Goal: Task Accomplishment & Management: Complete application form

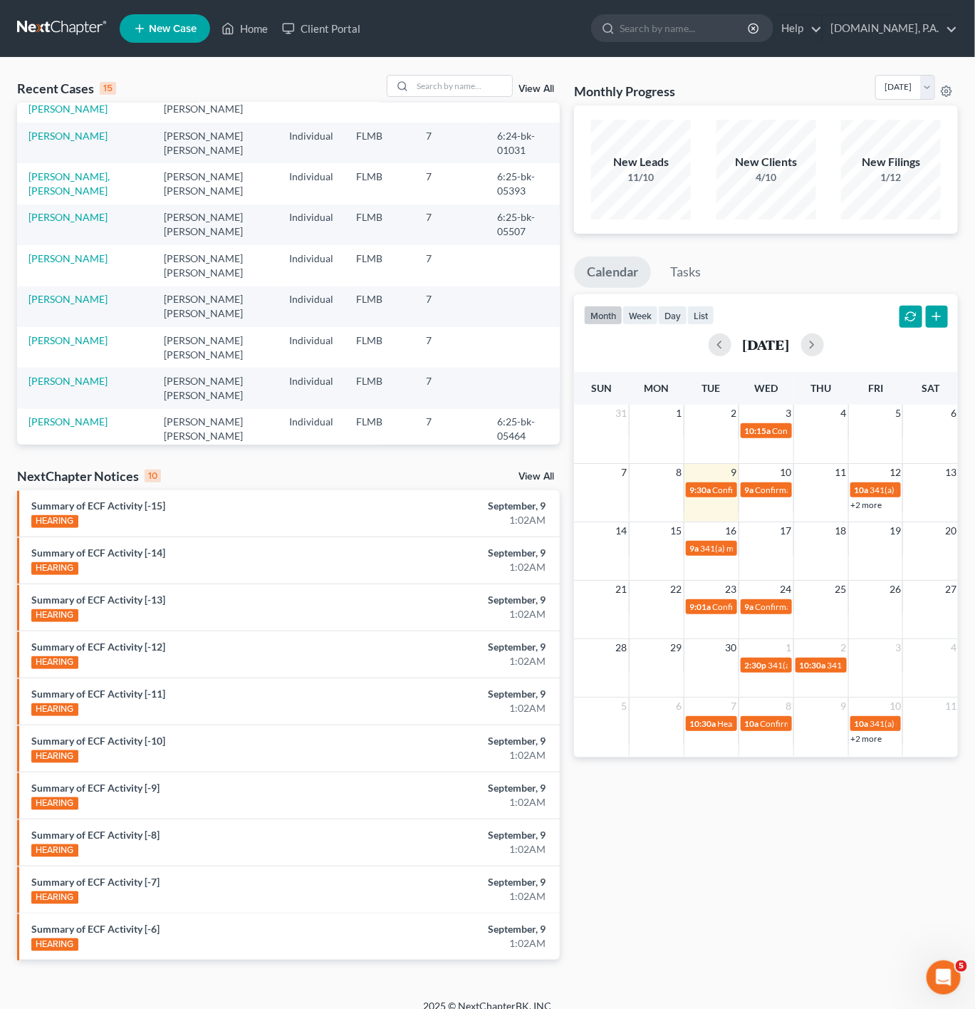
scroll to position [311, 0]
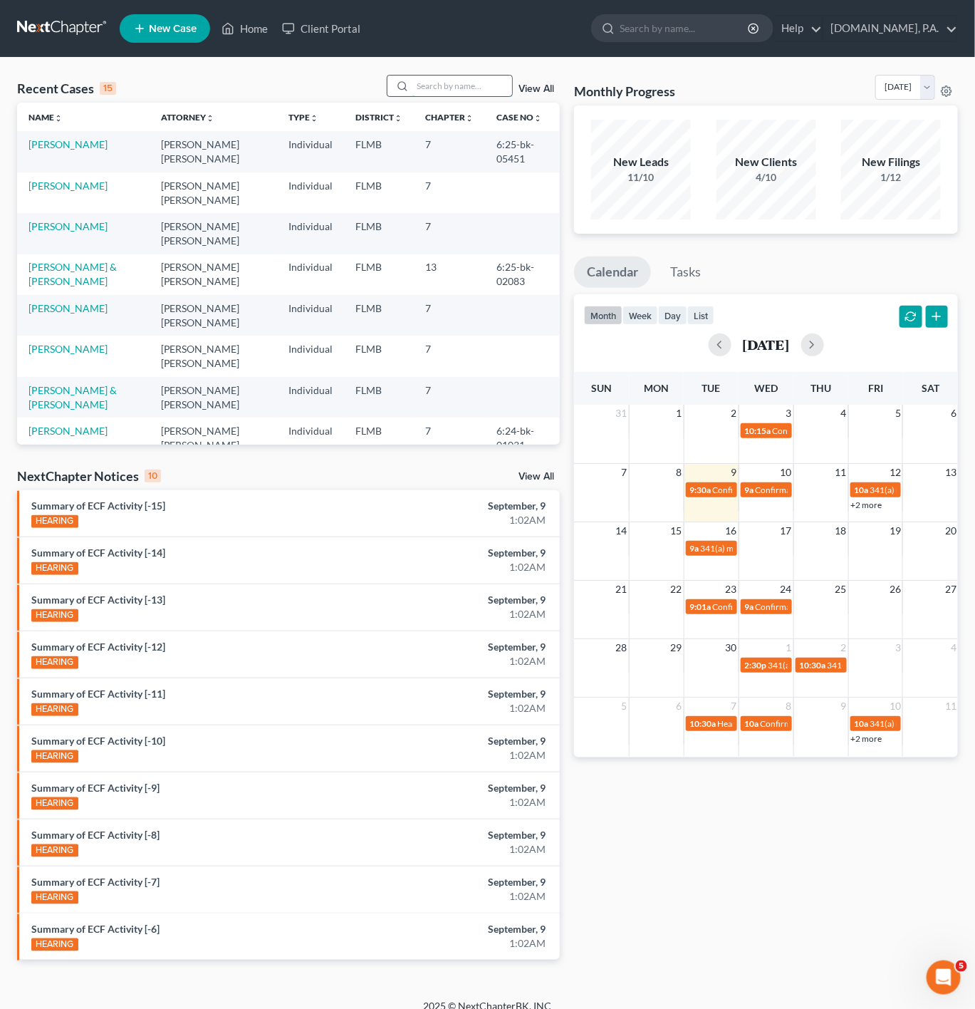
click at [445, 83] on input "search" at bounding box center [463, 86] width 100 height 21
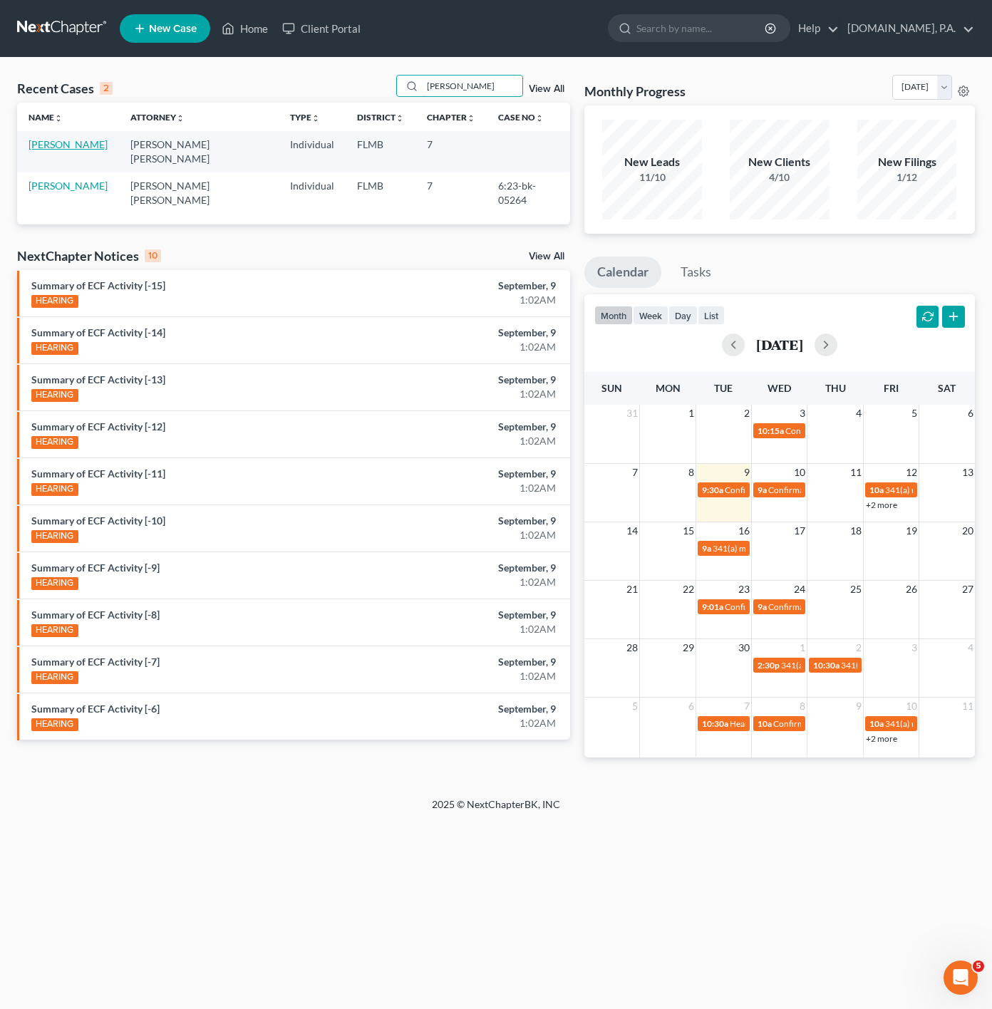
type input "[PERSON_NAME]"
click at [58, 139] on link "[PERSON_NAME]" at bounding box center [68, 144] width 79 height 12
select select "3"
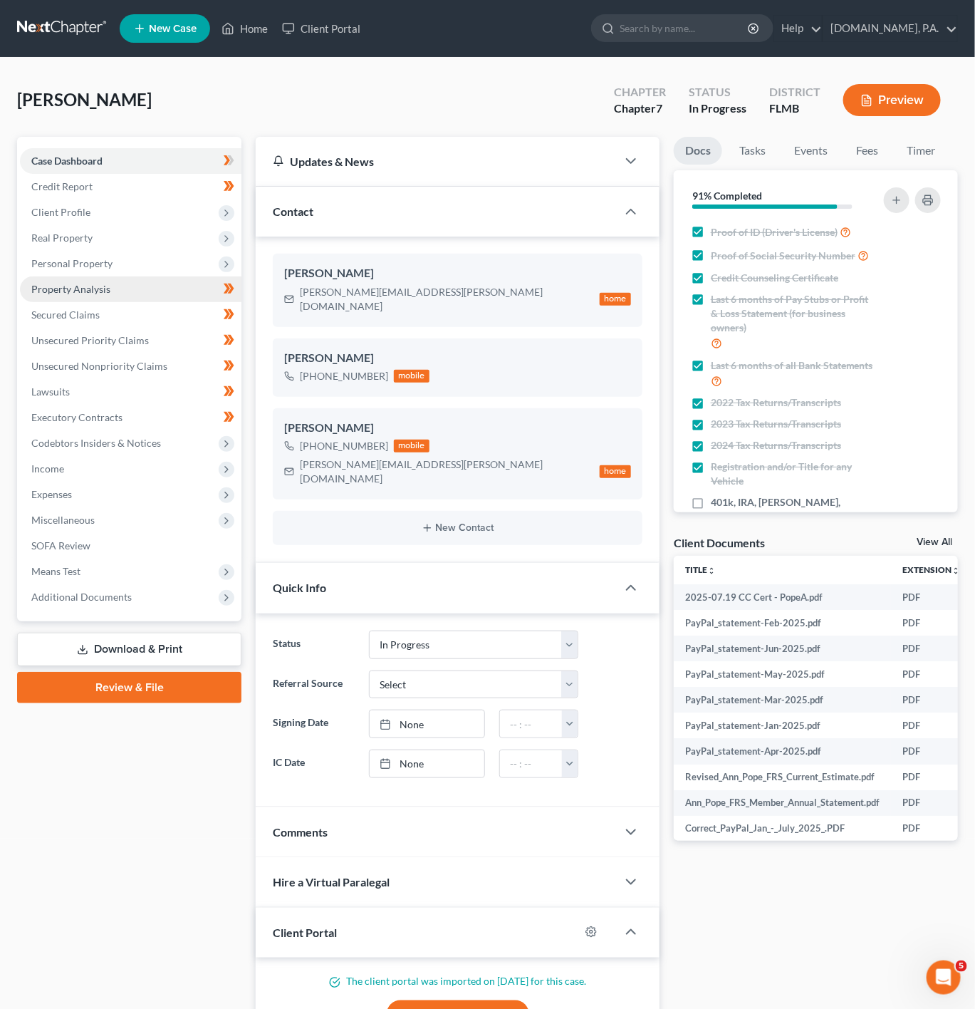
click at [150, 289] on link "Property Analysis" at bounding box center [131, 289] width 222 height 26
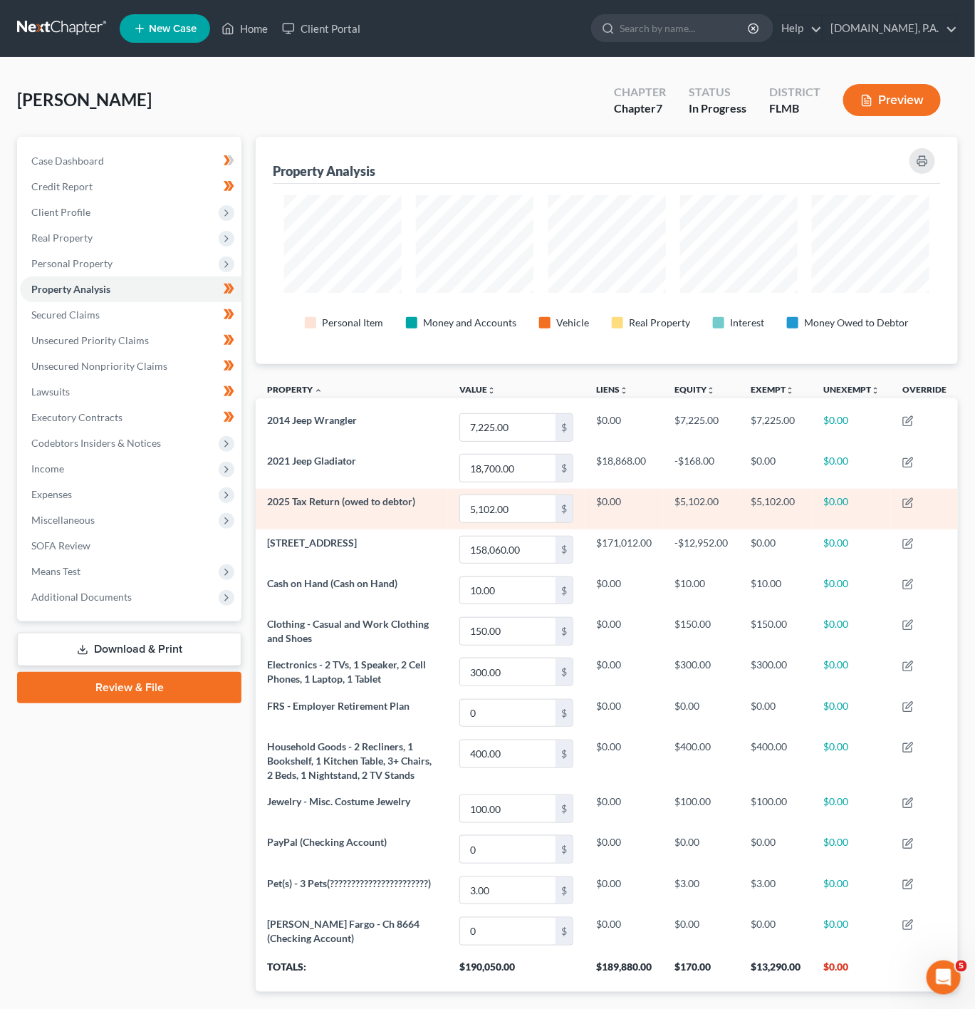
scroll to position [227, 703]
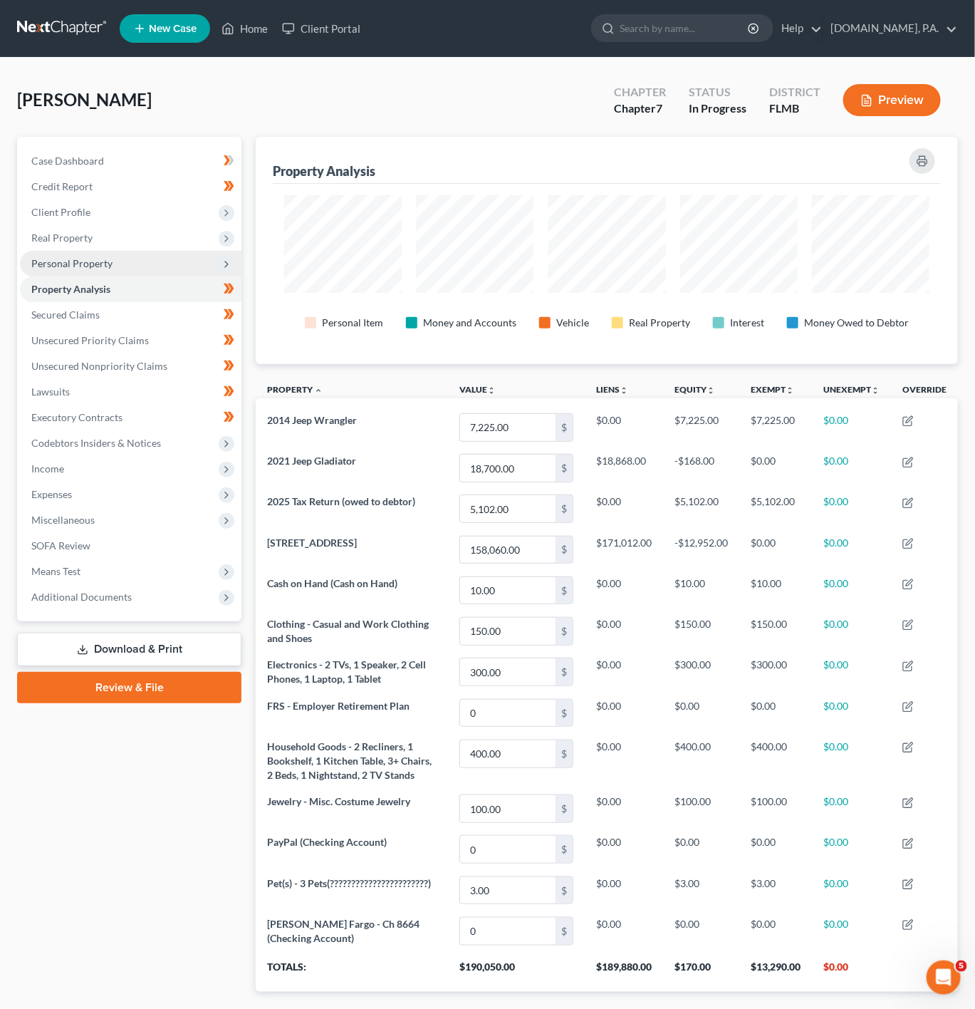
click at [161, 259] on span "Personal Property" at bounding box center [131, 264] width 222 height 26
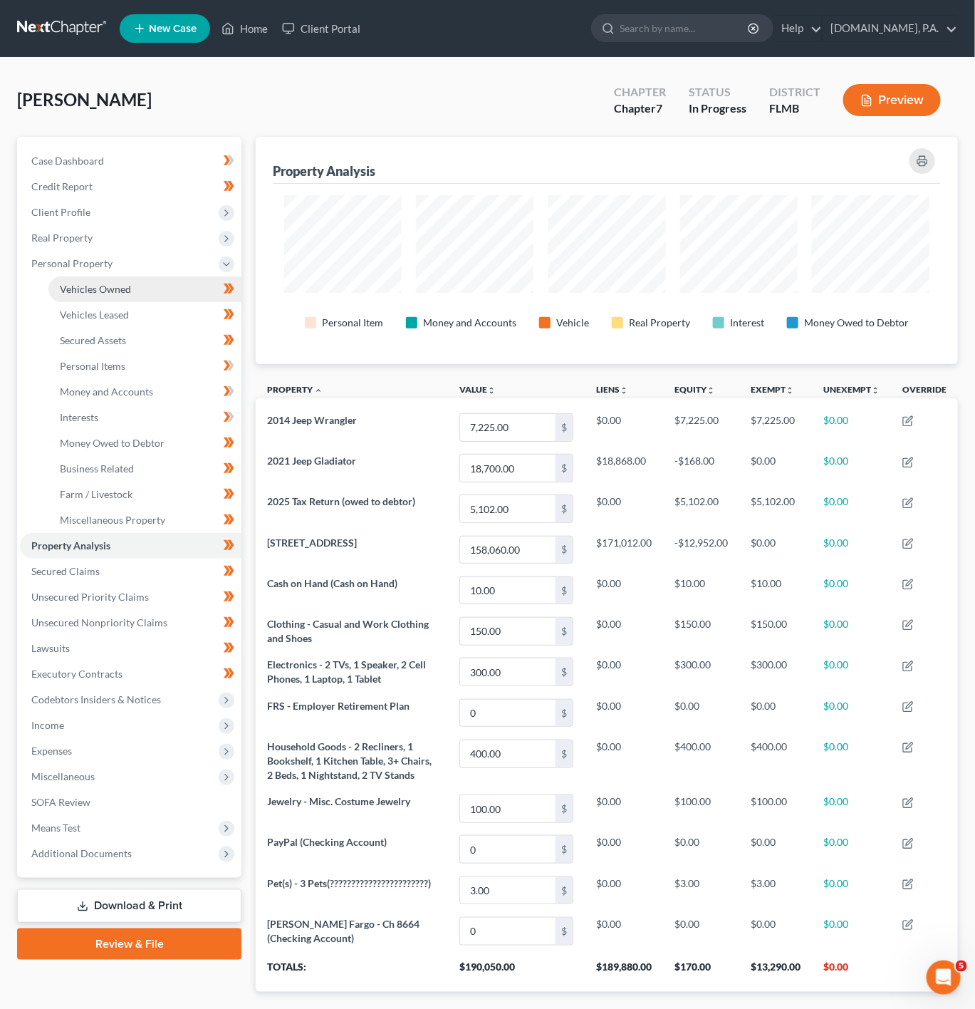
click at [120, 299] on link "Vehicles Owned" at bounding box center [144, 289] width 193 height 26
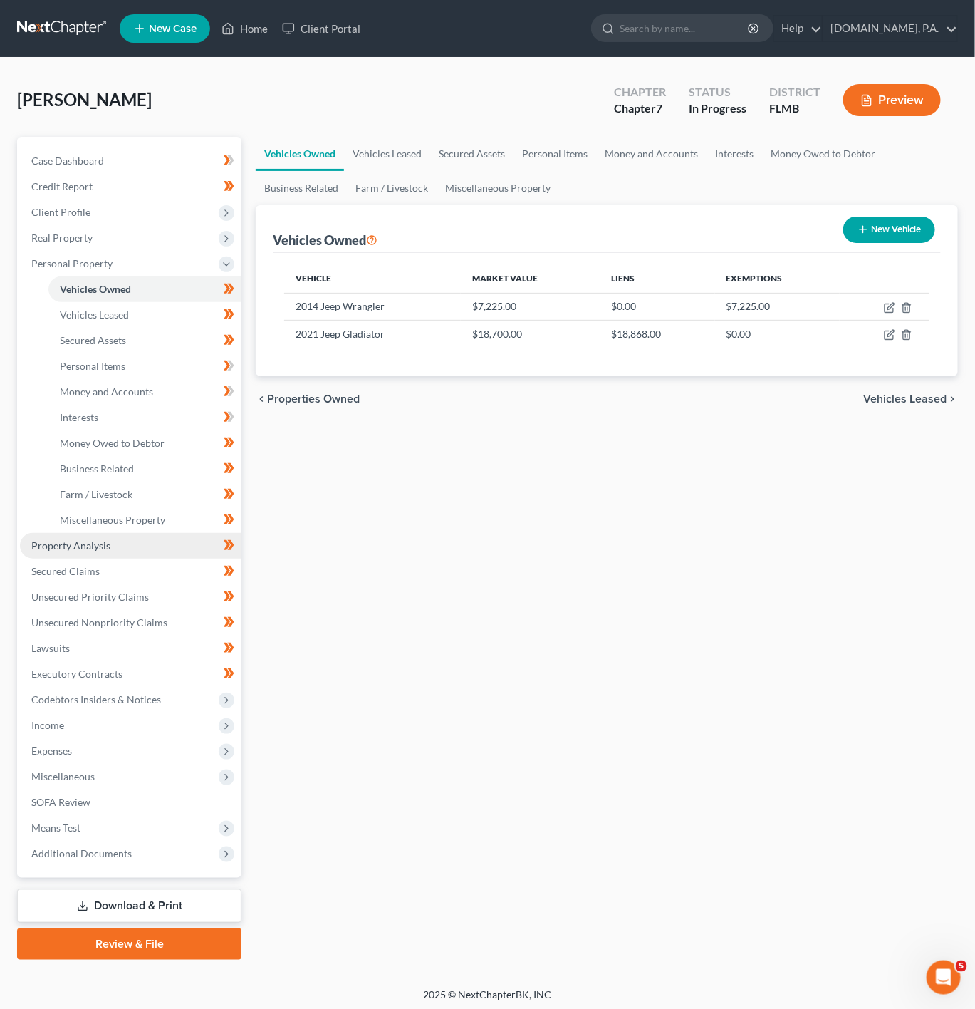
click at [127, 537] on link "Property Analysis" at bounding box center [131, 546] width 222 height 26
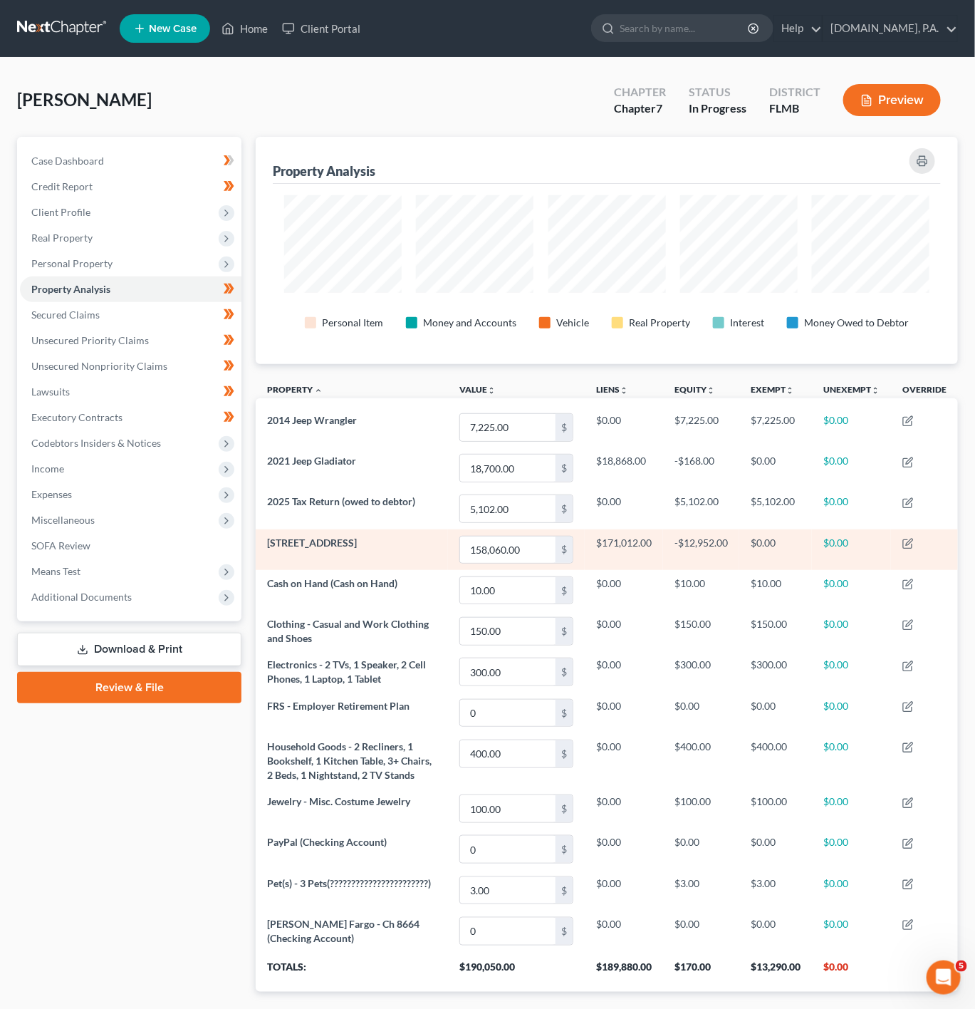
scroll to position [90, 0]
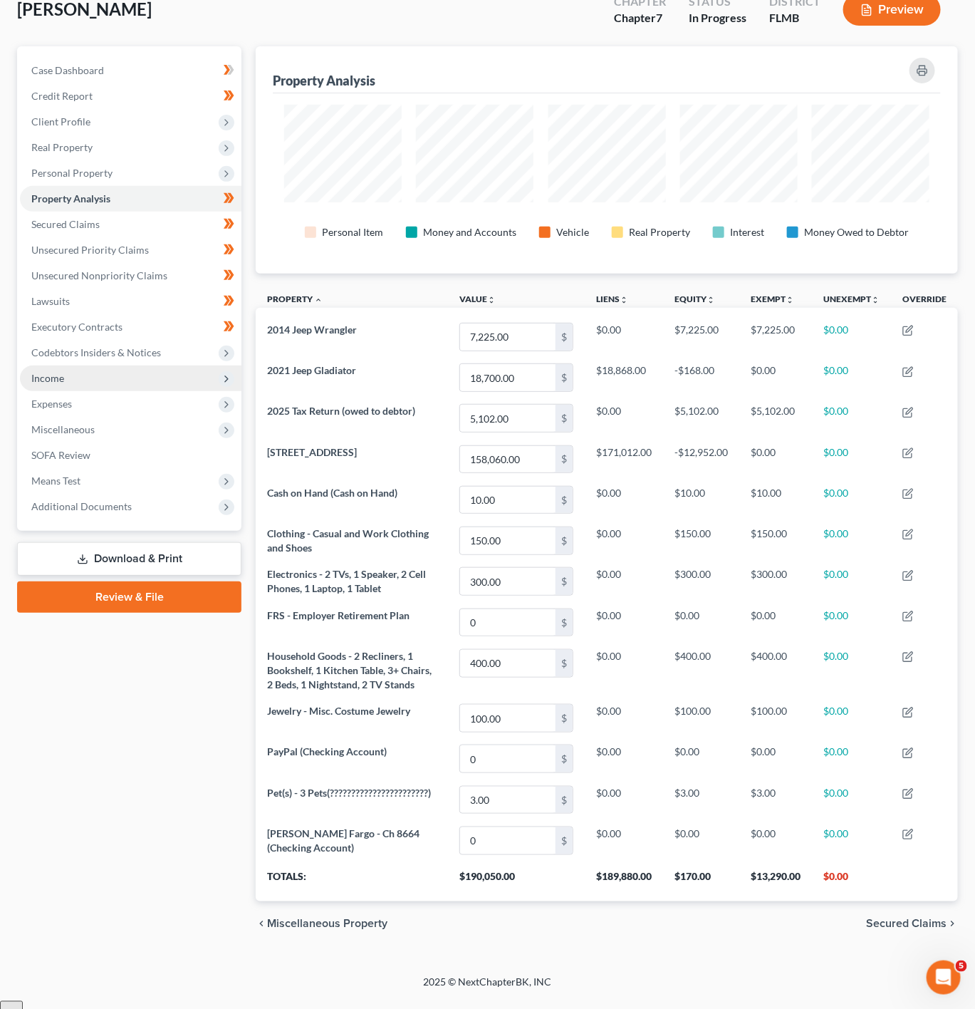
click at [88, 378] on span "Income" at bounding box center [131, 379] width 222 height 26
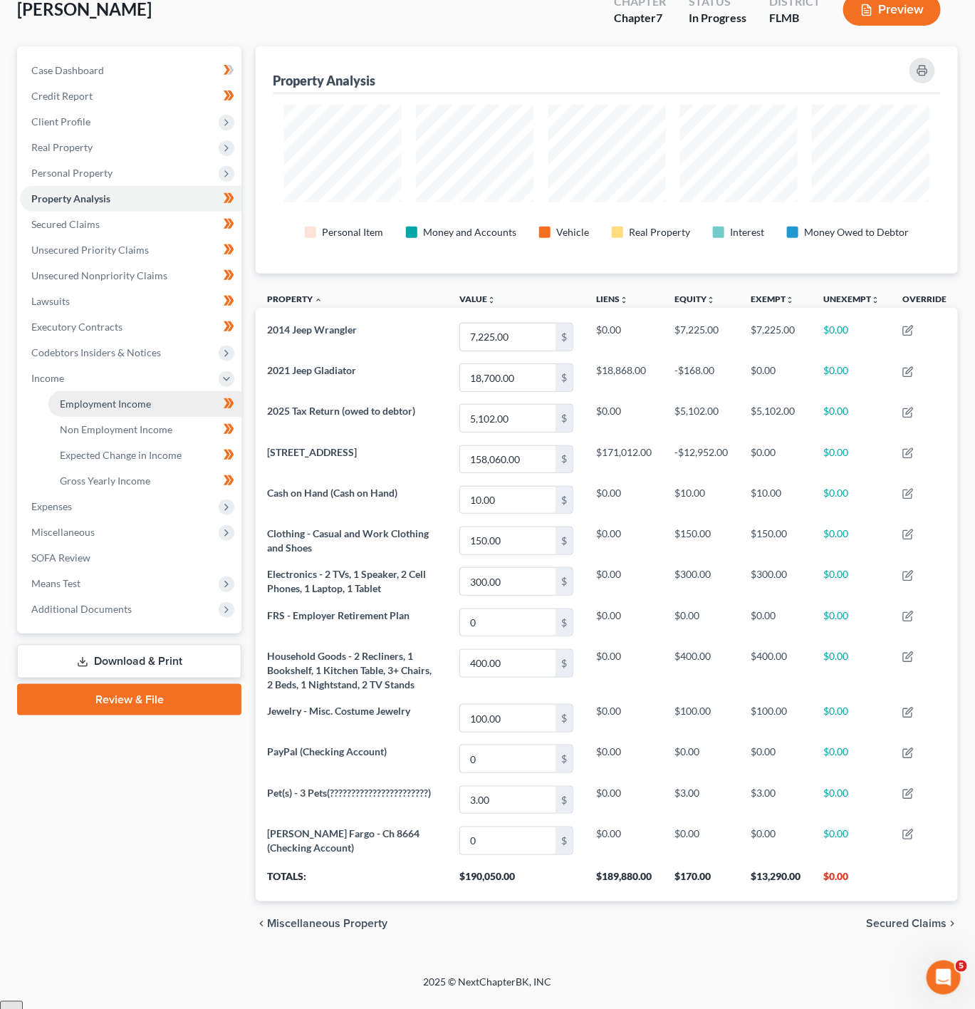
click at [160, 394] on link "Employment Income" at bounding box center [144, 404] width 193 height 26
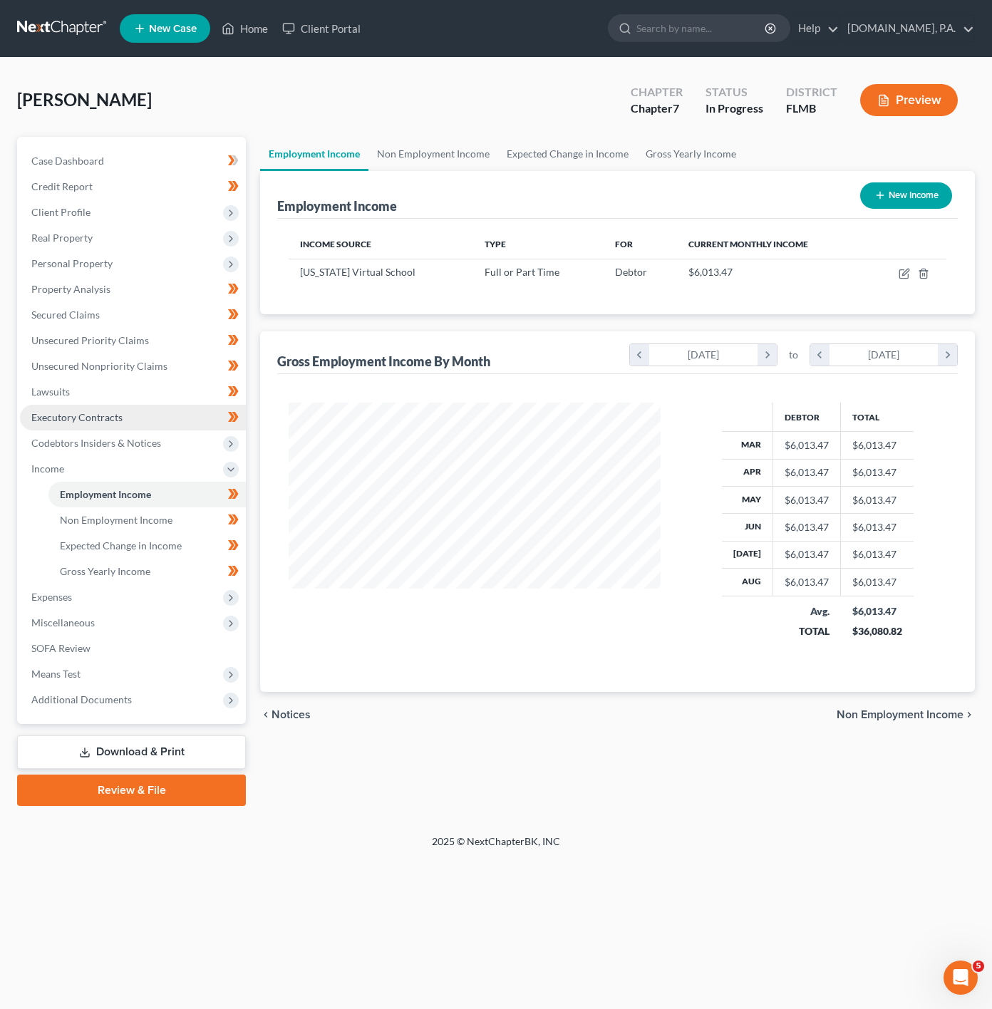
scroll to position [257, 400]
click at [124, 426] on link "Executory Contracts" at bounding box center [133, 418] width 226 height 26
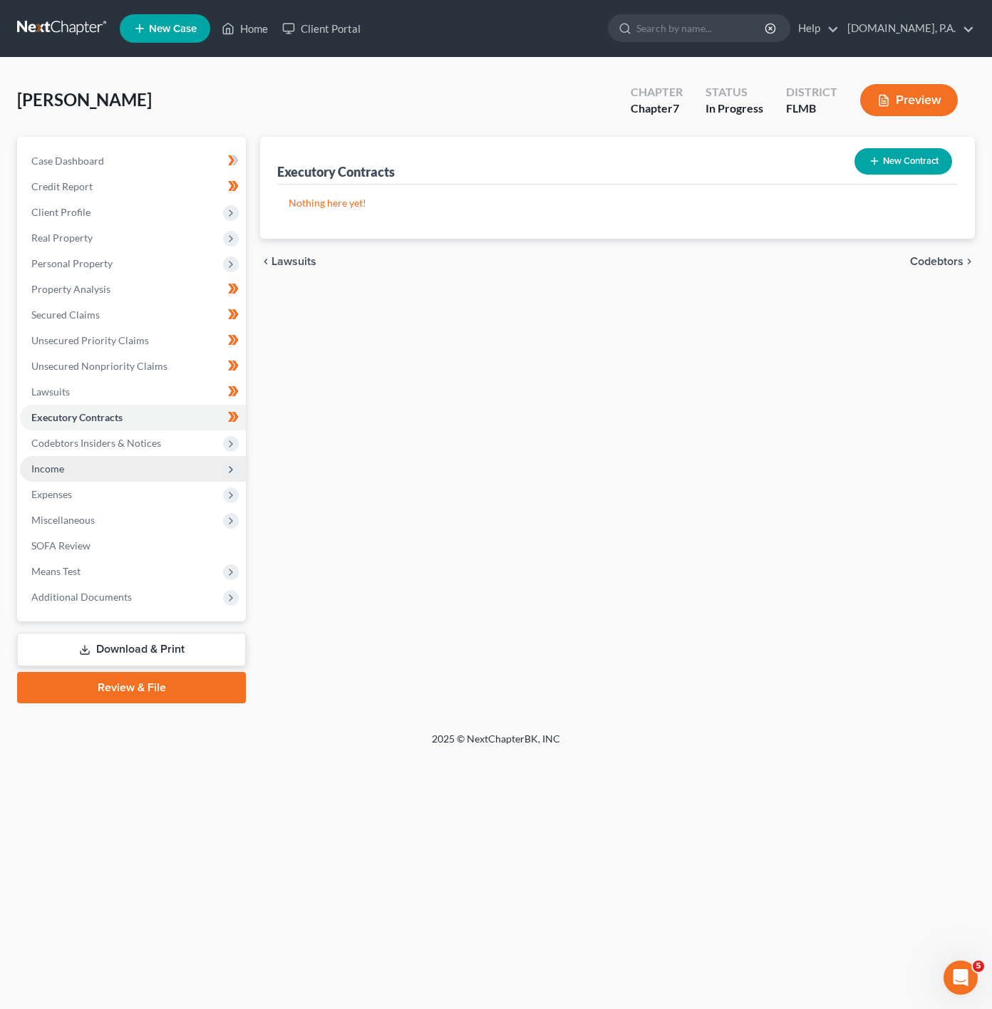
click at [126, 457] on span "Income" at bounding box center [133, 469] width 226 height 26
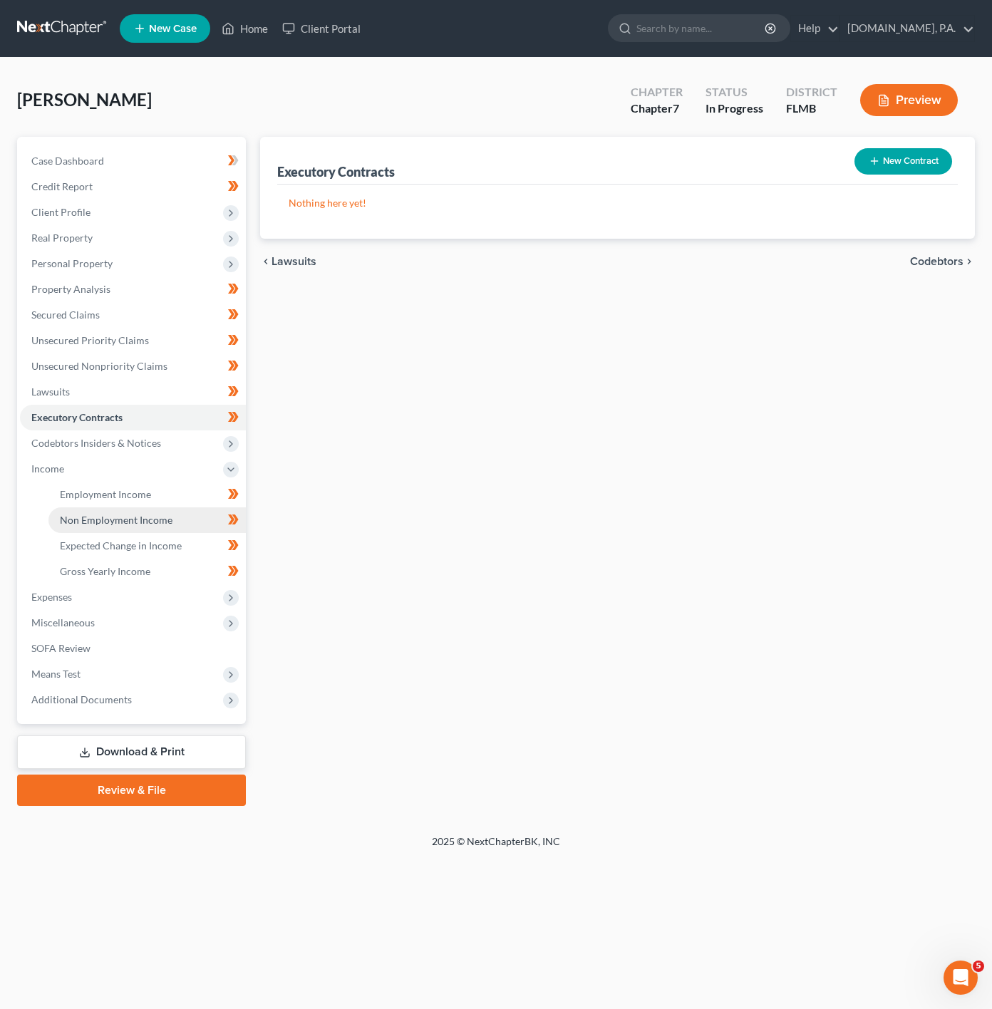
click at [116, 511] on link "Non Employment Income" at bounding box center [146, 520] width 197 height 26
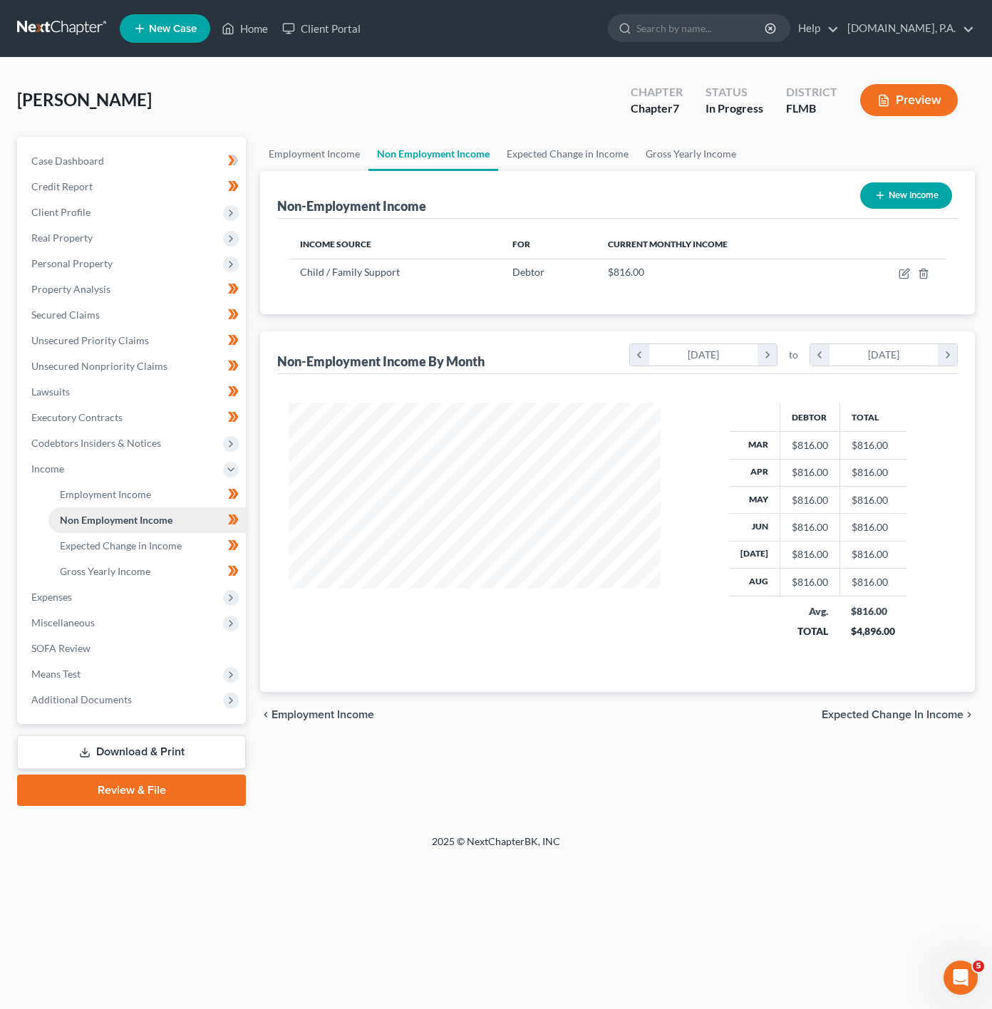
scroll to position [257, 400]
click at [904, 272] on icon "button" at bounding box center [903, 273] width 11 height 11
select select "7"
select select "0"
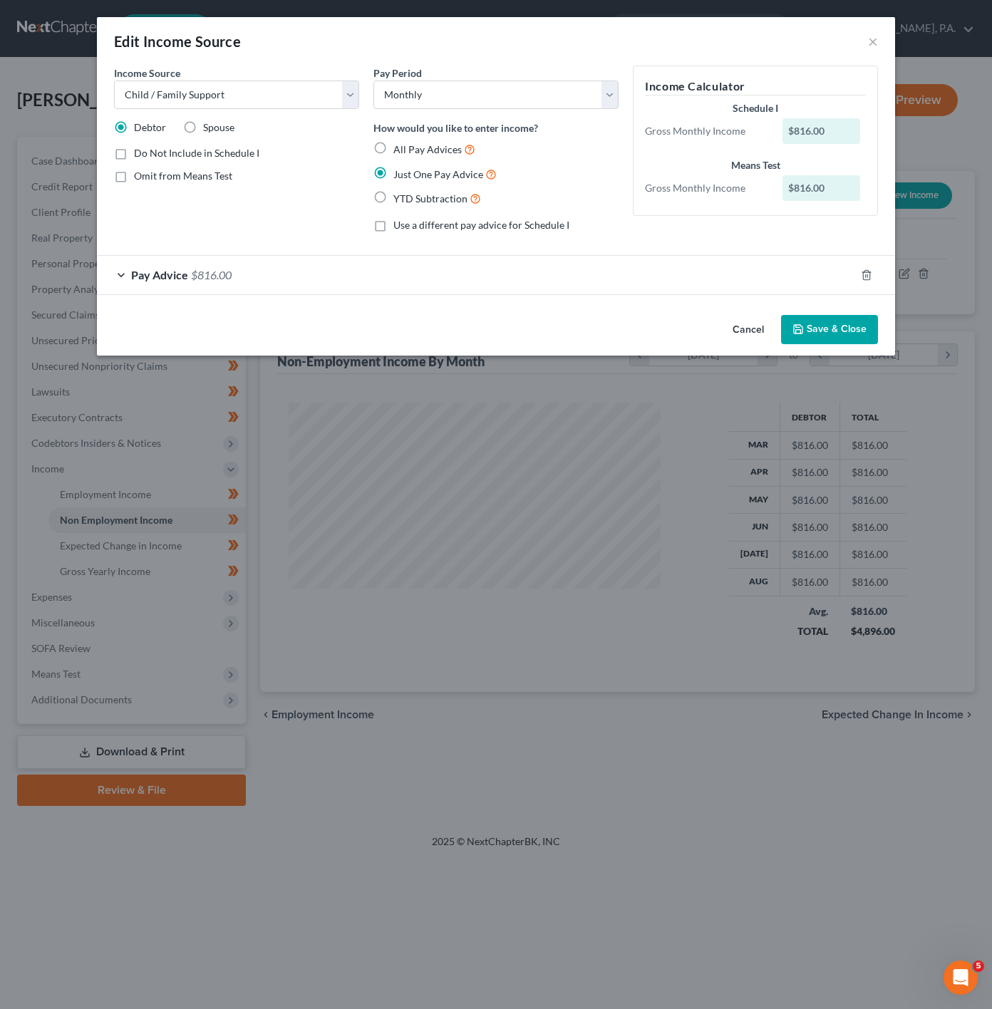
click at [622, 289] on div "Pay Advice $816.00" at bounding box center [476, 275] width 758 height 38
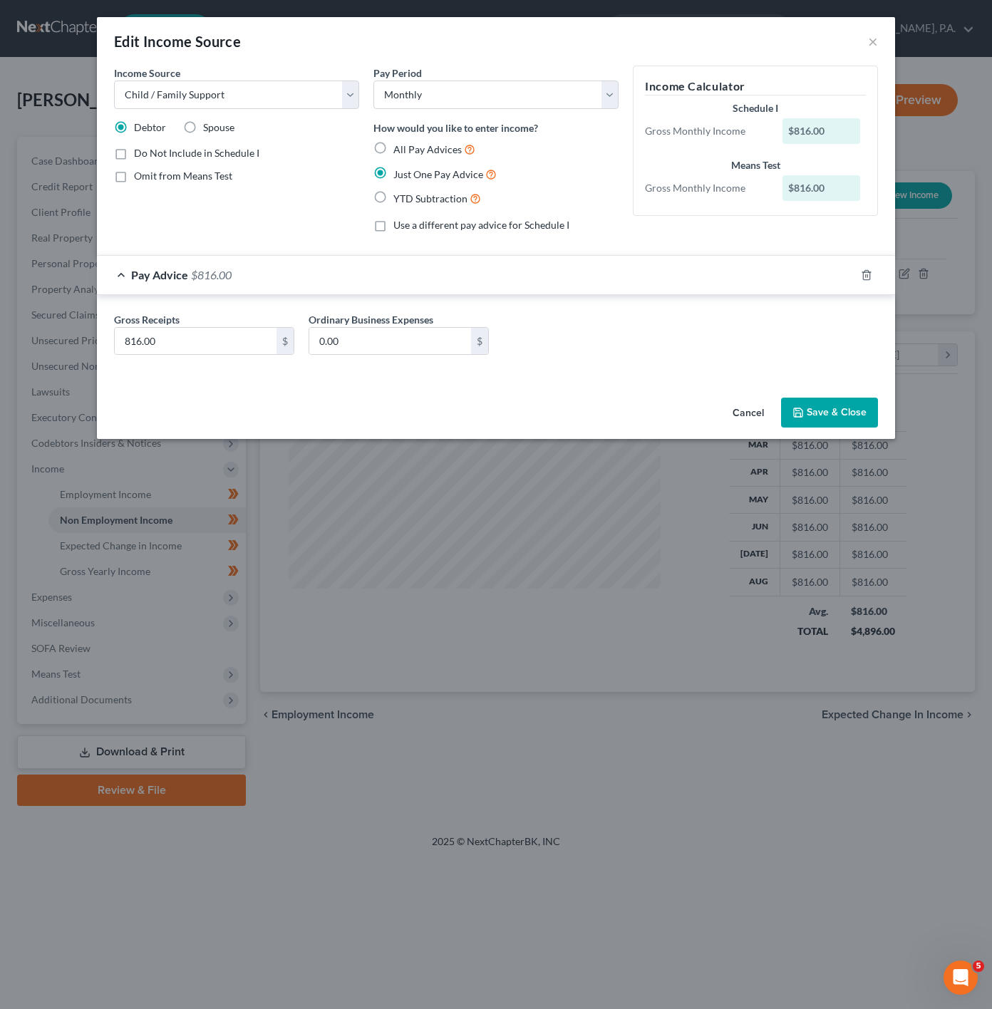
click at [608, 289] on div "Pay Advice $816.00" at bounding box center [476, 275] width 758 height 38
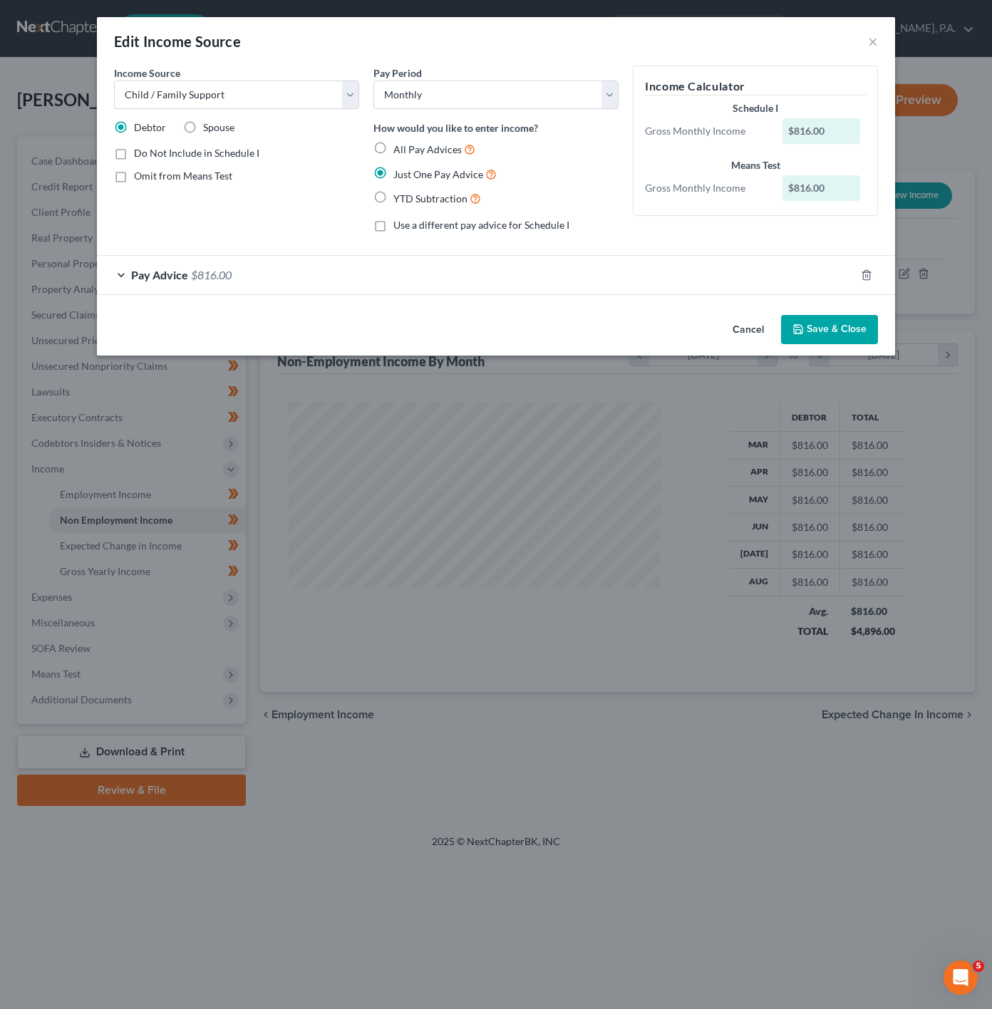
click at [751, 323] on button "Cancel" at bounding box center [748, 330] width 54 height 29
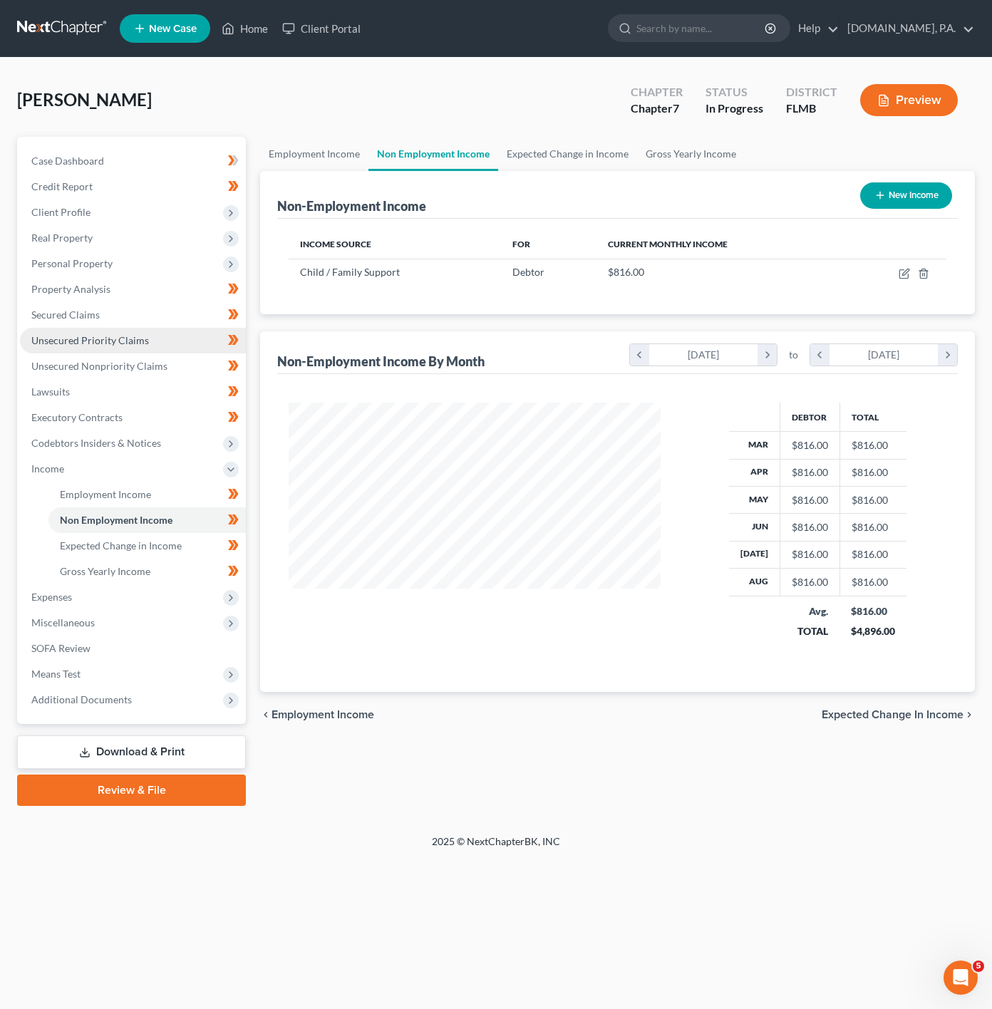
click at [154, 333] on link "Unsecured Priority Claims" at bounding box center [133, 341] width 226 height 26
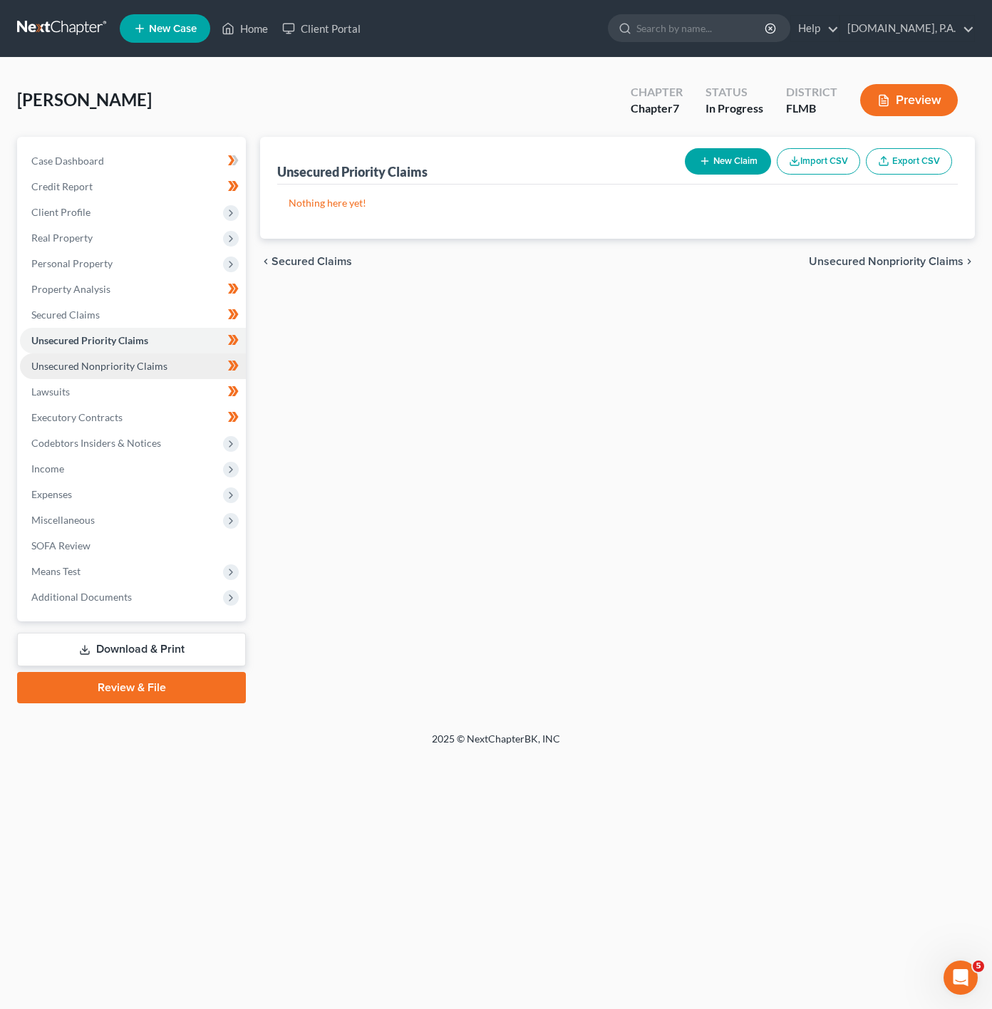
click at [133, 360] on span "Unsecured Nonpriority Claims" at bounding box center [99, 366] width 136 height 12
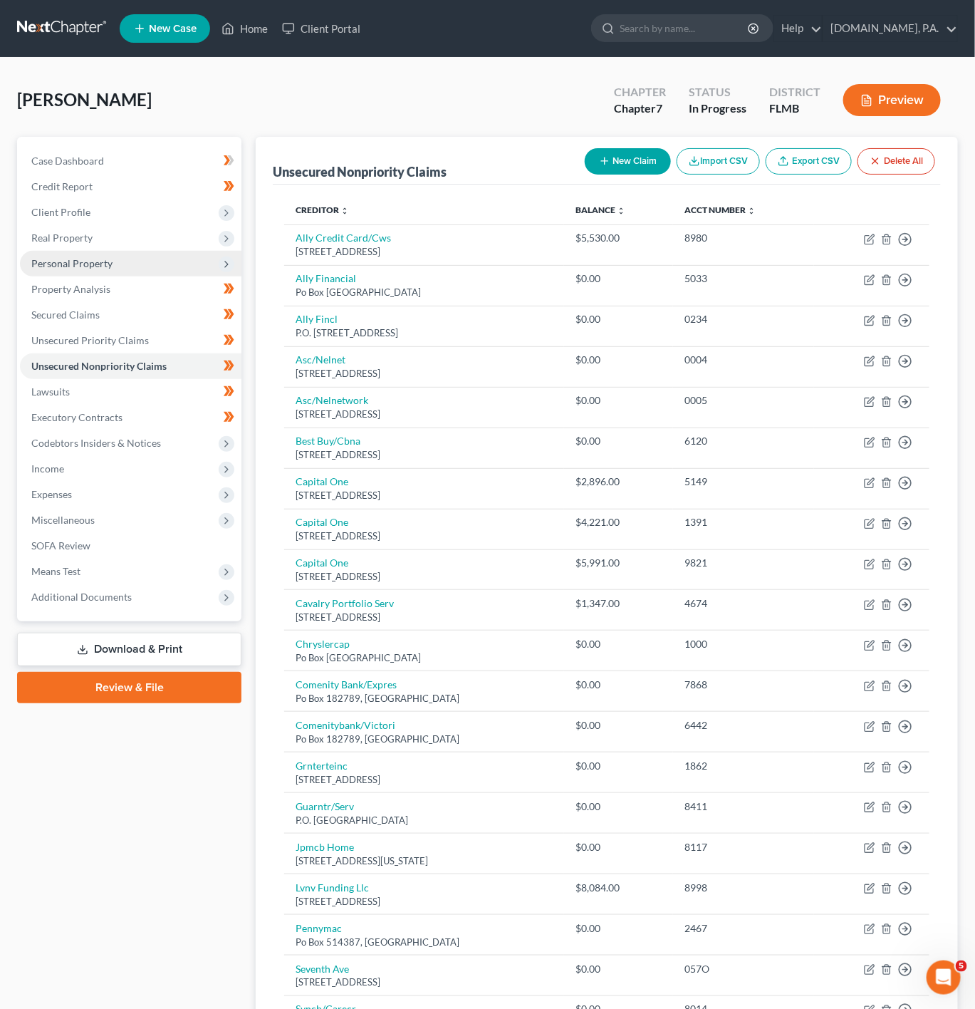
click at [156, 259] on span "Personal Property" at bounding box center [131, 264] width 222 height 26
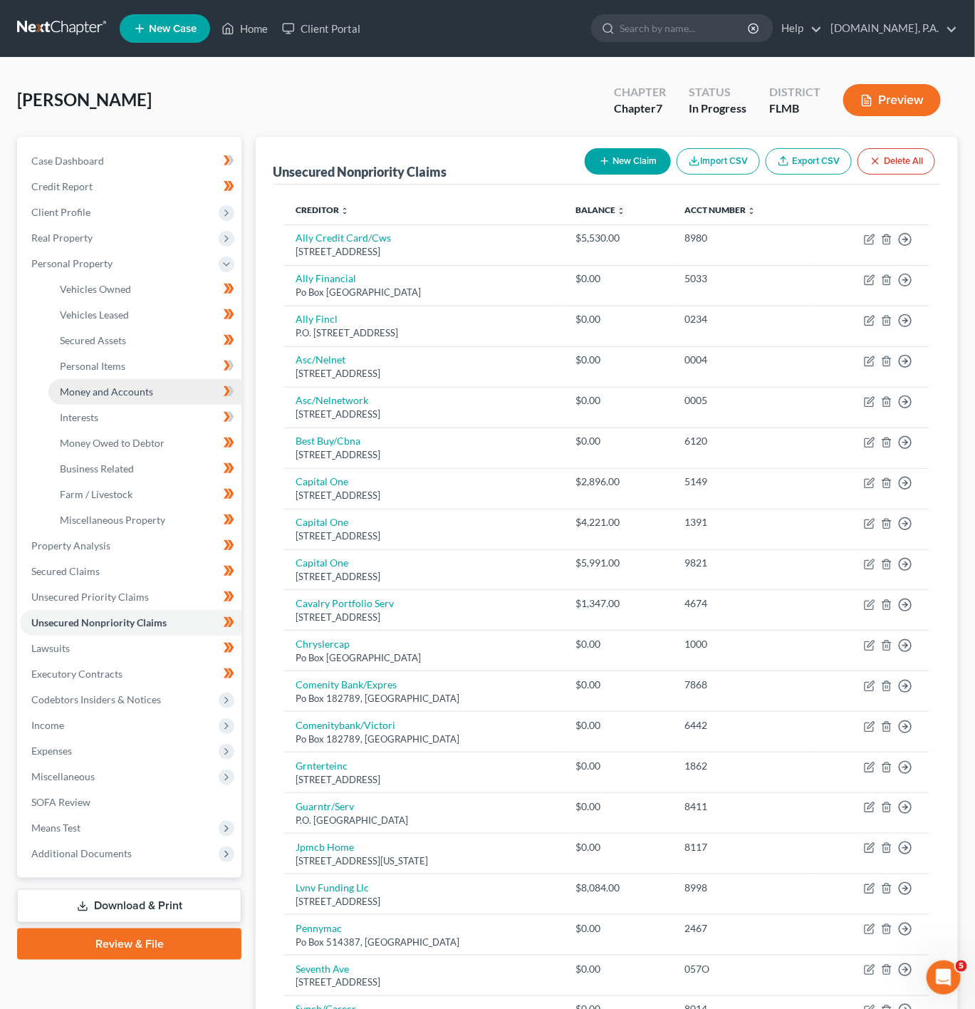
click at [124, 387] on span "Money and Accounts" at bounding box center [106, 391] width 93 height 12
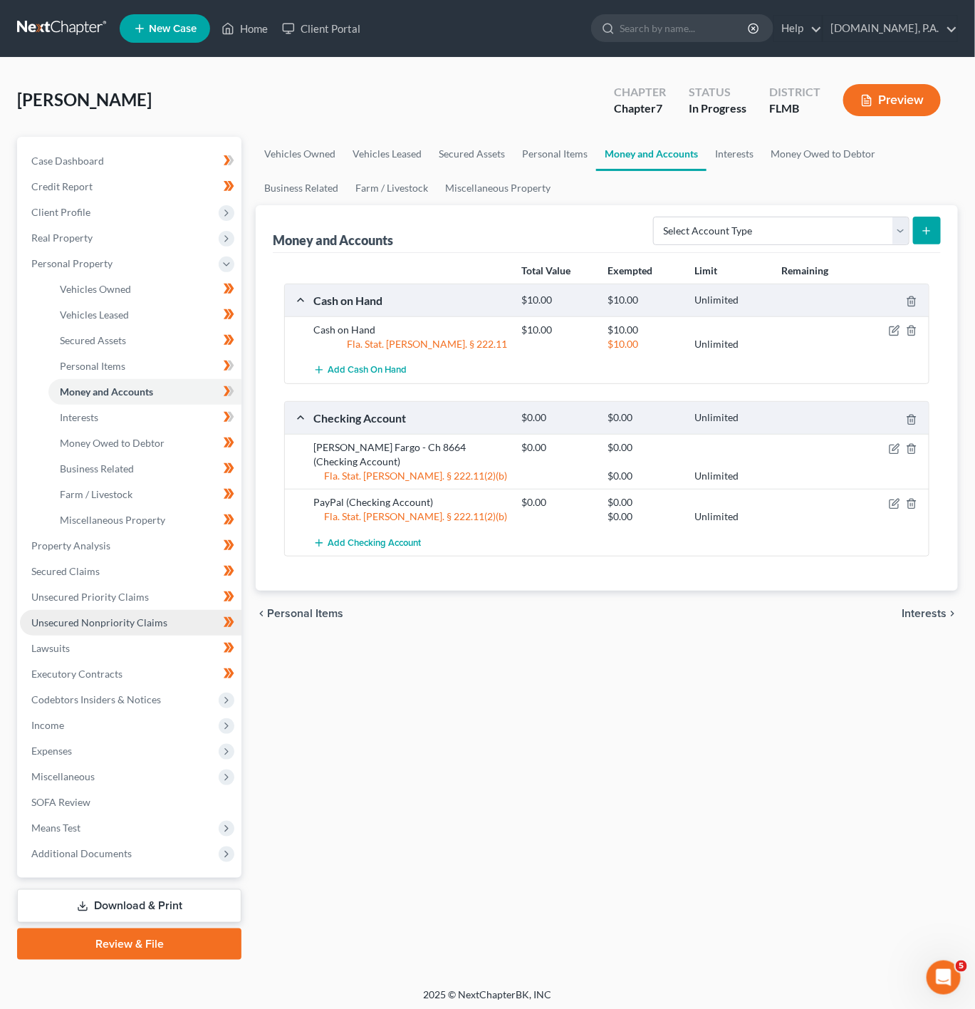
click at [140, 625] on span "Unsecured Nonpriority Claims" at bounding box center [99, 622] width 136 height 12
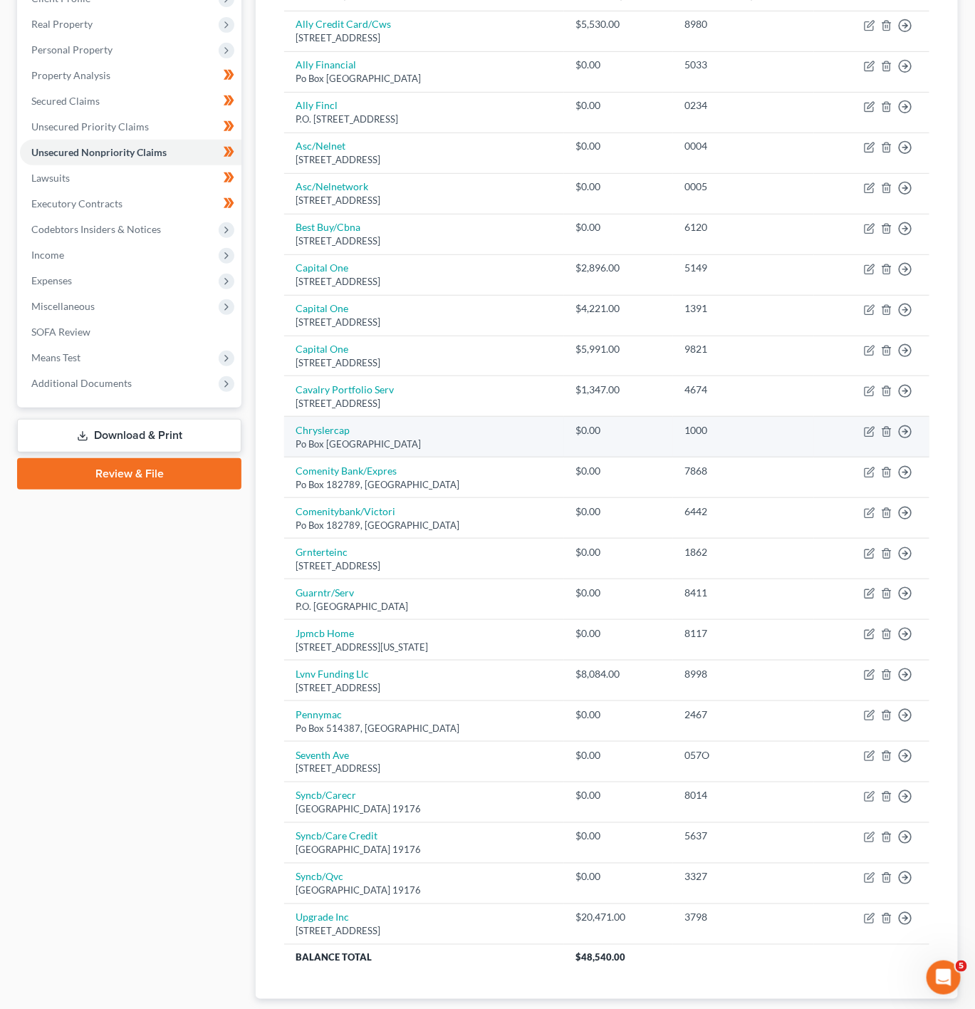
scroll to position [107, 0]
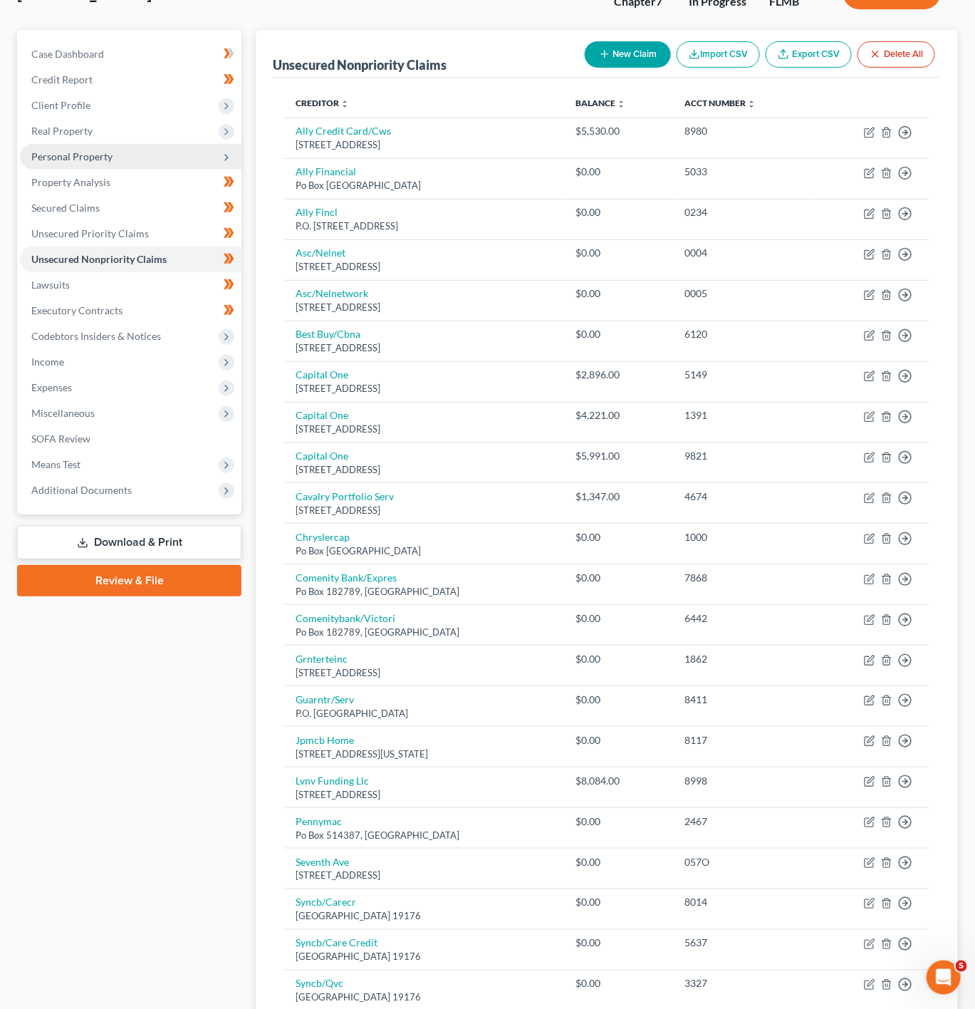
click at [150, 157] on span "Personal Property" at bounding box center [131, 157] width 222 height 26
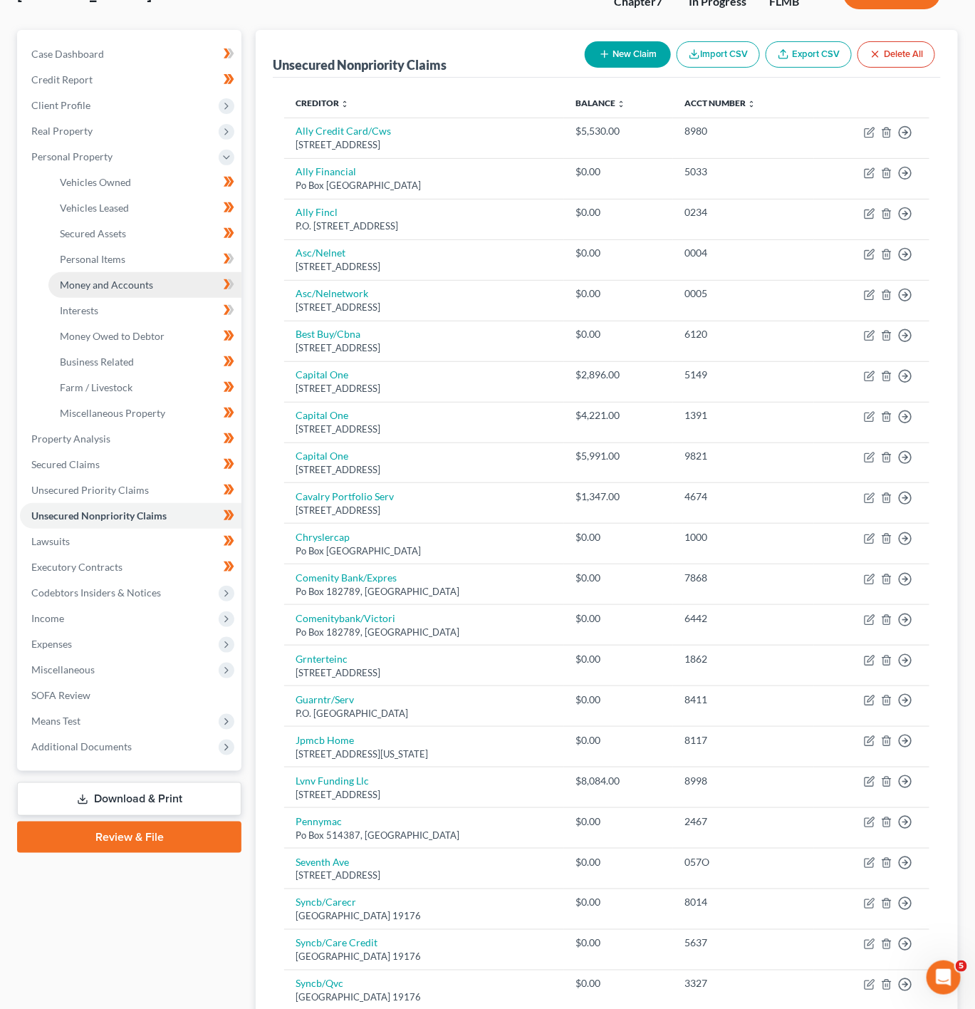
click at [165, 289] on link "Money and Accounts" at bounding box center [144, 285] width 193 height 26
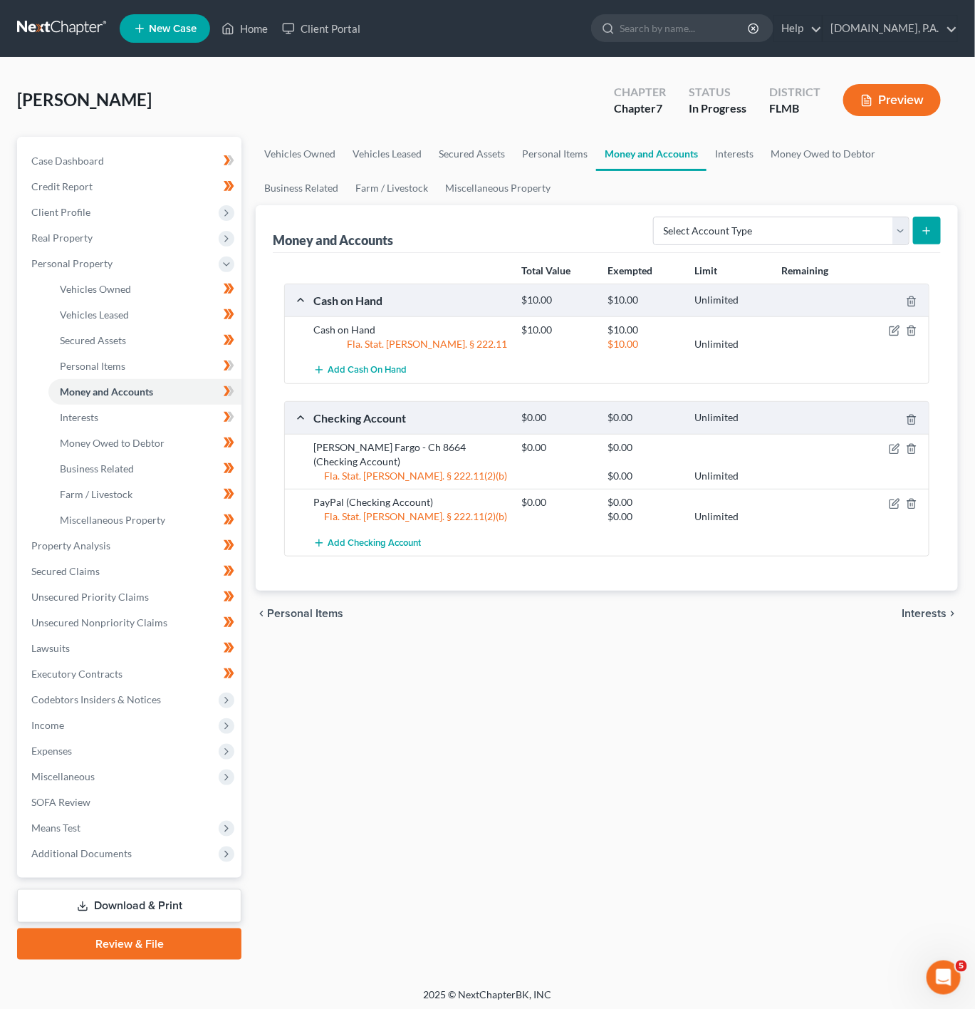
click at [526, 919] on div "Vehicles Owned Vehicles Leased Secured Assets Personal Items Money and Accounts…" at bounding box center [607, 548] width 717 height 823
click at [148, 413] on link "Interests" at bounding box center [144, 418] width 193 height 26
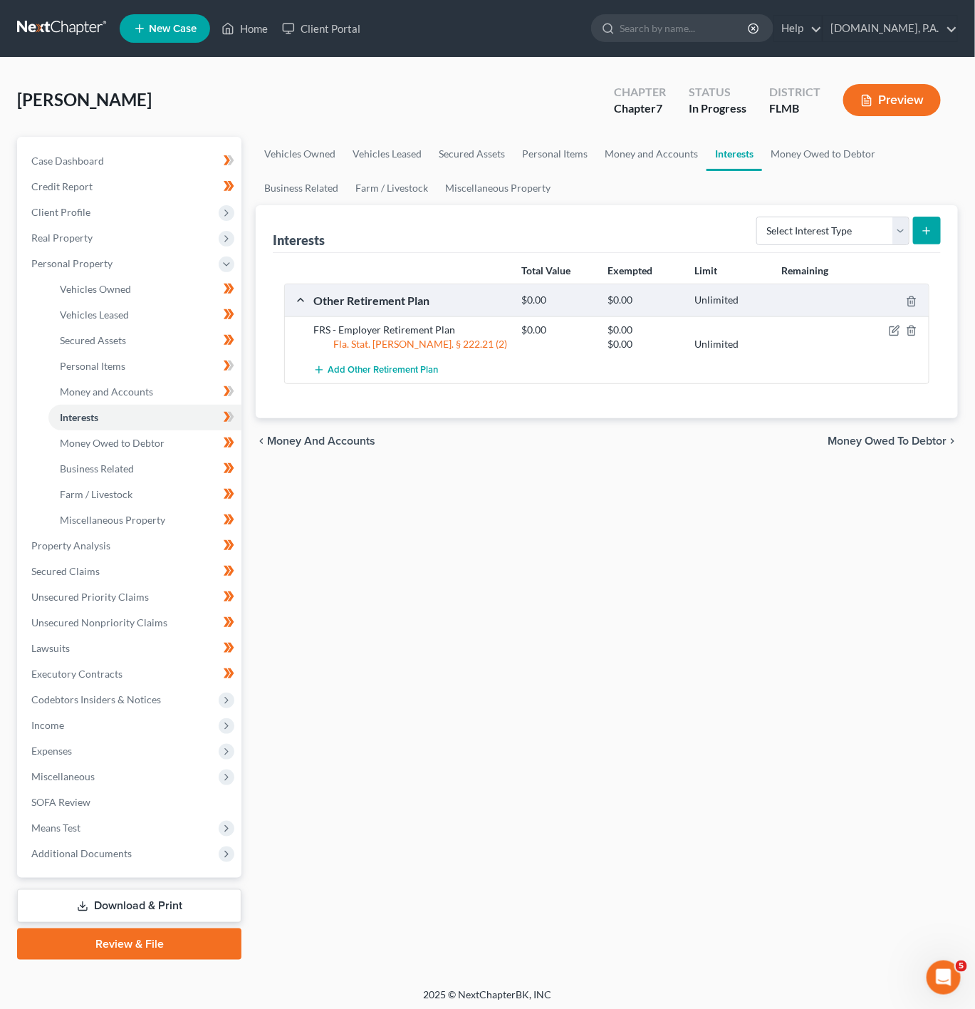
click at [299, 114] on div "[PERSON_NAME] Upgraded Chapter Chapter 7 Status In [GEOGRAPHIC_DATA] [GEOGRAPHI…" at bounding box center [487, 106] width 941 height 62
click at [141, 445] on span "Money Owed to Debtor" at bounding box center [112, 443] width 105 height 12
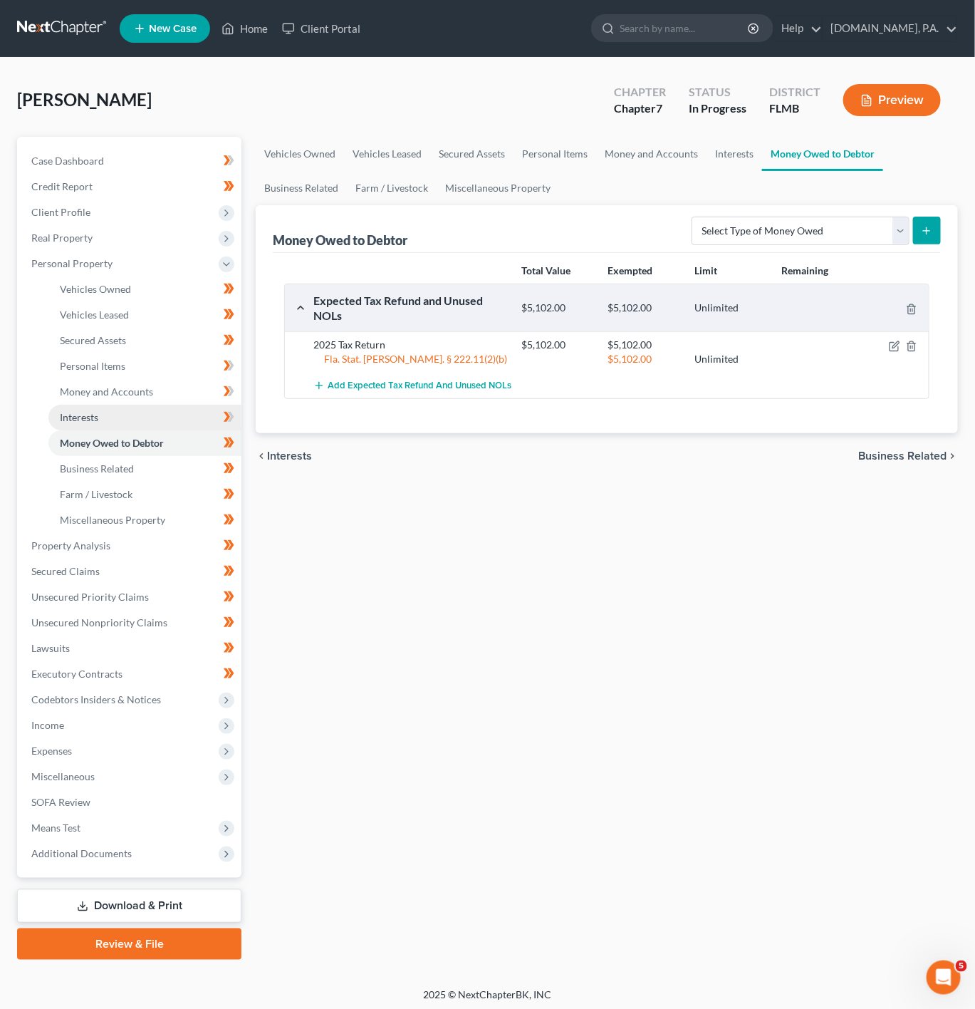
click at [144, 425] on link "Interests" at bounding box center [144, 418] width 193 height 26
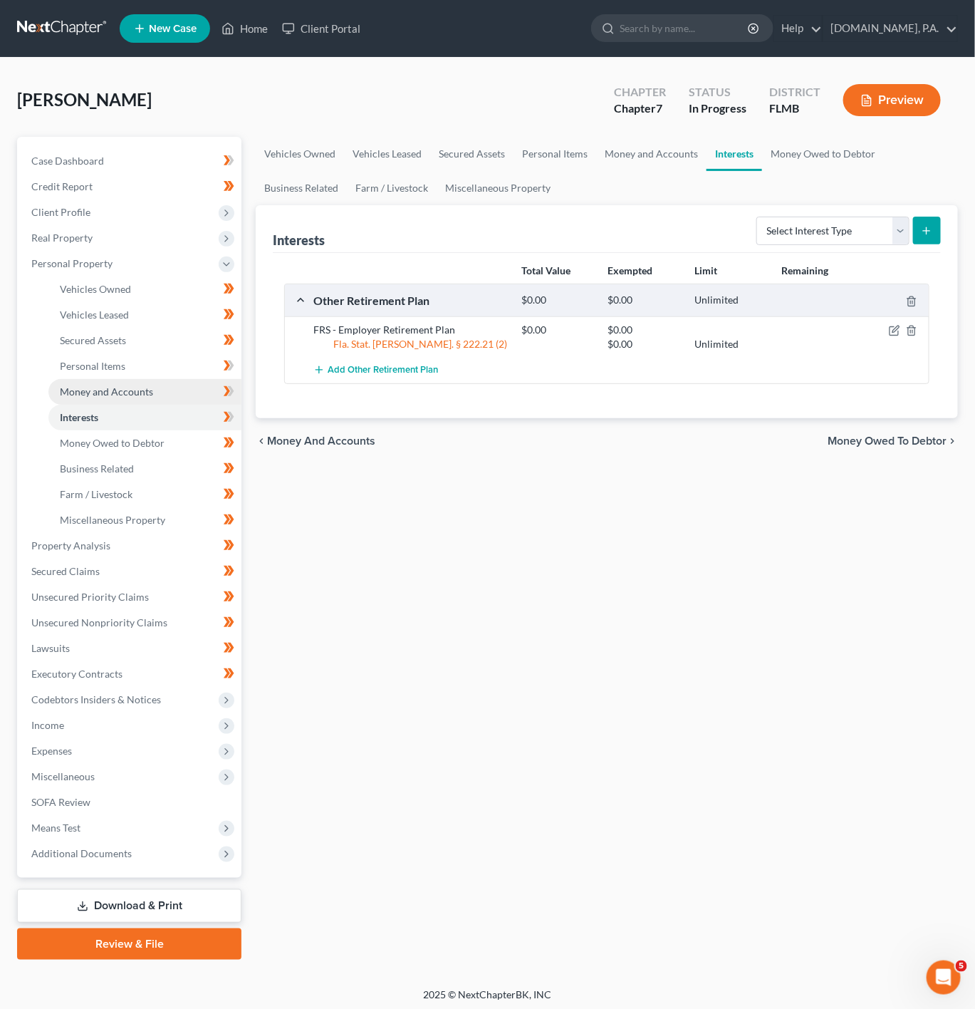
click at [155, 393] on link "Money and Accounts" at bounding box center [144, 392] width 193 height 26
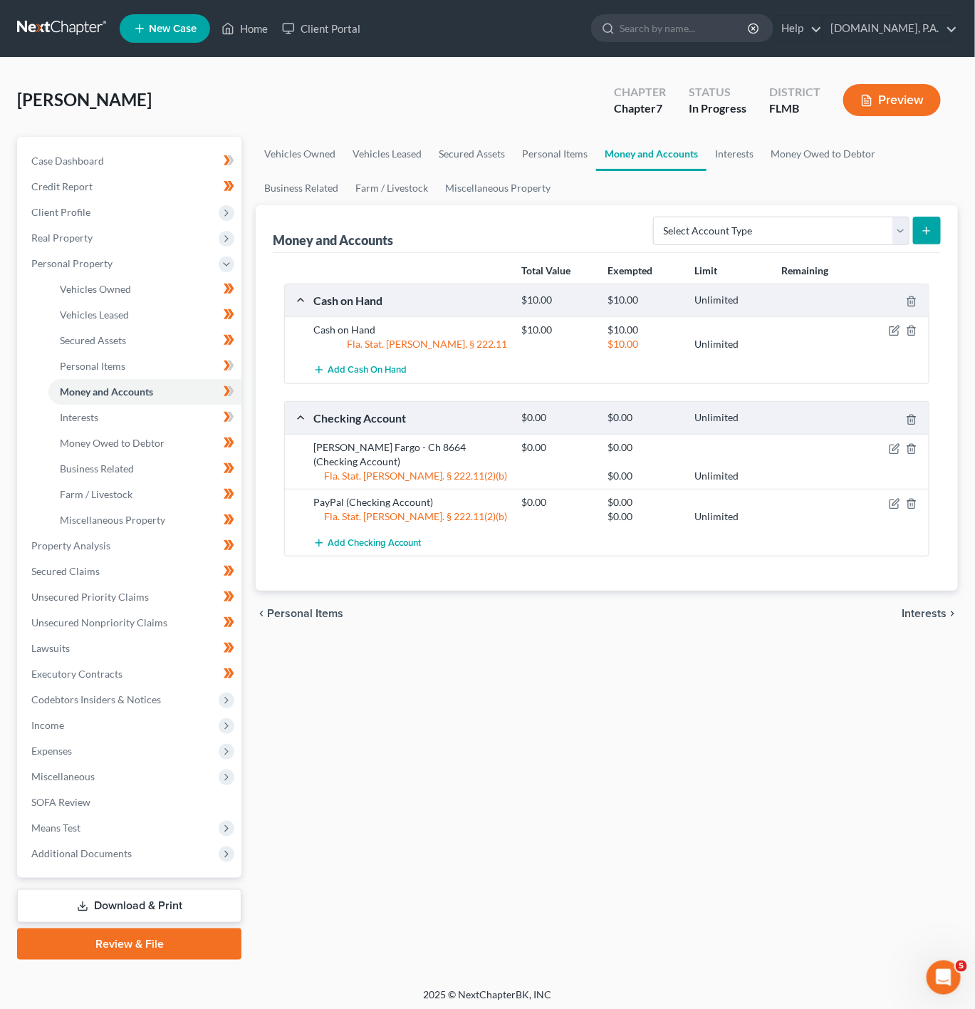
scroll to position [4, 0]
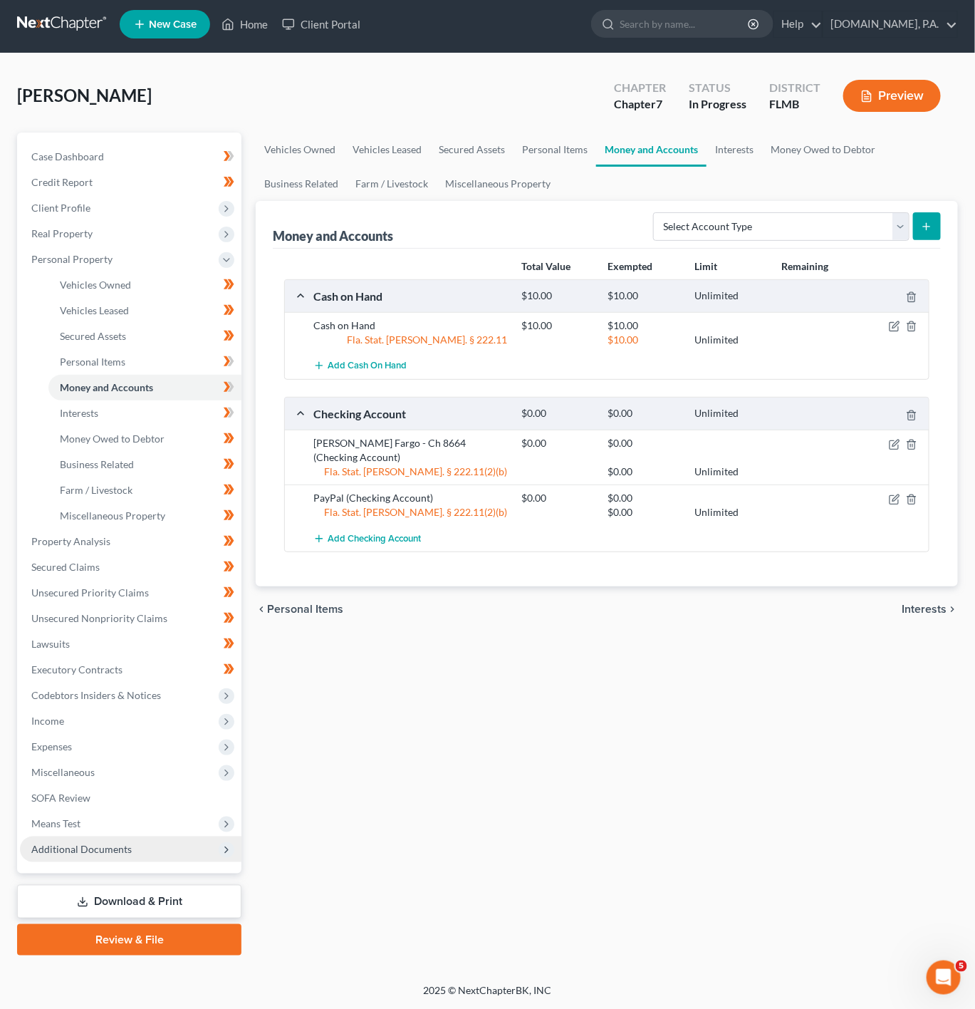
click at [100, 851] on span "Additional Documents" at bounding box center [81, 849] width 100 height 12
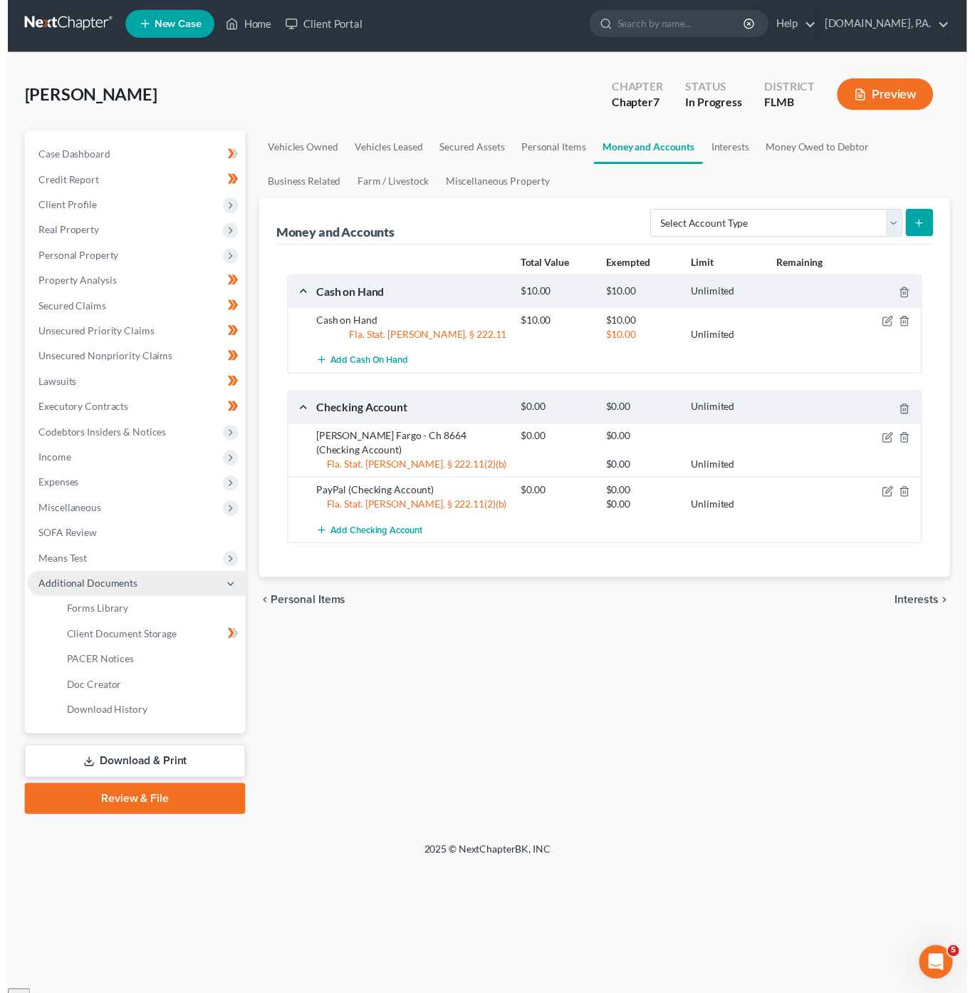
scroll to position [0, 0]
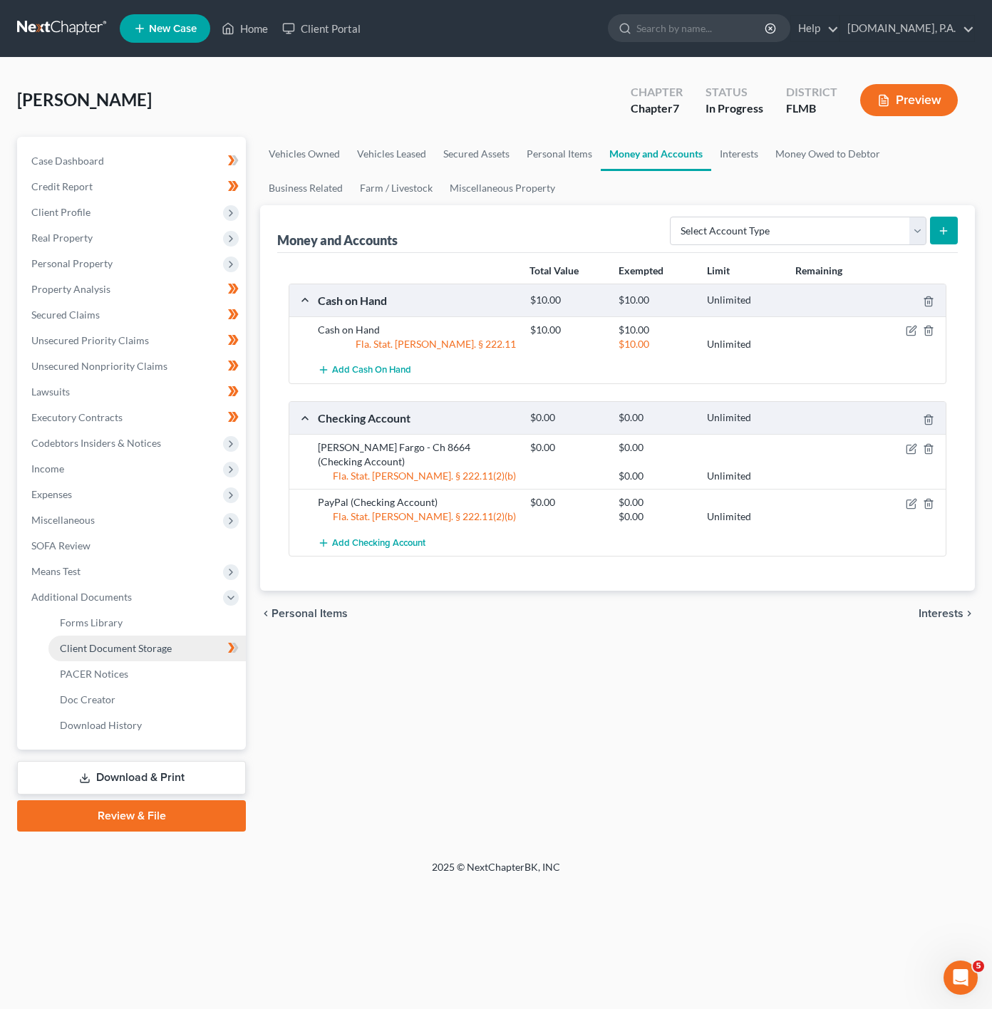
click at [128, 640] on link "Client Document Storage" at bounding box center [146, 649] width 197 height 26
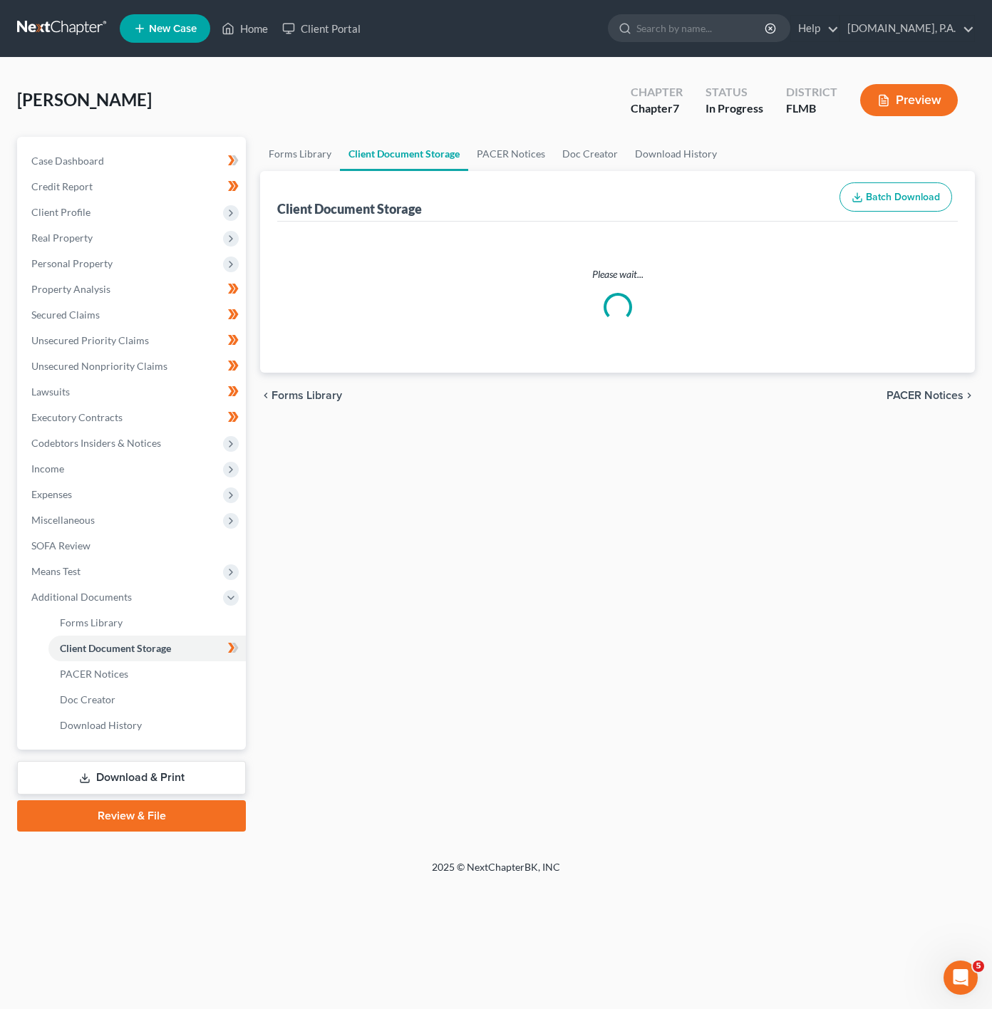
select select "9"
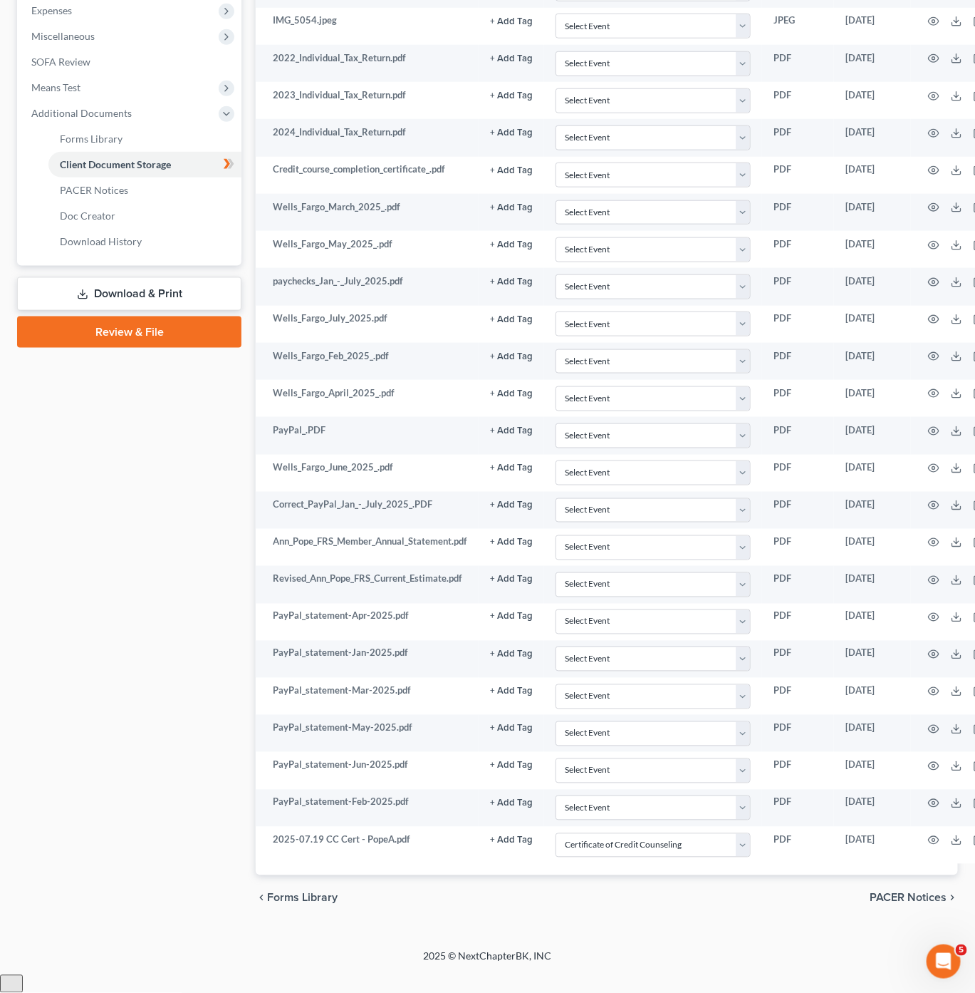
scroll to position [378, 0]
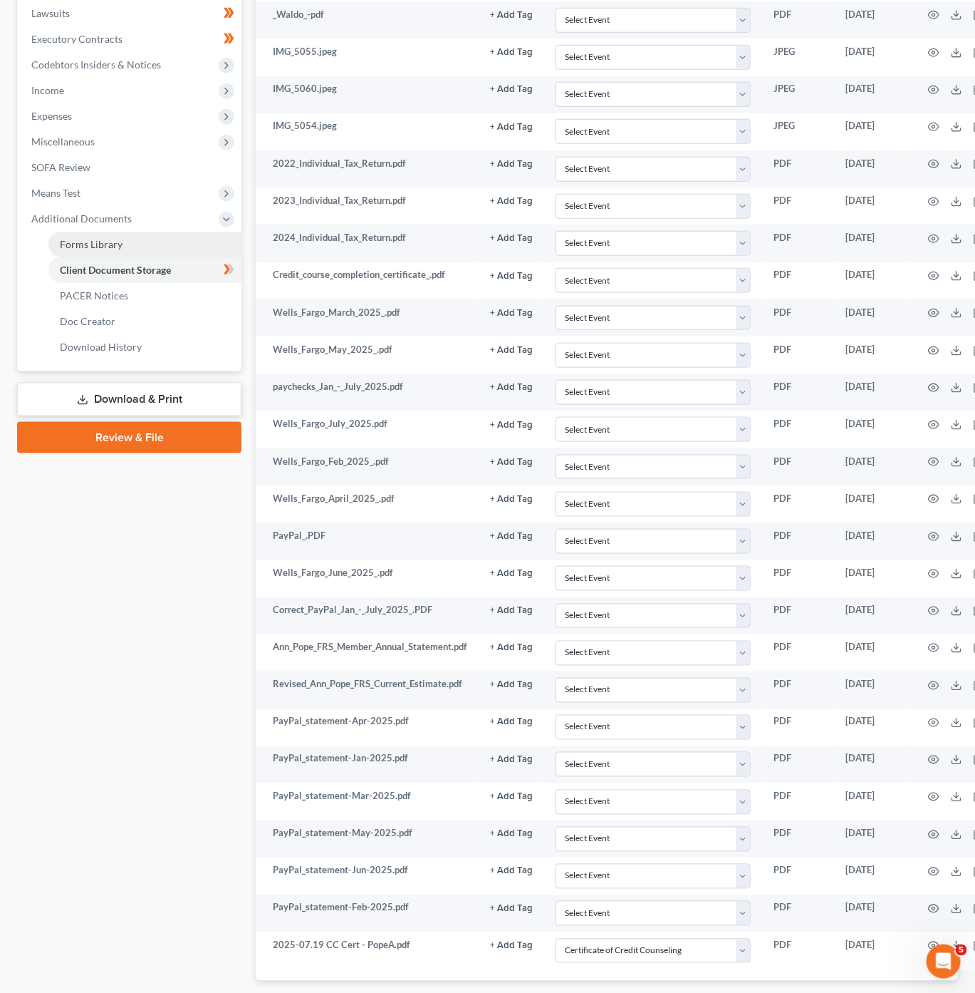
click at [156, 246] on link "Forms Library" at bounding box center [144, 245] width 193 height 26
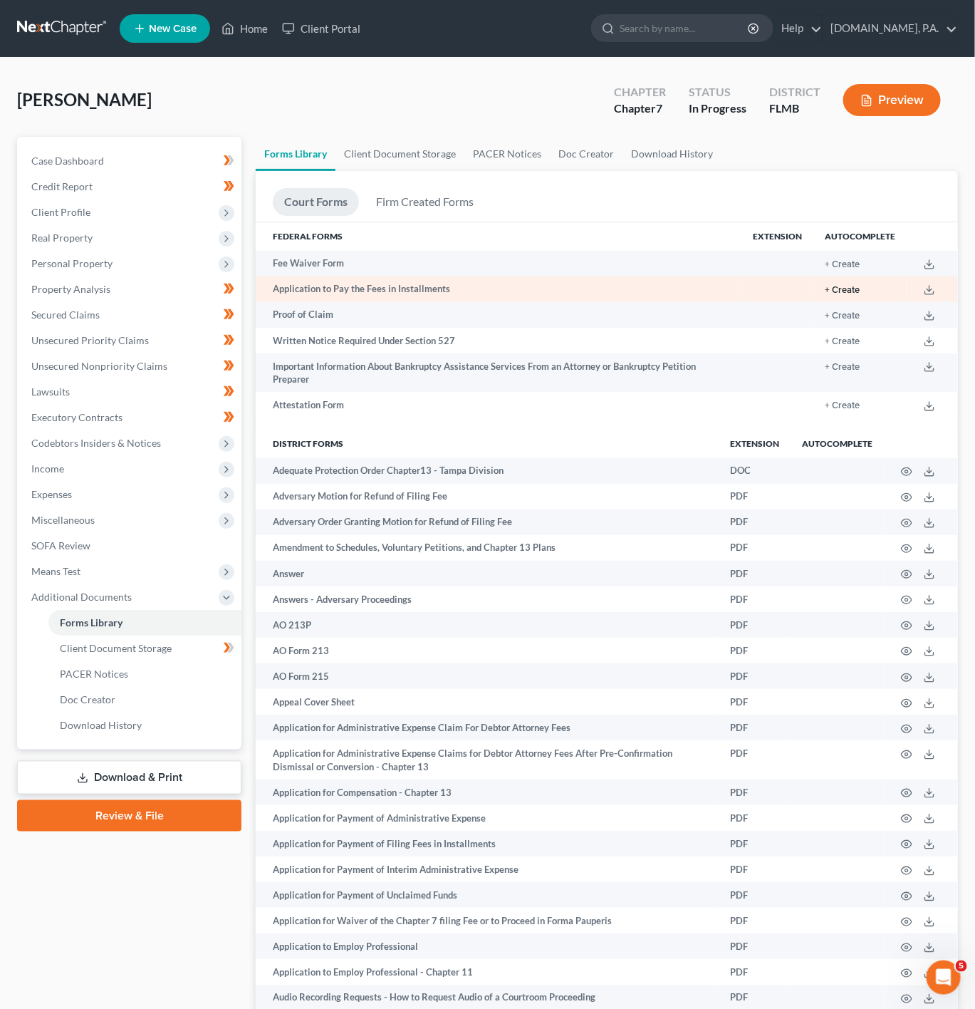
click at [847, 286] on button "+ Create" at bounding box center [842, 290] width 35 height 9
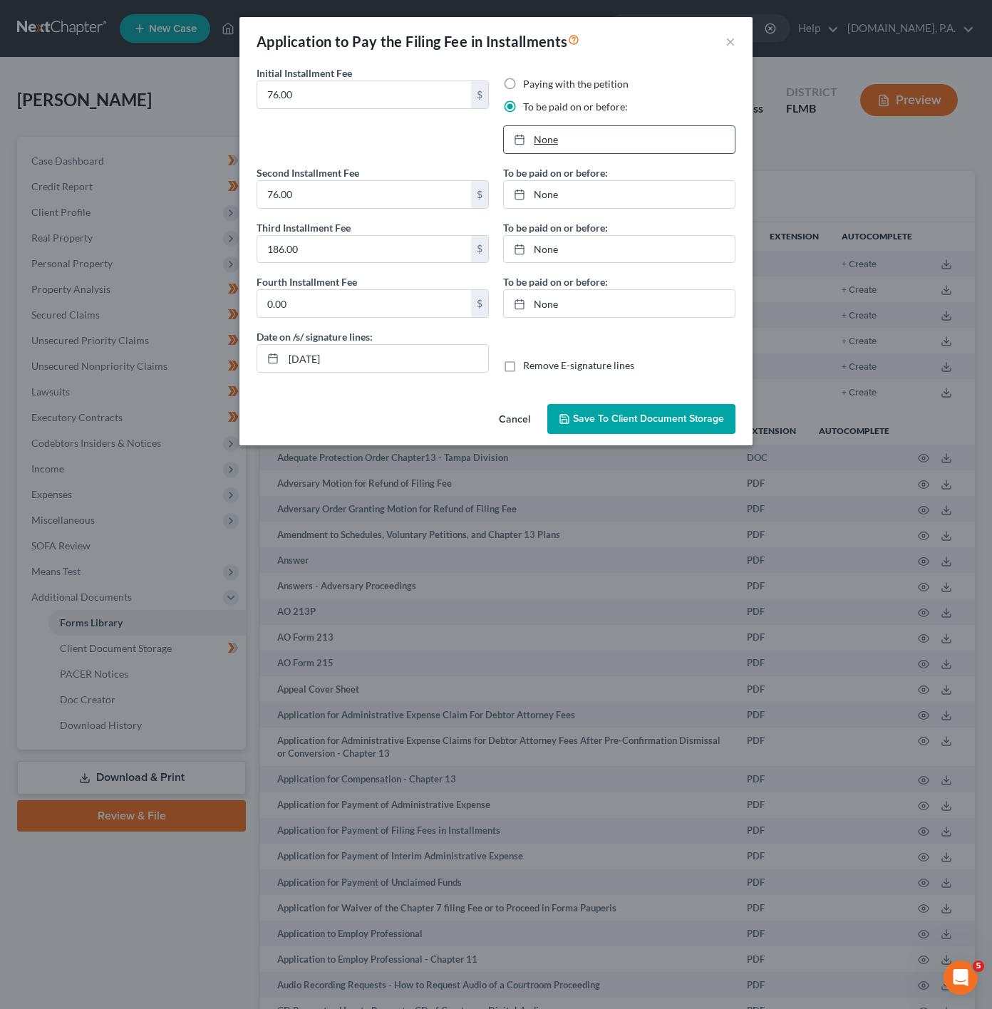
type input "[DATE]"
click at [595, 129] on link "[DATE]" at bounding box center [619, 139] width 231 height 27
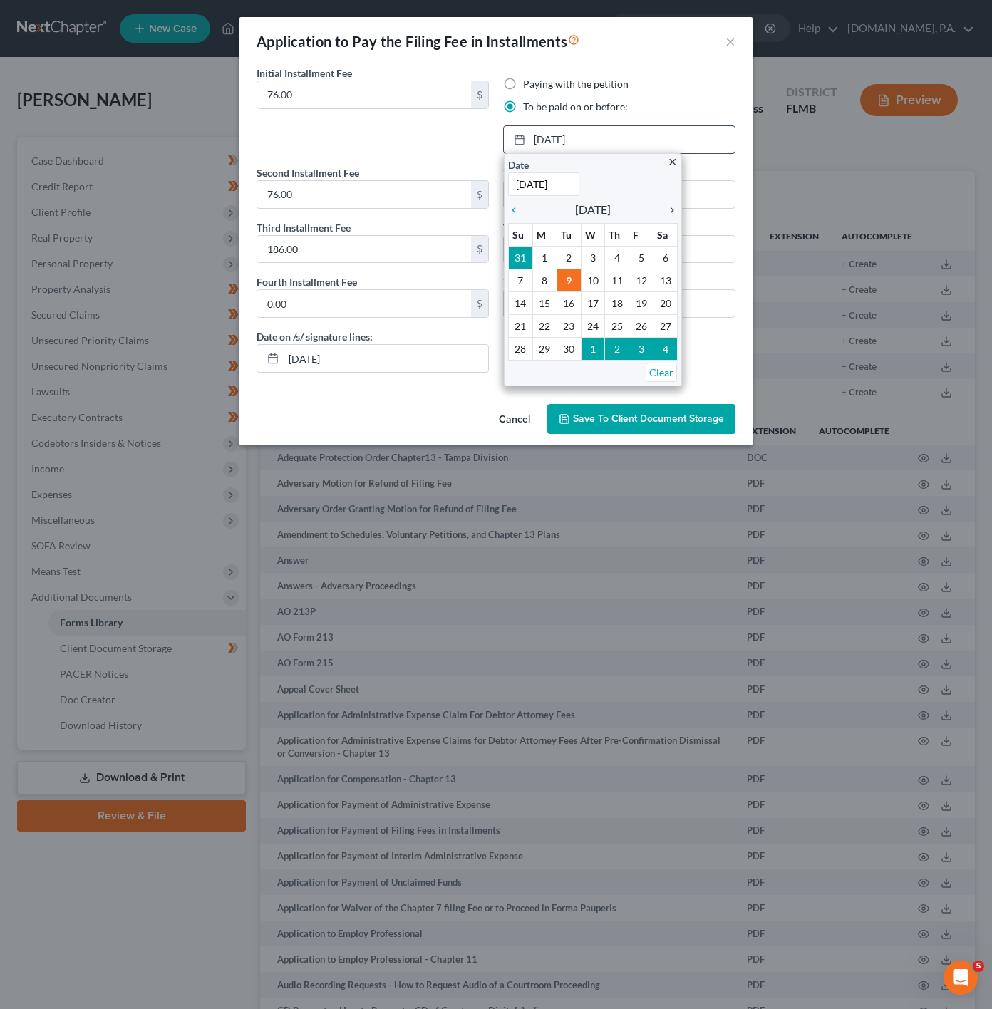
click at [674, 216] on icon "chevron_right" at bounding box center [668, 209] width 19 height 11
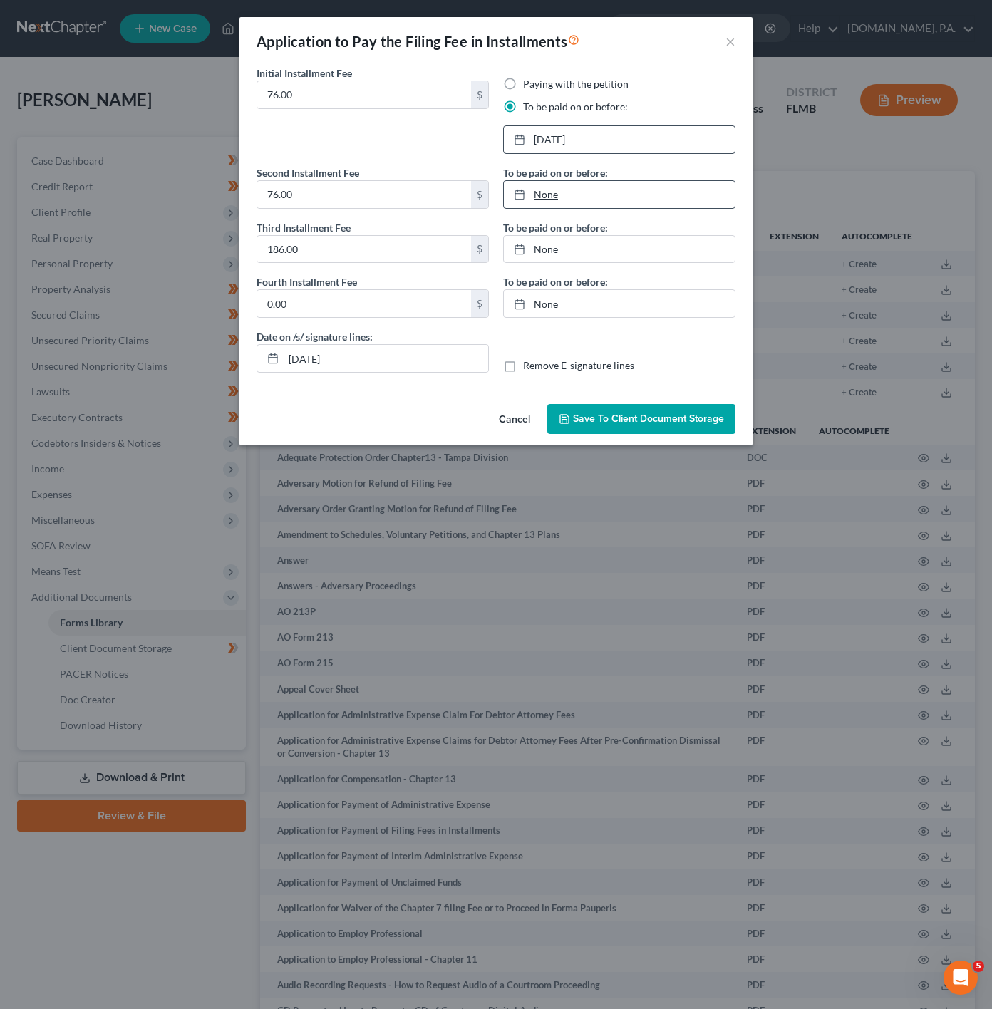
type input "[DATE]"
click at [548, 195] on link "[DATE]" at bounding box center [619, 194] width 231 height 27
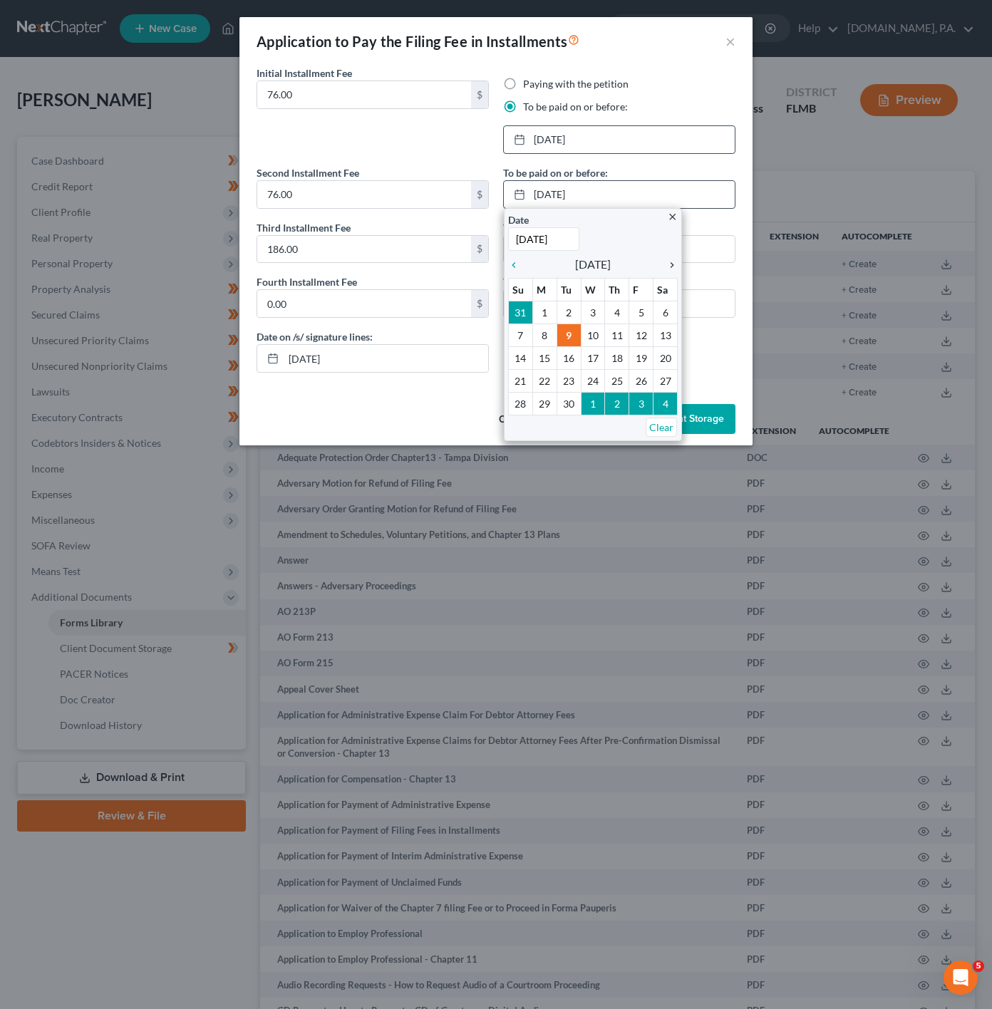
click at [672, 259] on div "chevron_right" at bounding box center [668, 264] width 19 height 14
click at [670, 267] on icon "chevron_right" at bounding box center [668, 264] width 19 height 11
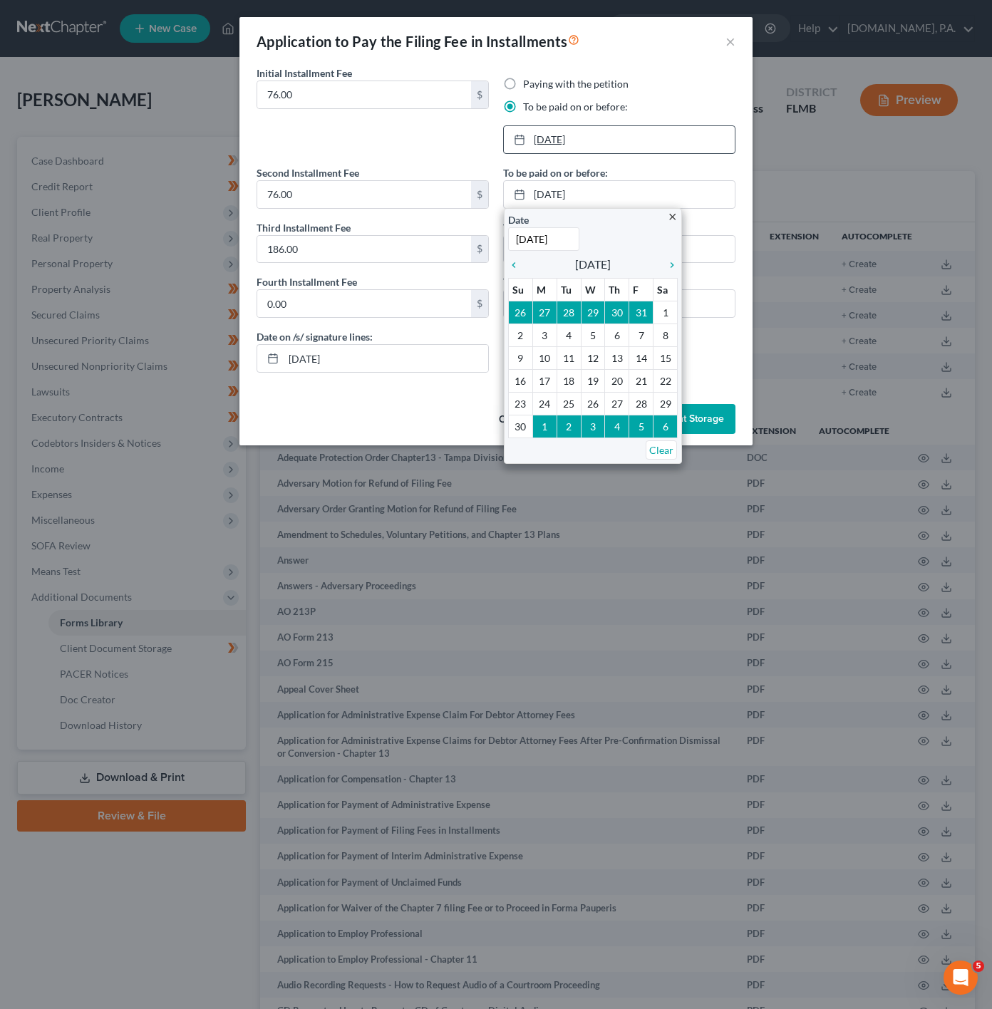
click at [562, 146] on link "[DATE]" at bounding box center [619, 139] width 231 height 27
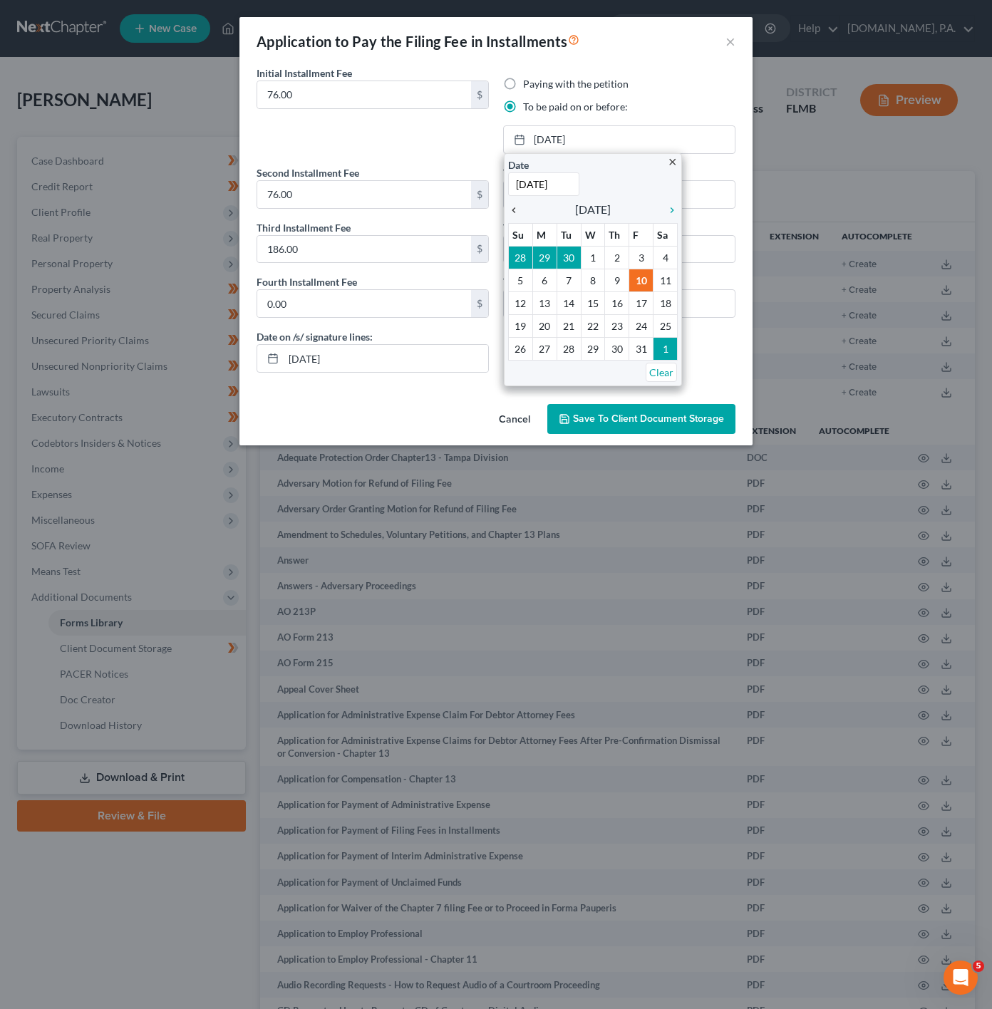
click at [518, 205] on icon "chevron_left" at bounding box center [517, 209] width 19 height 11
click at [673, 207] on icon "chevron_right" at bounding box center [668, 209] width 19 height 11
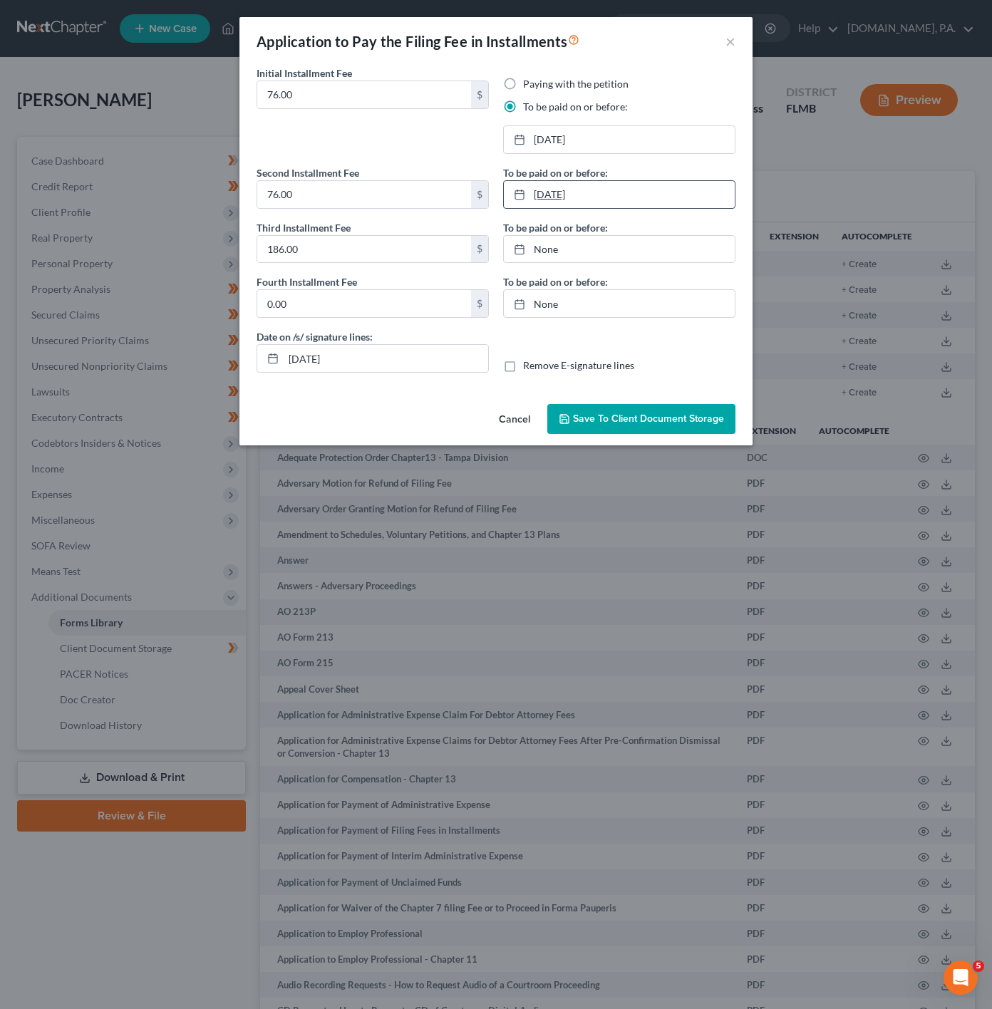
click at [573, 200] on link "[DATE]" at bounding box center [619, 194] width 231 height 27
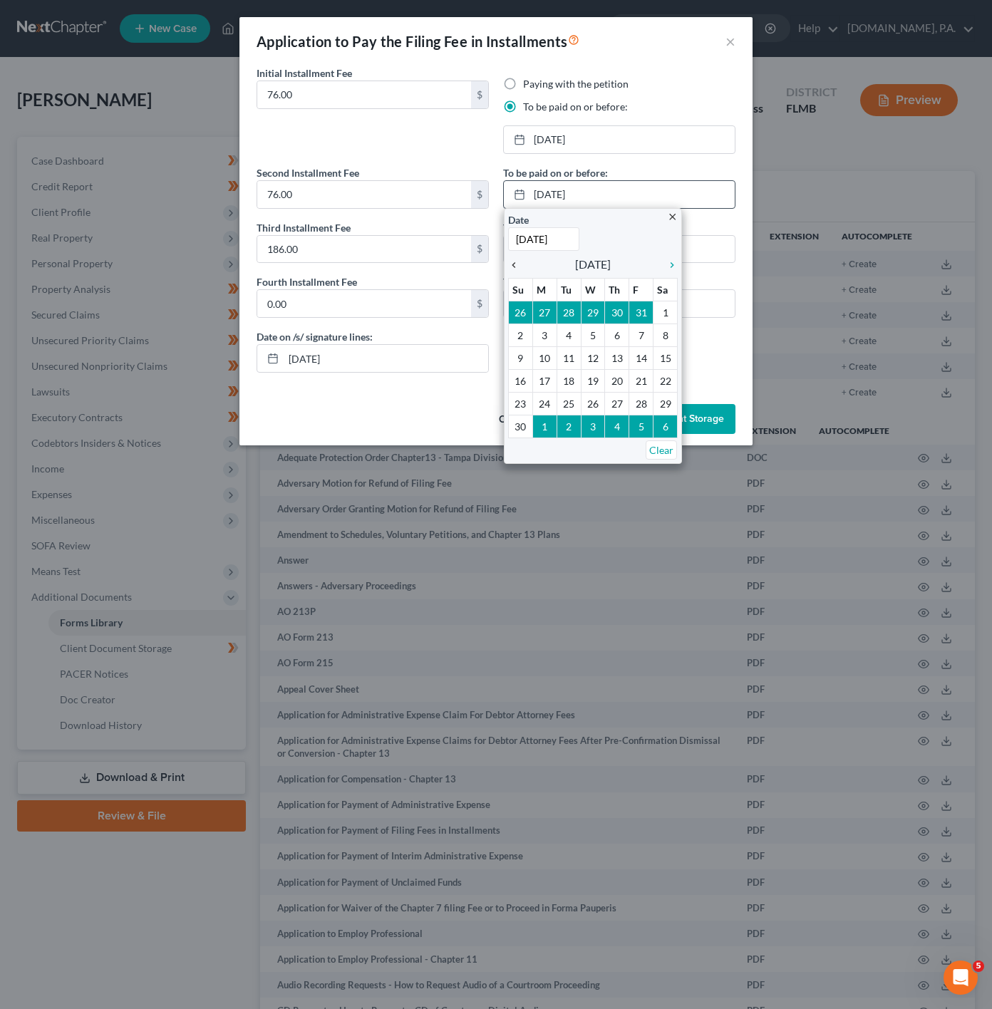
click at [518, 261] on icon "chevron_left" at bounding box center [517, 264] width 19 height 11
click at [674, 266] on icon "chevron_right" at bounding box center [668, 264] width 19 height 11
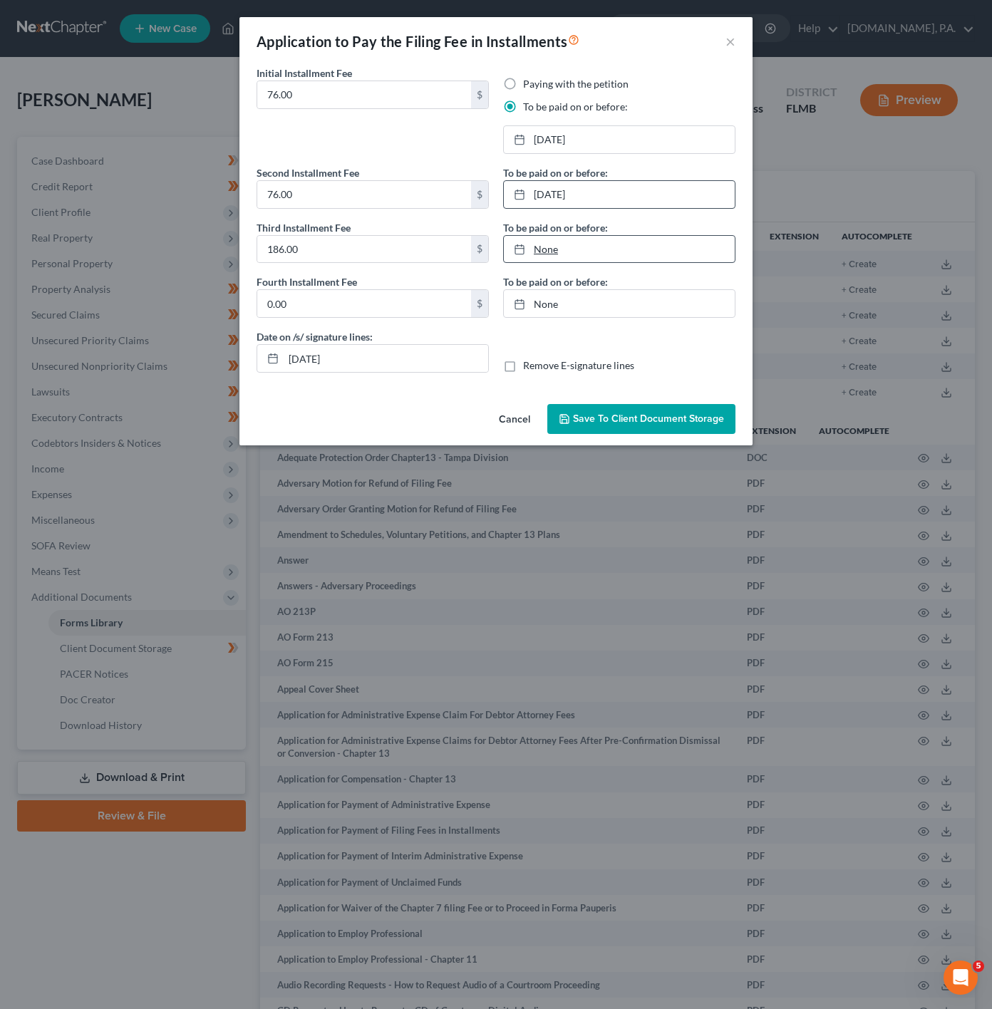
type input "[DATE]"
click at [533, 244] on link "None" at bounding box center [619, 249] width 231 height 27
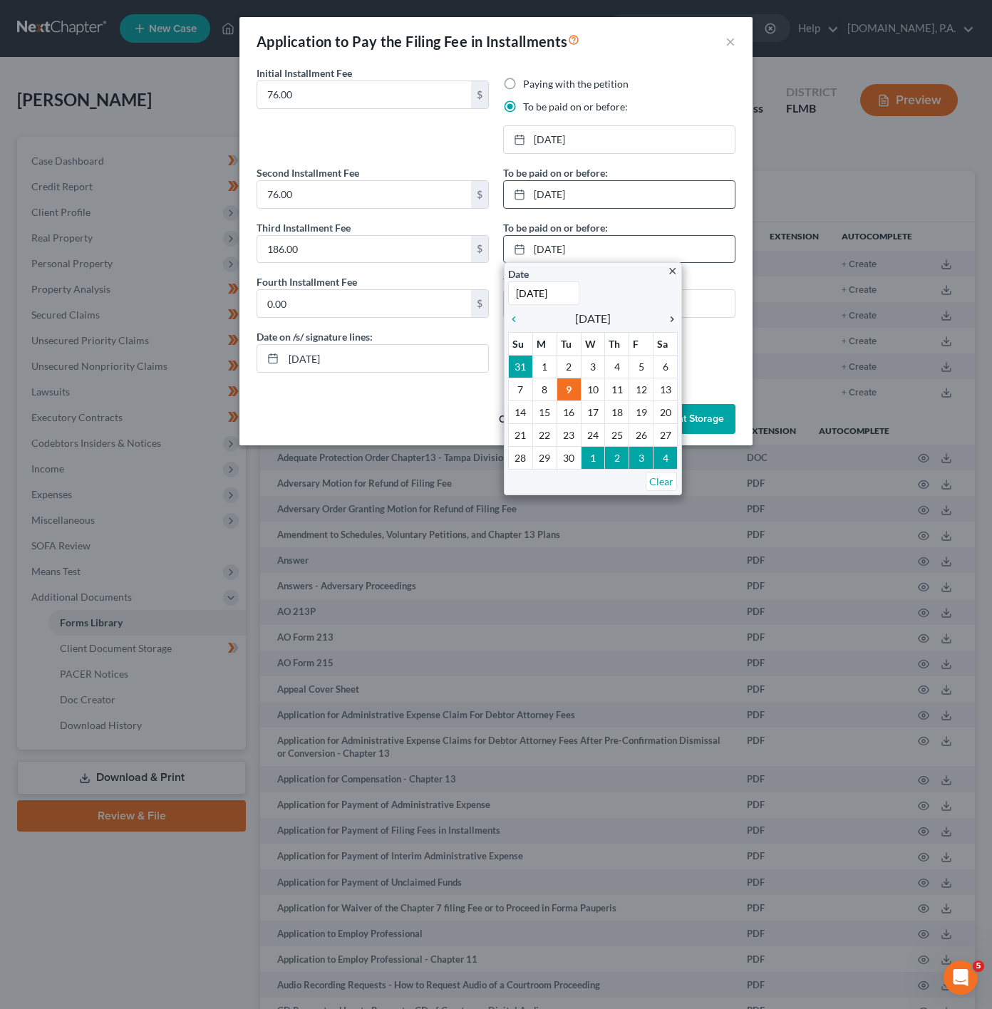
click at [670, 316] on icon "chevron_right" at bounding box center [668, 319] width 19 height 11
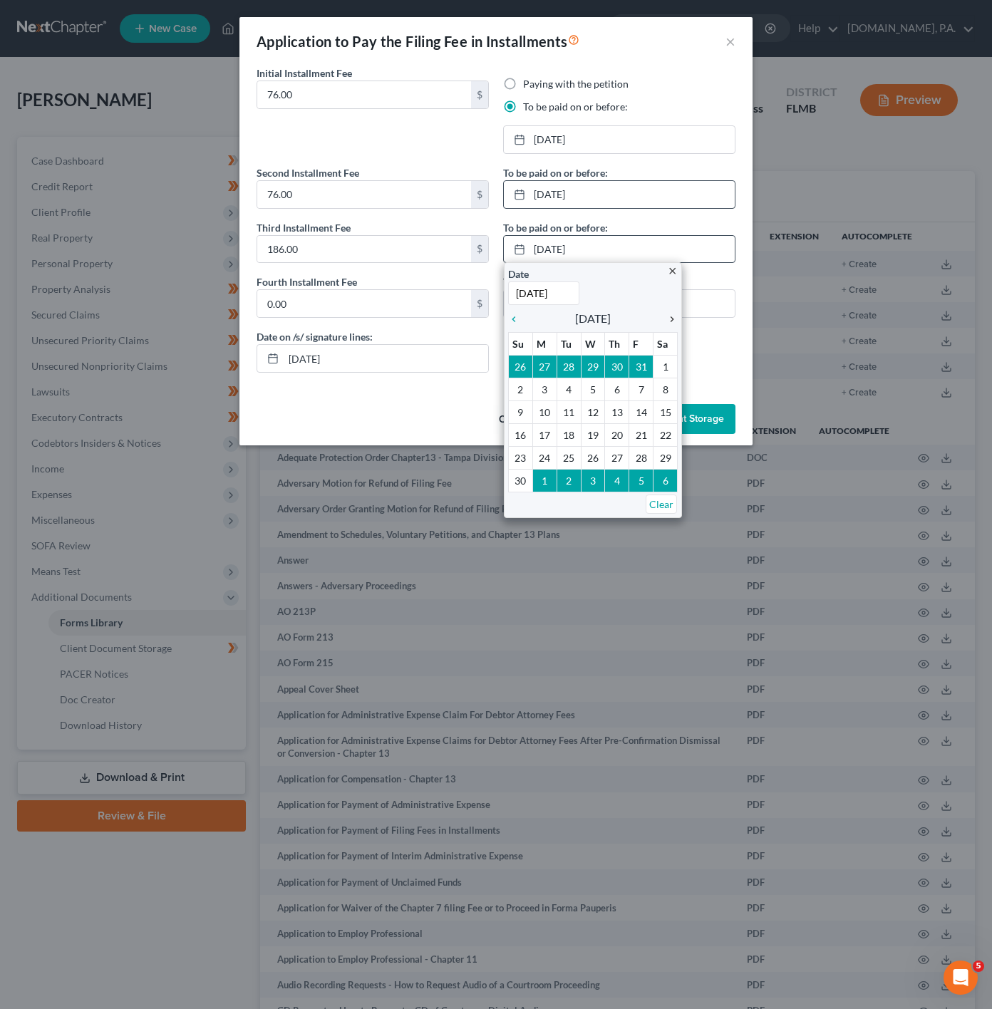
click at [669, 325] on icon "chevron_right" at bounding box center [668, 319] width 19 height 11
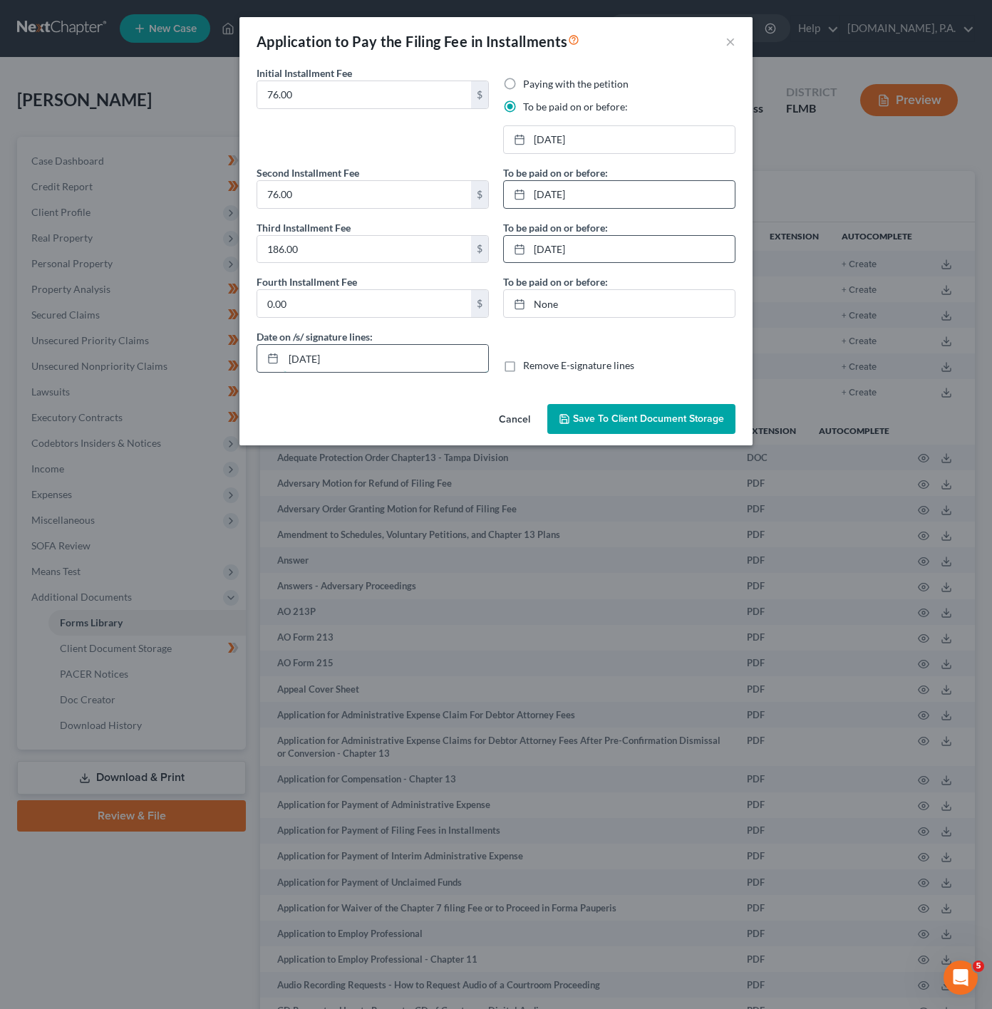
click at [409, 363] on input "[DATE]" at bounding box center [386, 358] width 204 height 27
type input "[DATE]"
click at [674, 425] on span "Save to Client Document Storage" at bounding box center [648, 419] width 151 height 12
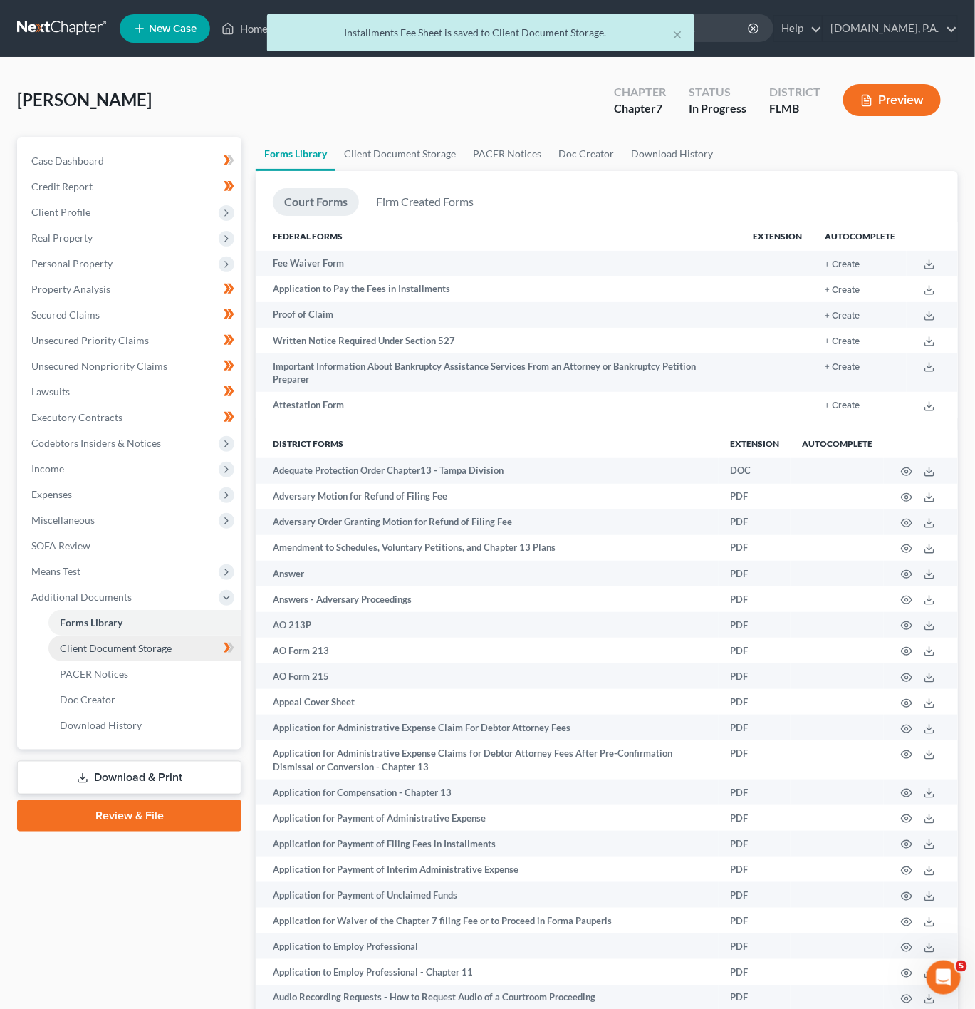
click at [184, 655] on link "Client Document Storage" at bounding box center [144, 649] width 193 height 26
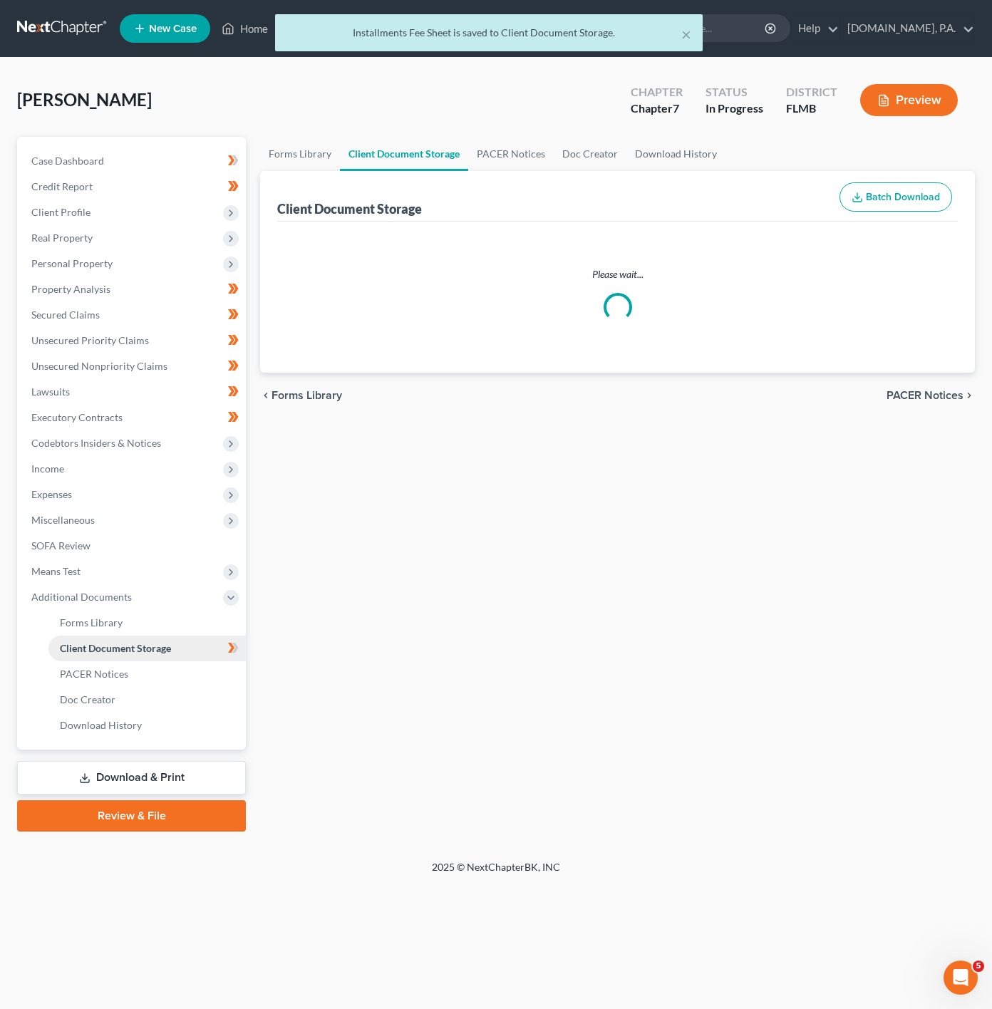
select select "9"
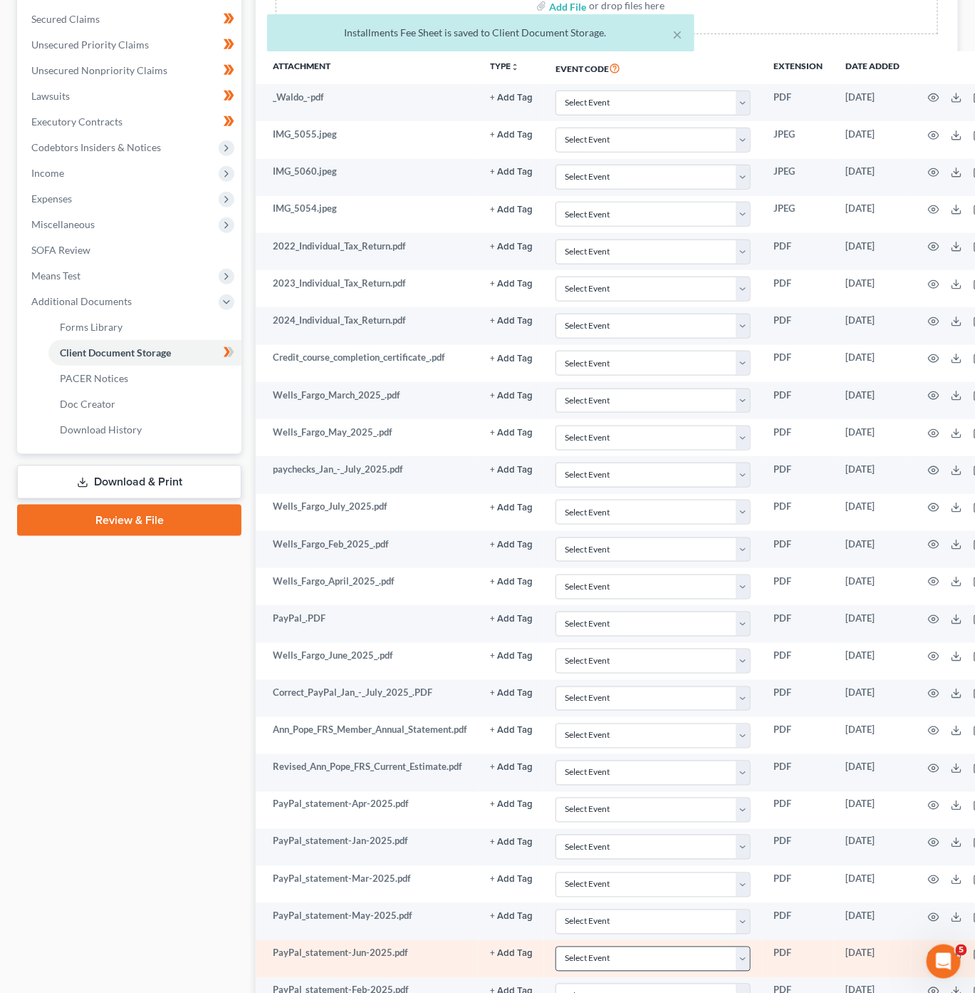
scroll to position [524, 0]
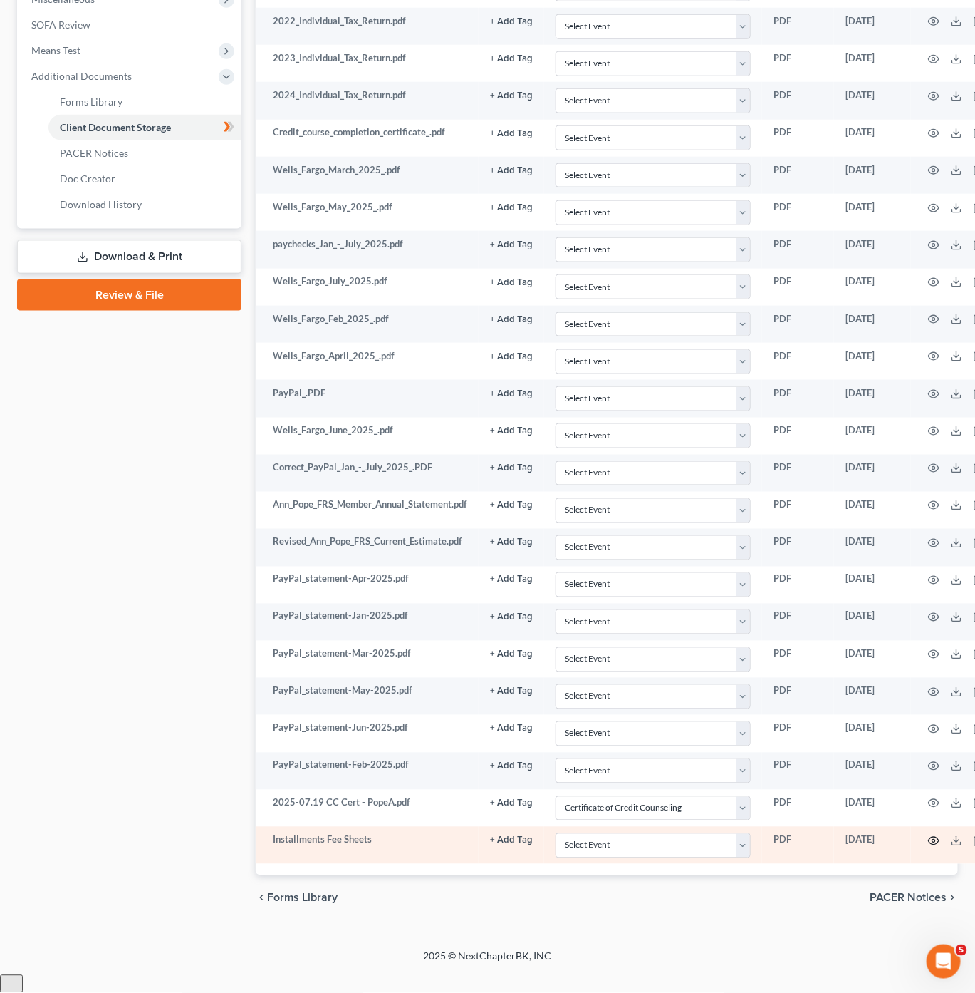
click at [937, 846] on icon "button" at bounding box center [933, 840] width 11 height 11
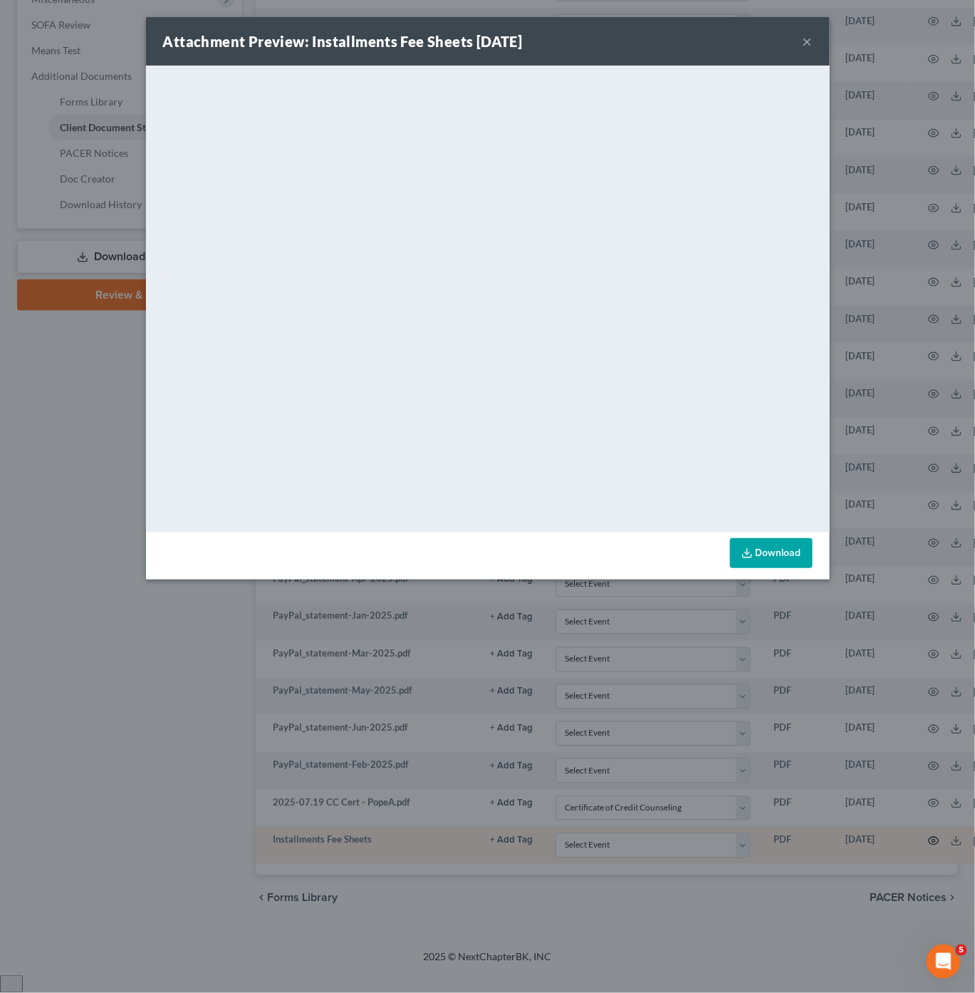
scroll to position [507, 0]
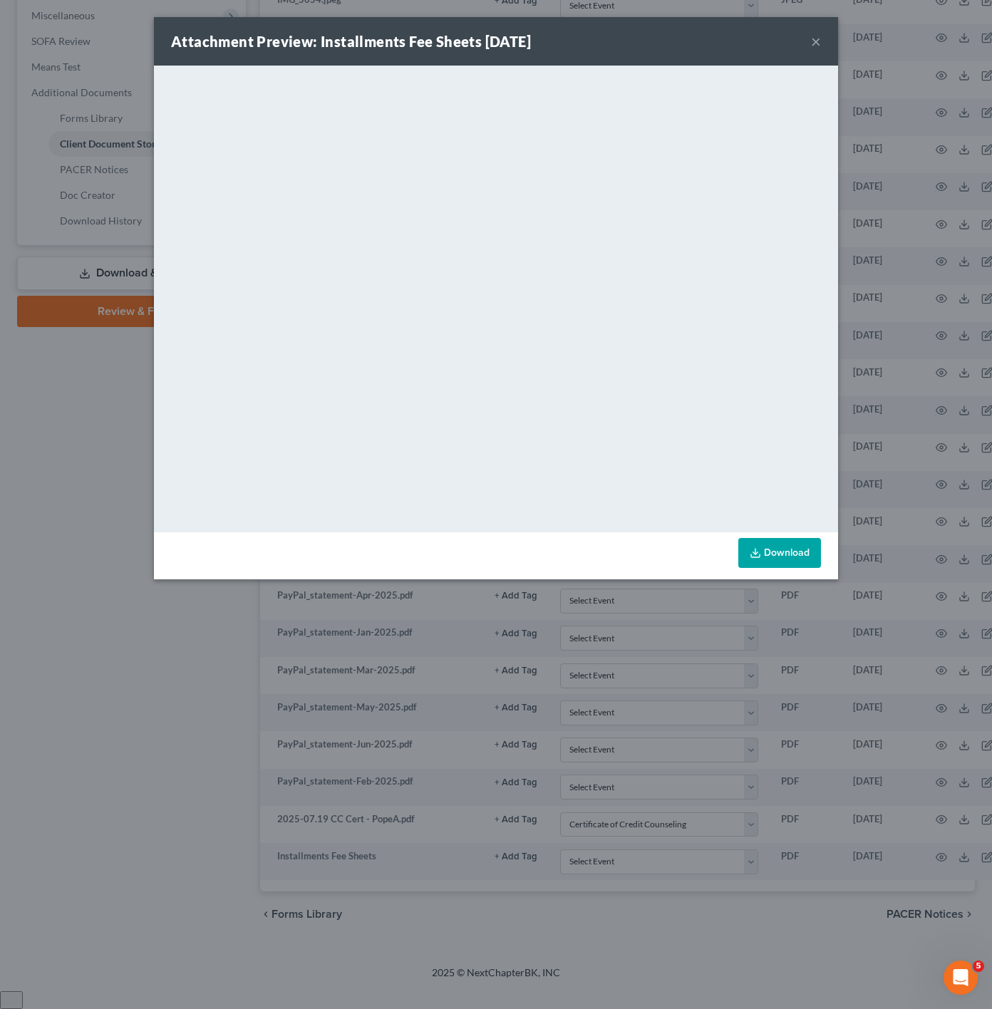
drag, startPoint x: 819, startPoint y: 38, endPoint x: 815, endPoint y: 49, distance: 11.3
click at [819, 39] on button "×" at bounding box center [816, 41] width 10 height 17
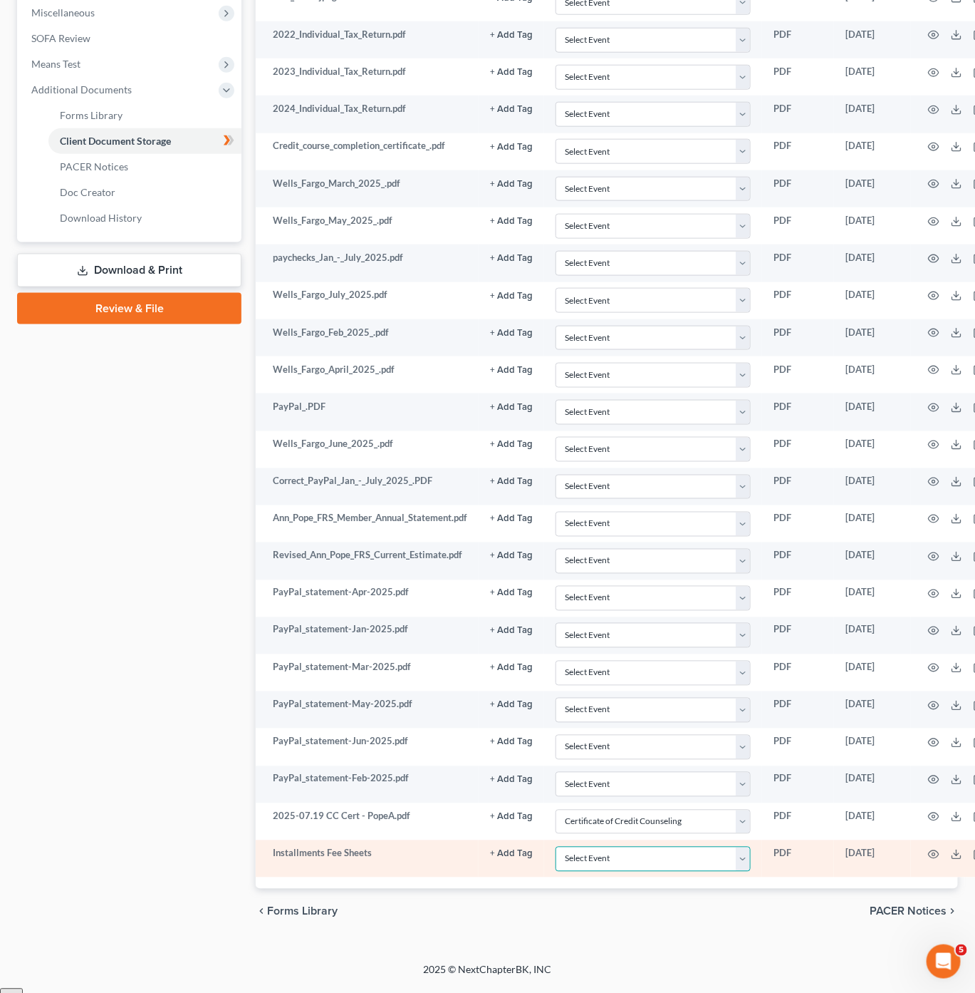
click at [671, 871] on select "Select Event 20 Largest Unsecured Creditors Amended Chapter 13 Plan Amended Cre…" at bounding box center [653, 858] width 195 height 25
select select "4"
click at [556, 866] on select "Select Event 20 Largest Unsecured Creditors Amended Chapter 13 Plan Amended Cre…" at bounding box center [653, 858] width 195 height 25
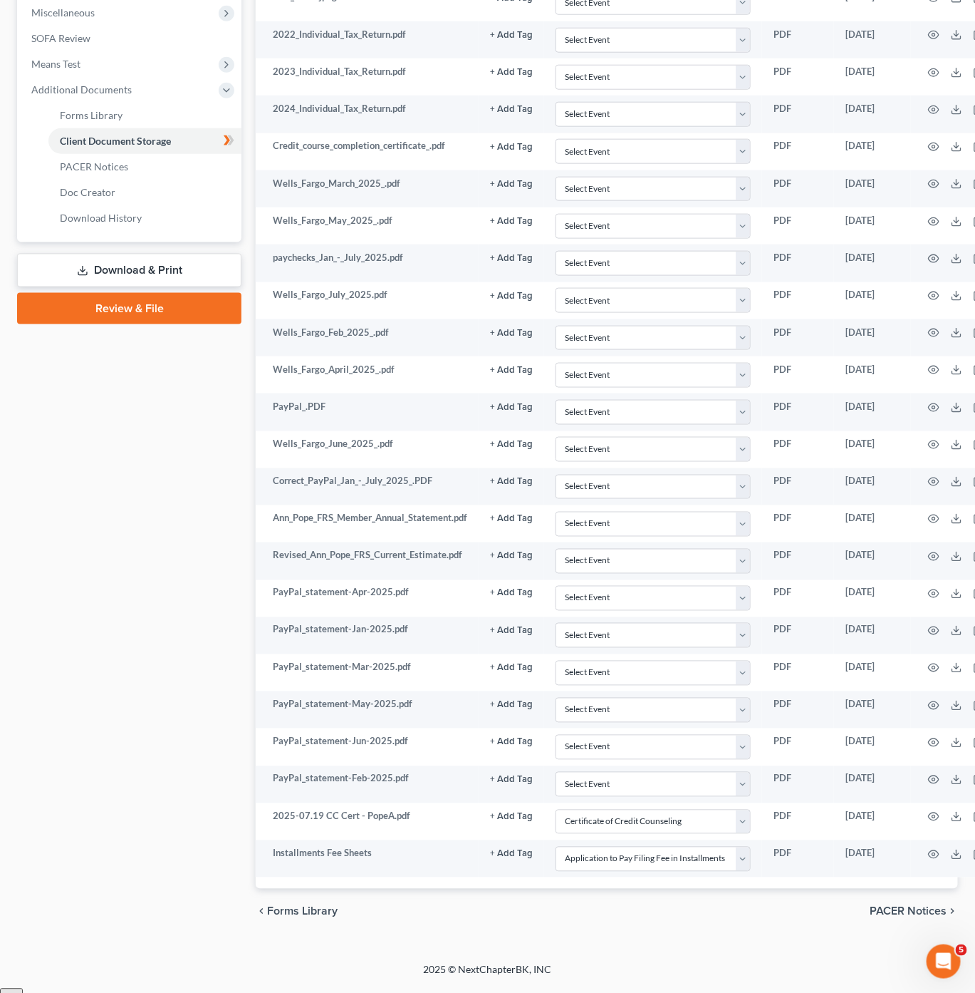
click at [178, 874] on div "Case Dashboard Payments Invoices Payments Payments Credit Report Client Profile" at bounding box center [129, 281] width 239 height 1305
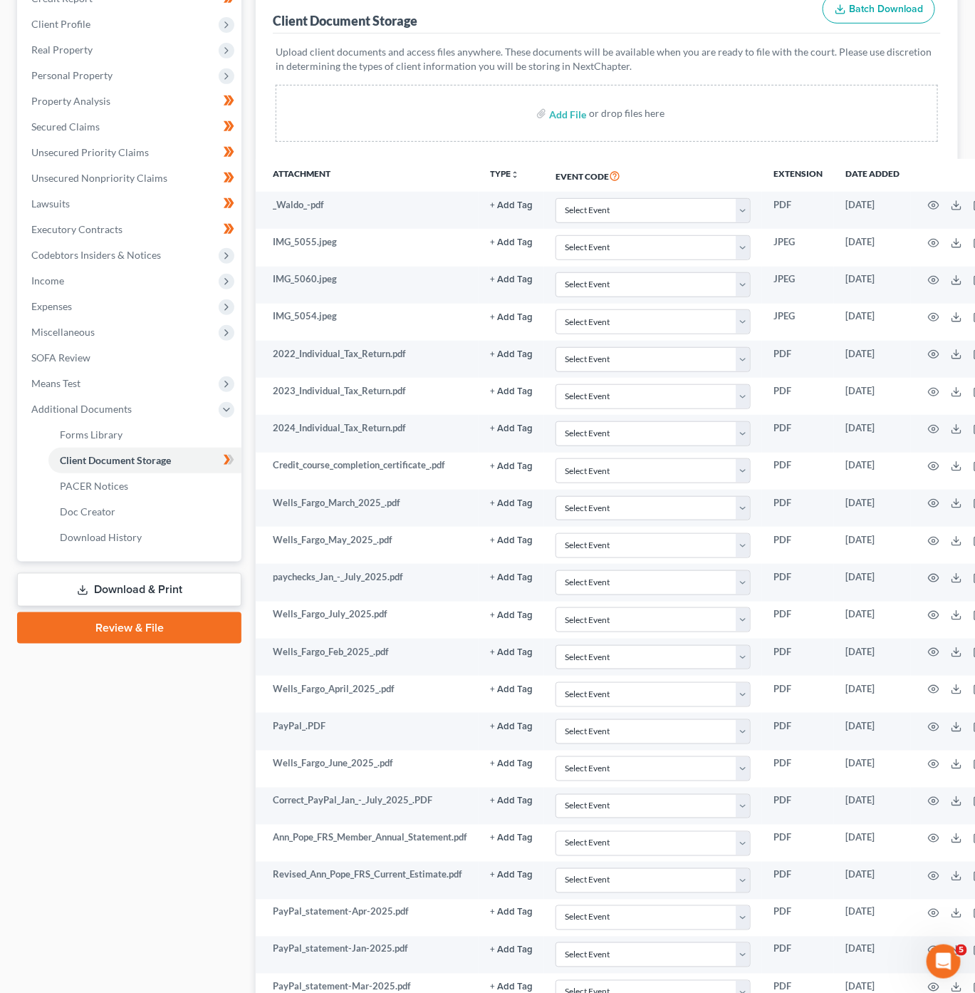
scroll to position [187, 0]
click at [140, 565] on div "Case Dashboard Payments Invoices Payments Payments Credit Report Client Profile" at bounding box center [129, 602] width 239 height 1305
click at [146, 579] on link "Download & Print" at bounding box center [129, 590] width 224 height 33
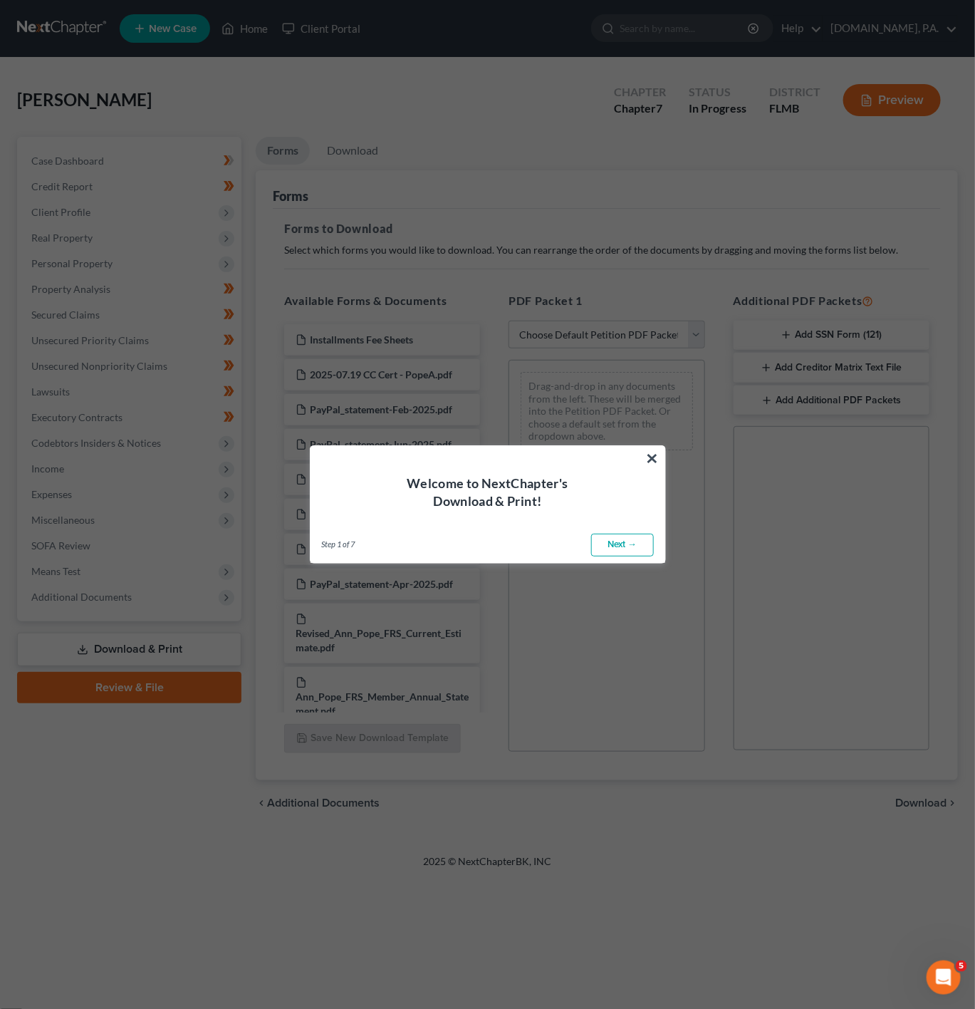
click at [638, 544] on link "Next →" at bounding box center [622, 545] width 63 height 23
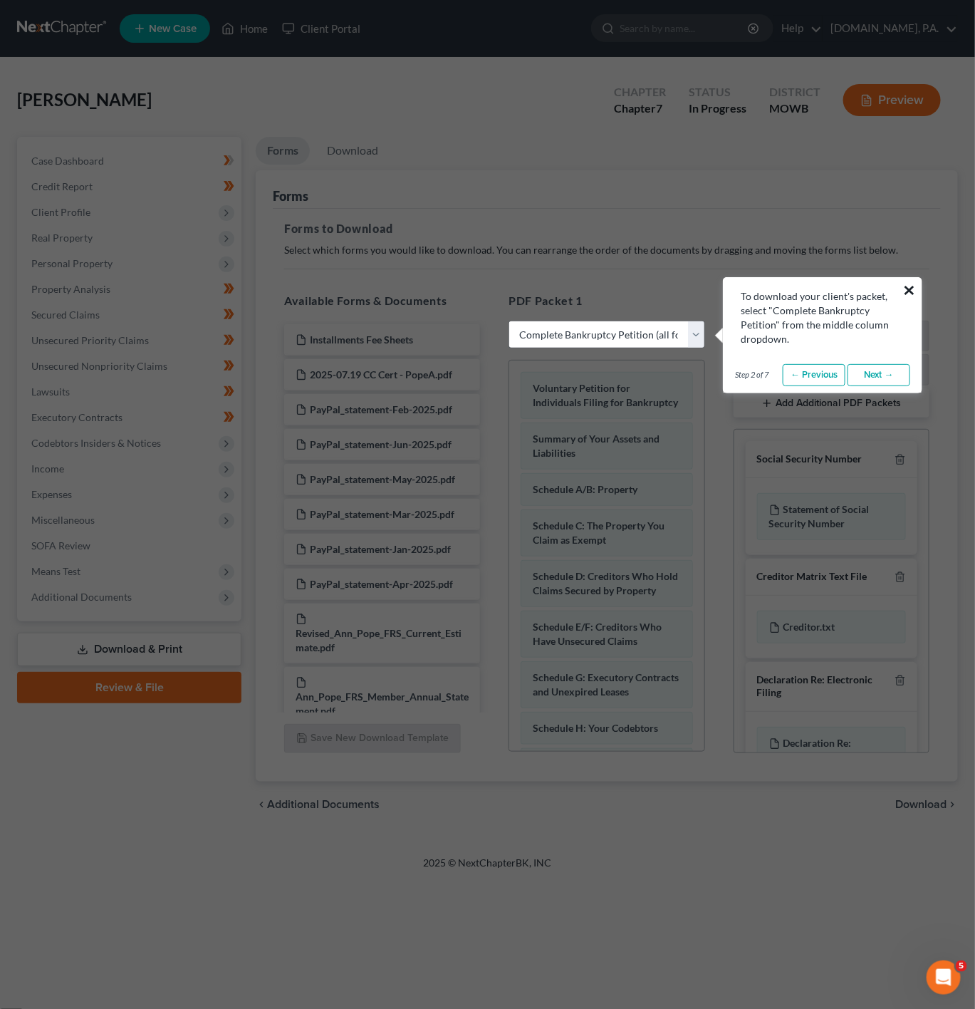
click at [913, 286] on button "×" at bounding box center [910, 290] width 14 height 23
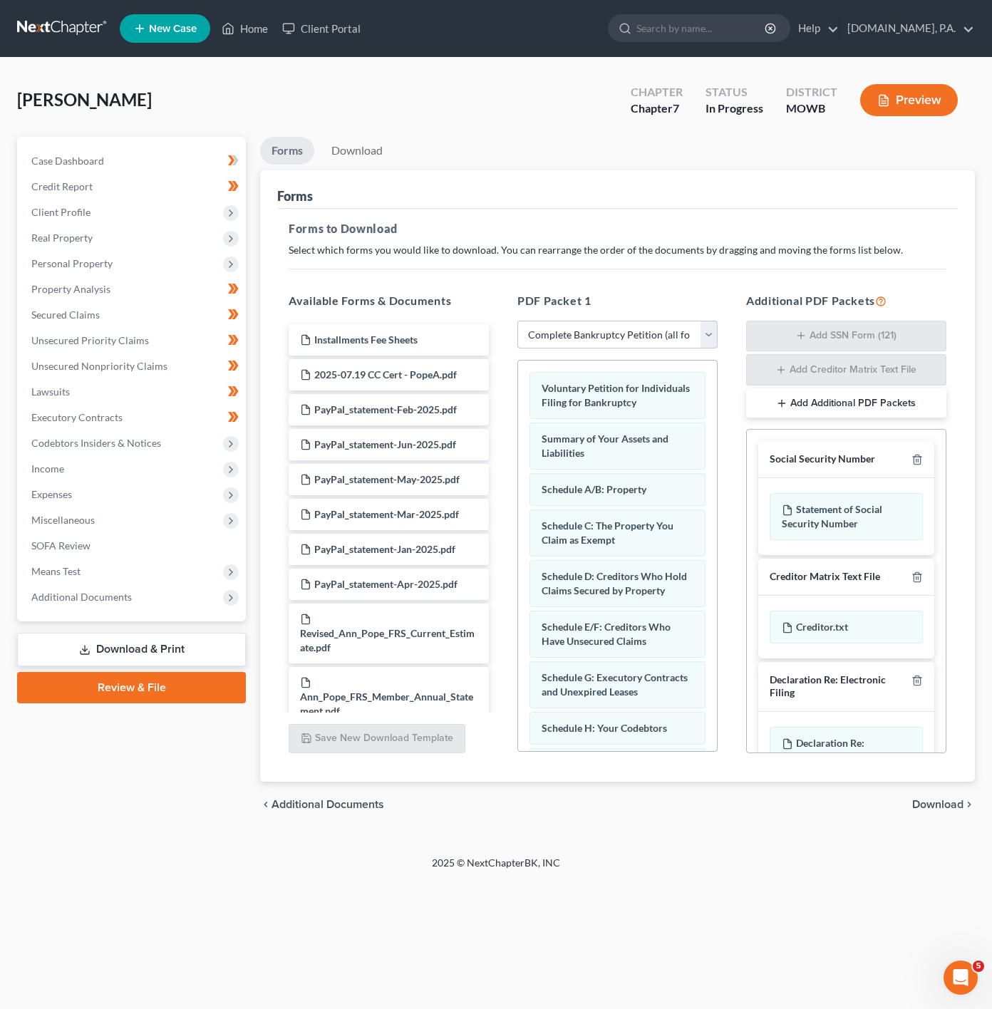
click at [640, 330] on select "Choose Default Petition PDF Packet Complete Bankruptcy Petition (all forms and …" at bounding box center [617, 335] width 200 height 29
select select "6"
click at [517, 321] on select "Choose Default Petition PDF Packet Complete Bankruptcy Petition (all forms and …" at bounding box center [617, 335] width 200 height 29
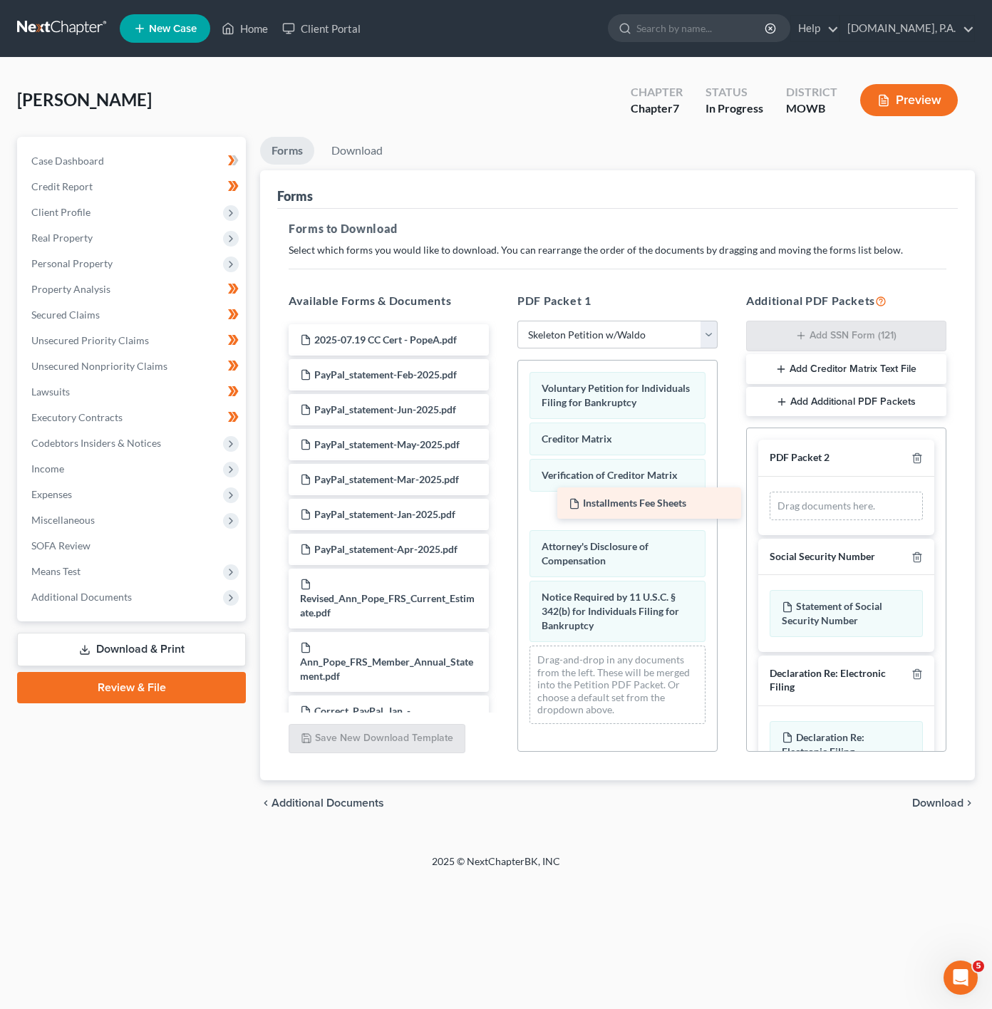
drag, startPoint x: 394, startPoint y: 340, endPoint x: 663, endPoint y: 502, distance: 313.9
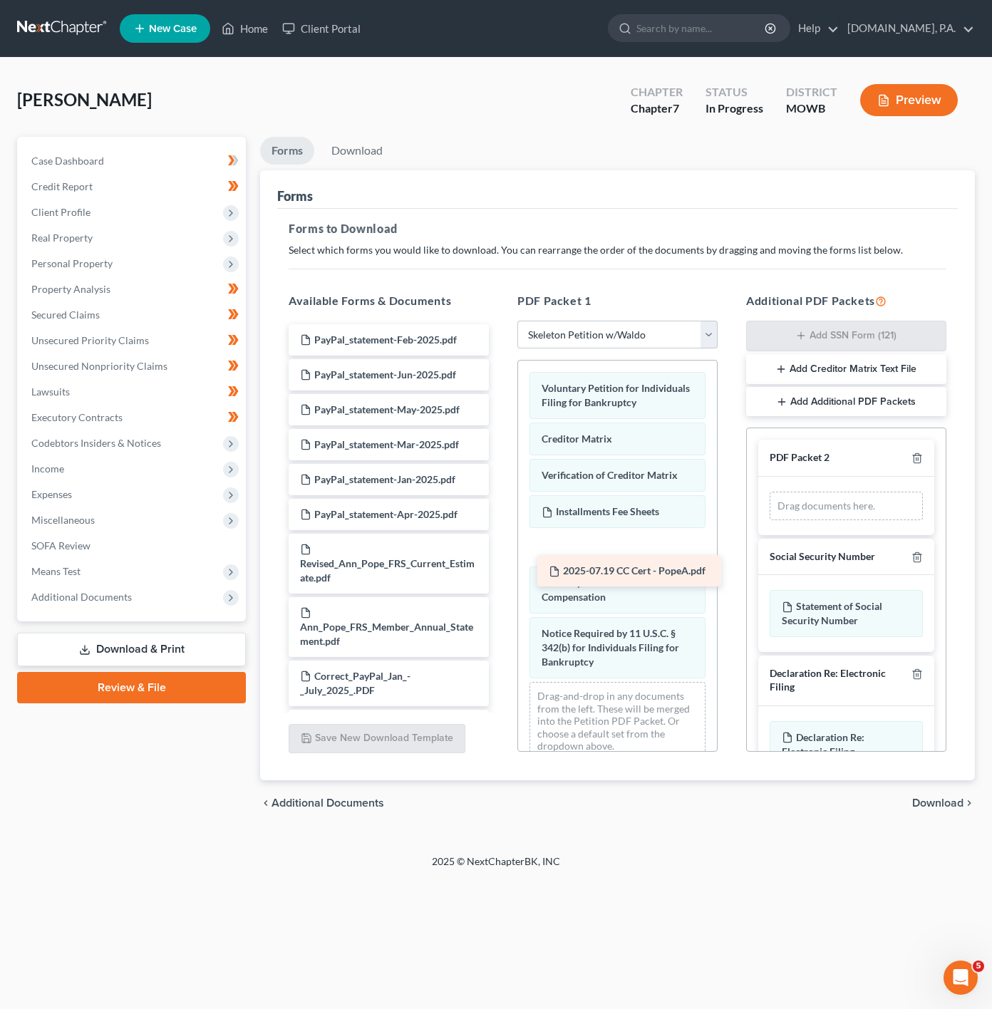
drag, startPoint x: 387, startPoint y: 341, endPoint x: 636, endPoint y: 571, distance: 338.8
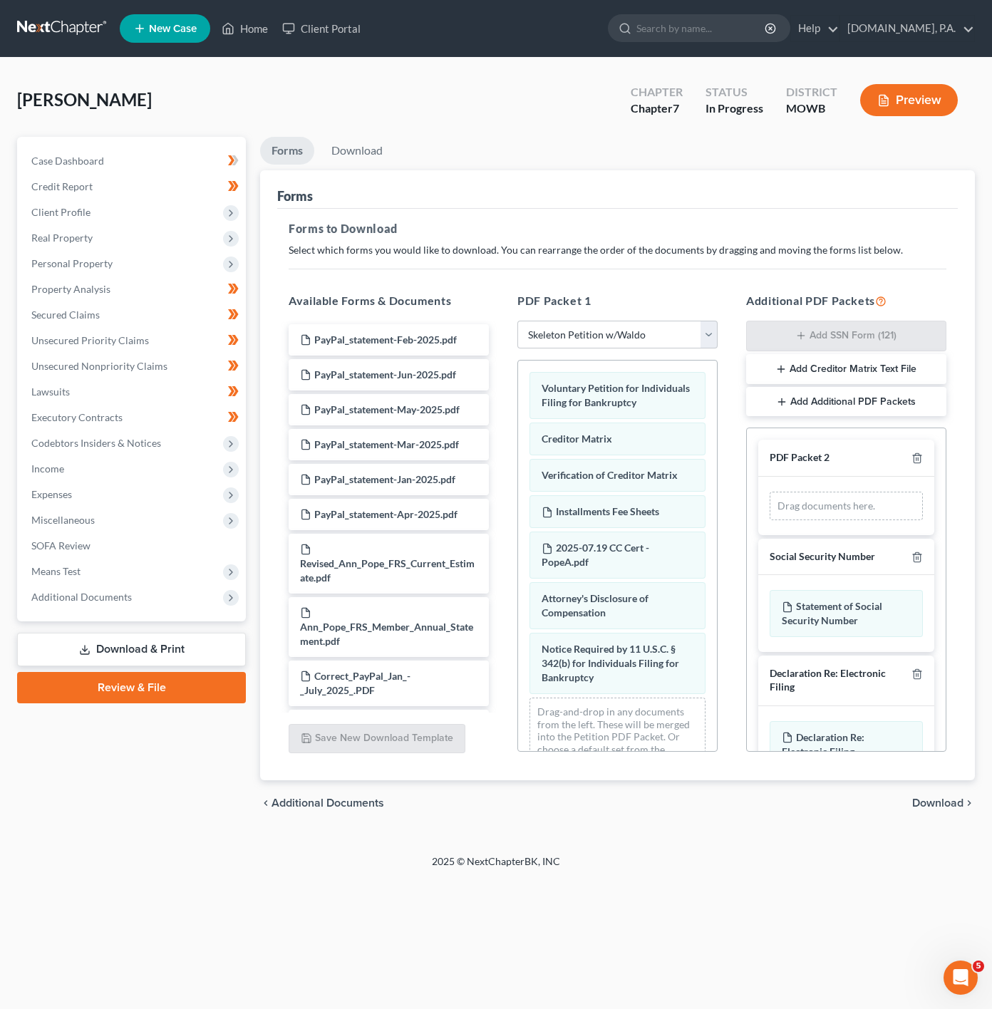
click at [554, 955] on div "Home New Case Client Portal [DOMAIN_NAME], P.A. [PERSON_NAME][EMAIL_ADDRESS][DO…" at bounding box center [496, 504] width 992 height 1009
click at [748, 958] on div "Home New Case Client Portal [DOMAIN_NAME], P.A. [PERSON_NAME][EMAIL_ADDRESS][DO…" at bounding box center [496, 504] width 992 height 1009
click at [939, 792] on div "chevron_left Additional Documents Download chevron_right" at bounding box center [617, 803] width 715 height 46
click at [939, 798] on span "Download" at bounding box center [937, 802] width 51 height 11
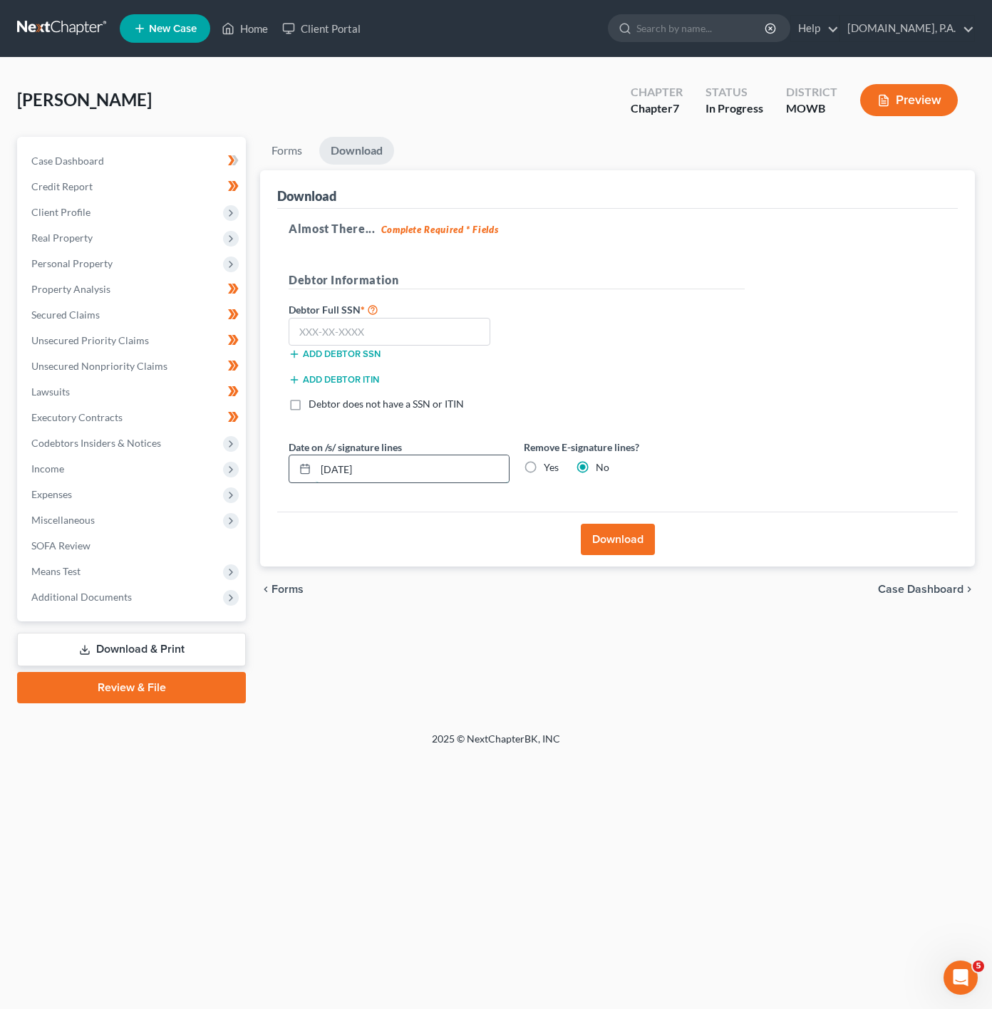
click at [398, 472] on input "[DATE]" at bounding box center [412, 468] width 193 height 27
type input "[DATE]"
click at [415, 348] on div "Add debtor SSN" at bounding box center [398, 353] width 235 height 14
click at [400, 336] on input "text" at bounding box center [390, 332] width 202 height 29
type input "590-86-0622"
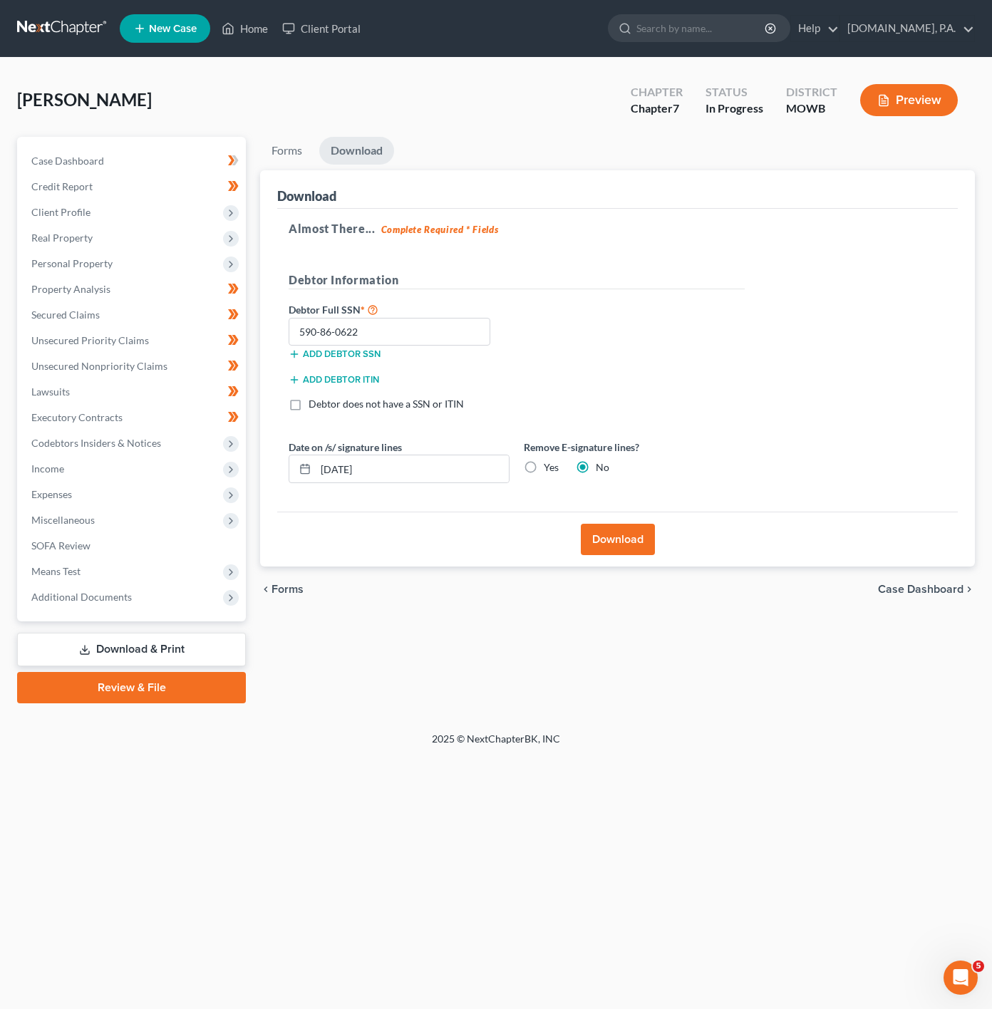
click at [633, 539] on button "Download" at bounding box center [618, 539] width 74 height 31
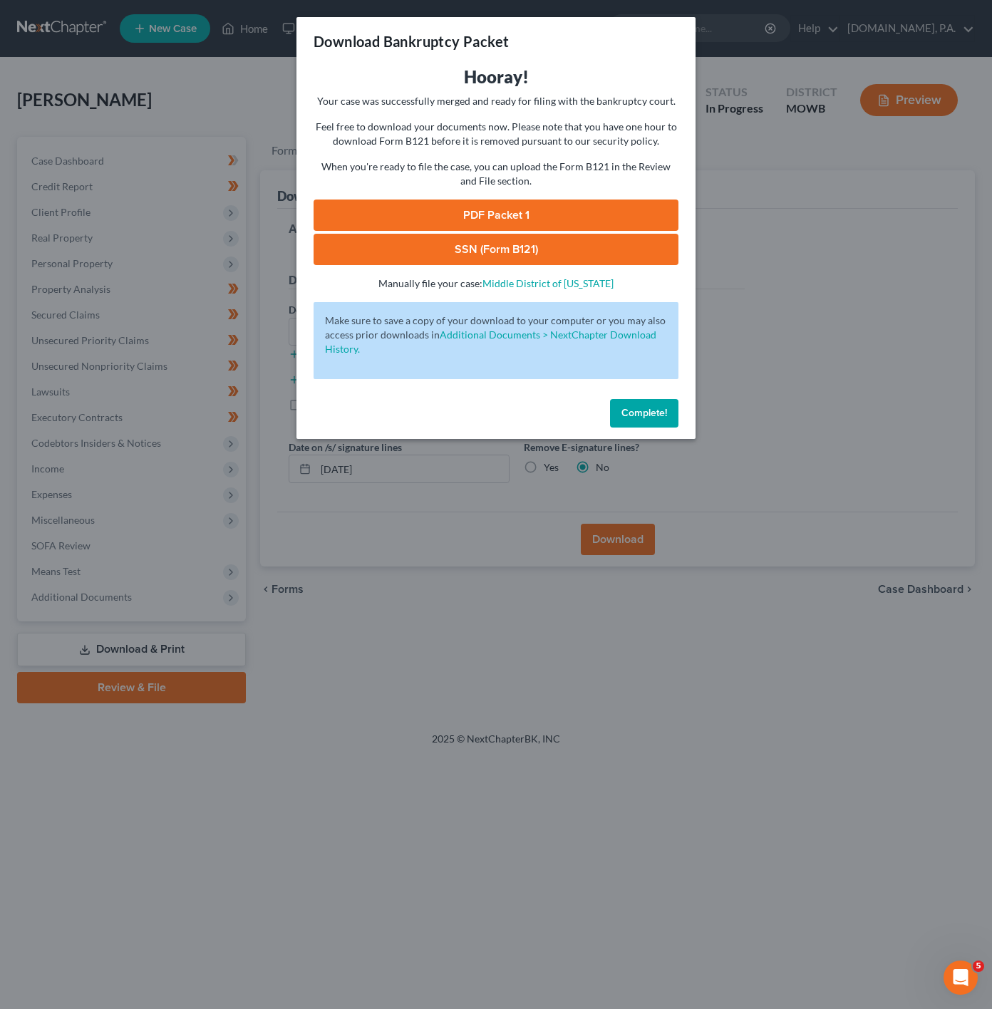
click at [518, 207] on link "PDF Packet 1" at bounding box center [496, 215] width 365 height 31
click at [567, 246] on link "SSN (Form B121)" at bounding box center [496, 249] width 365 height 31
click at [755, 79] on div "Download Bankruptcy Packet Hooray! Your case was successfully merged and ready …" at bounding box center [496, 504] width 992 height 1009
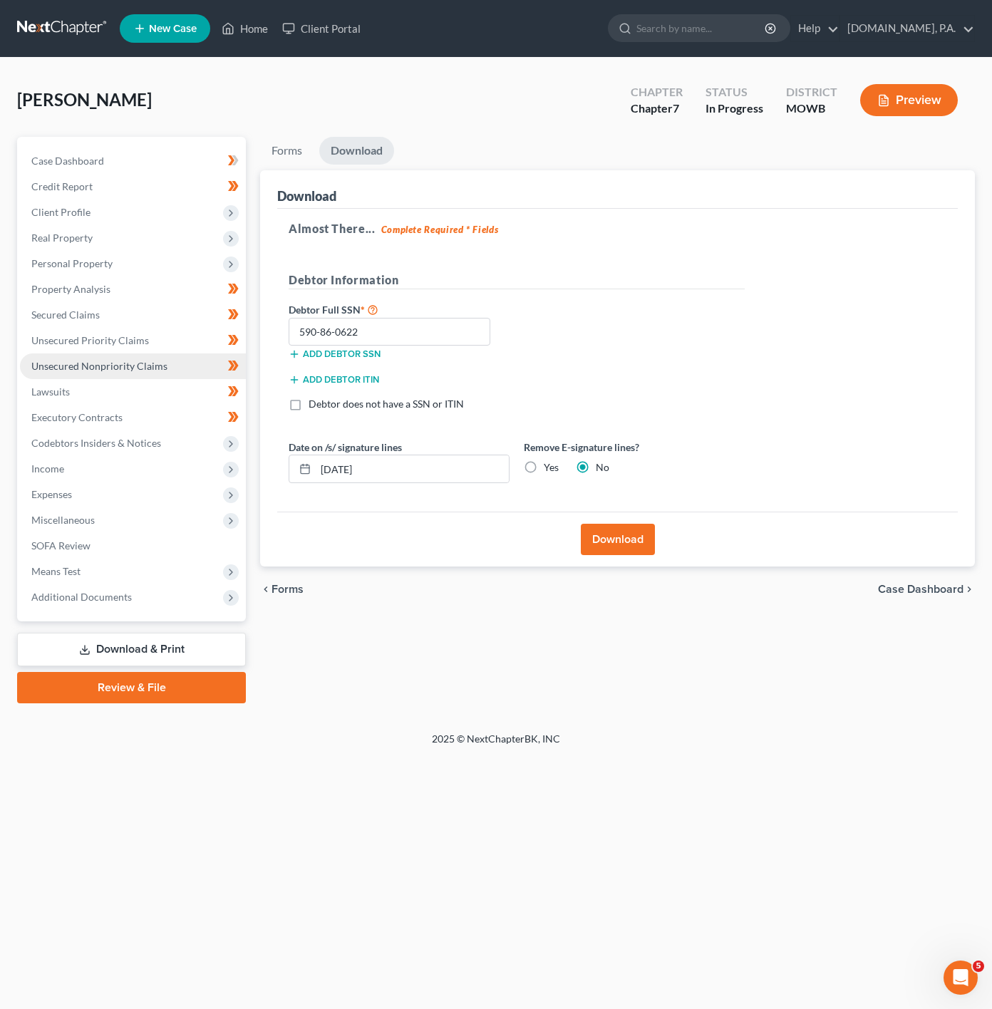
click at [131, 366] on span "Unsecured Nonpriority Claims" at bounding box center [99, 366] width 136 height 12
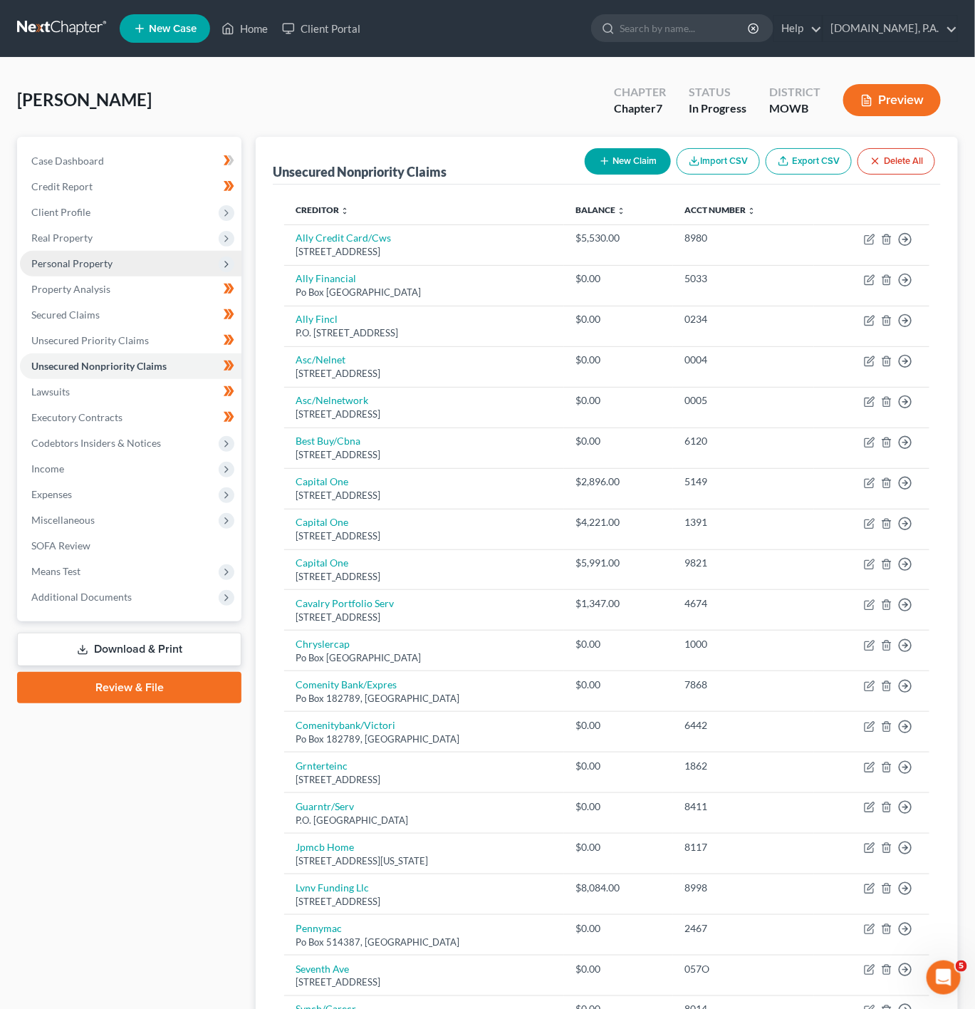
click at [137, 266] on span "Personal Property" at bounding box center [131, 264] width 222 height 26
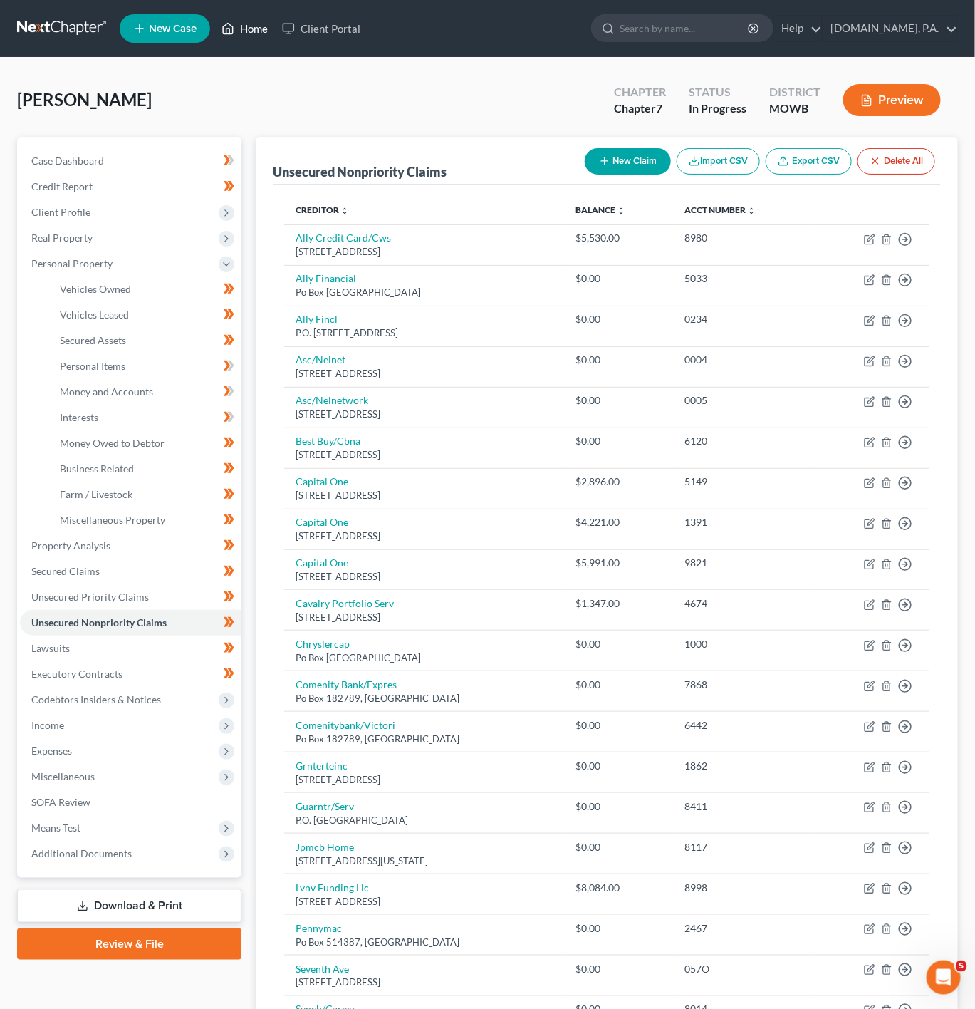
click at [238, 33] on link "Home" at bounding box center [244, 29] width 61 height 26
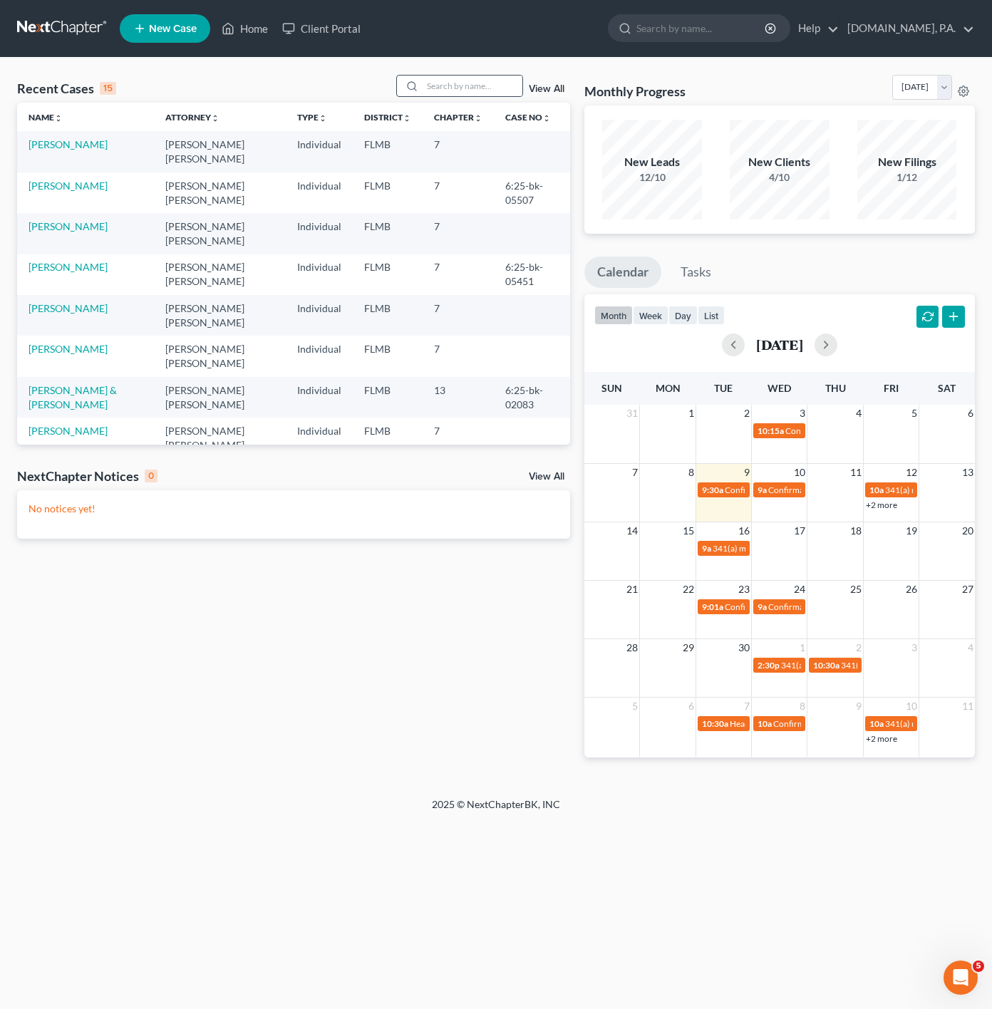
click at [477, 97] on div at bounding box center [459, 86] width 127 height 22
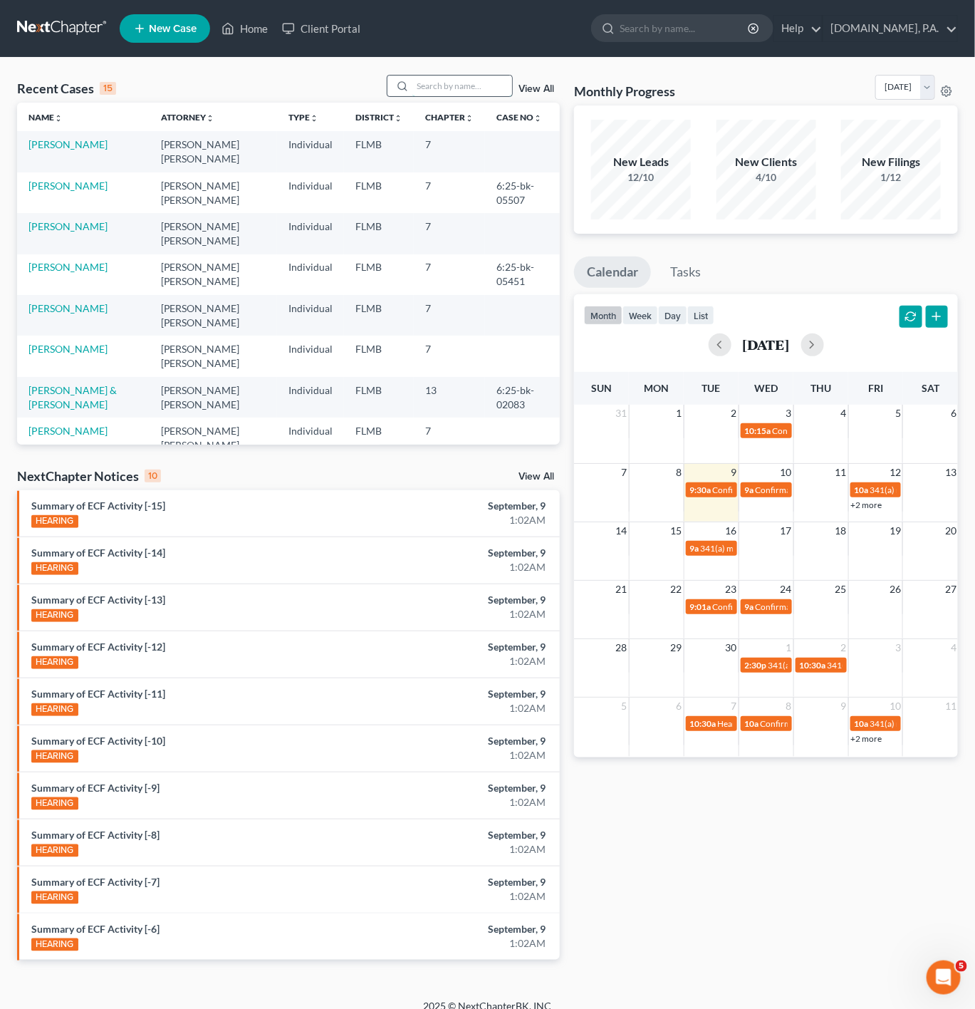
click at [477, 90] on input "search" at bounding box center [463, 86] width 100 height 21
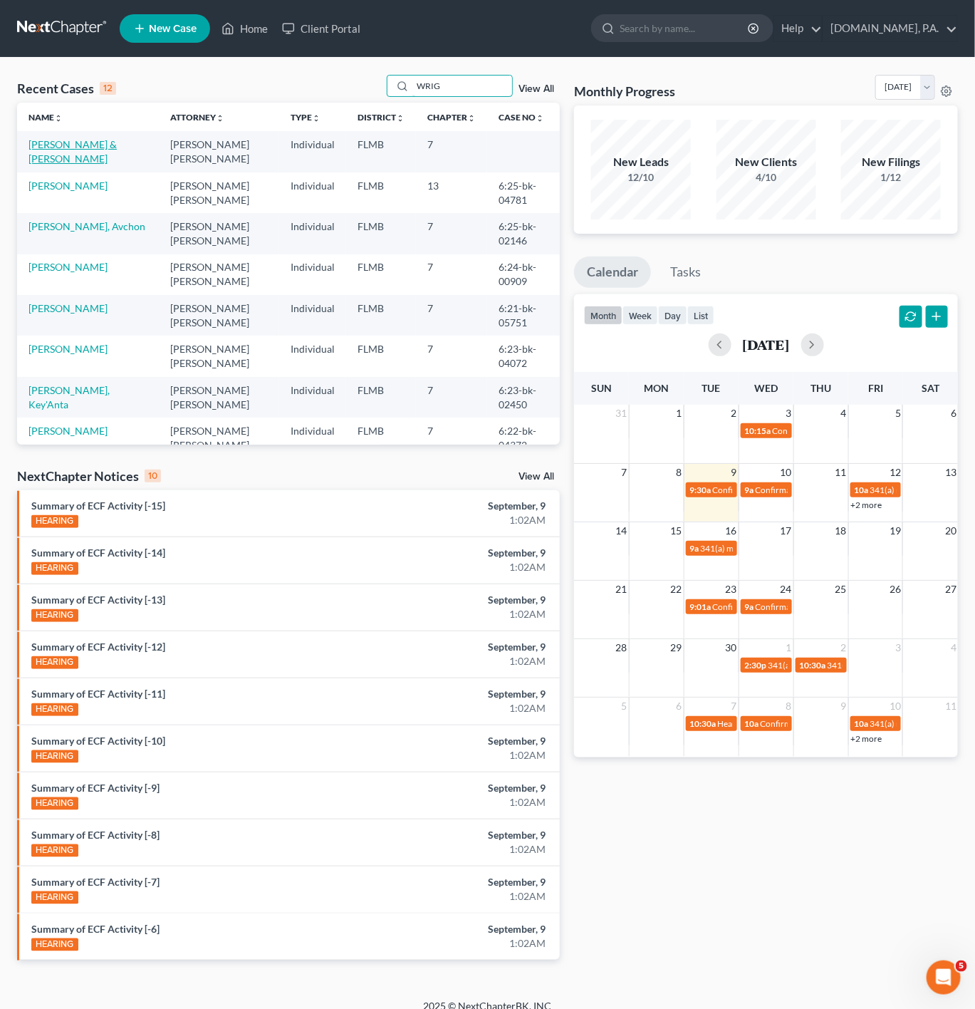
type input "WRIG"
click at [98, 140] on link "[PERSON_NAME] & [PERSON_NAME]" at bounding box center [73, 151] width 88 height 26
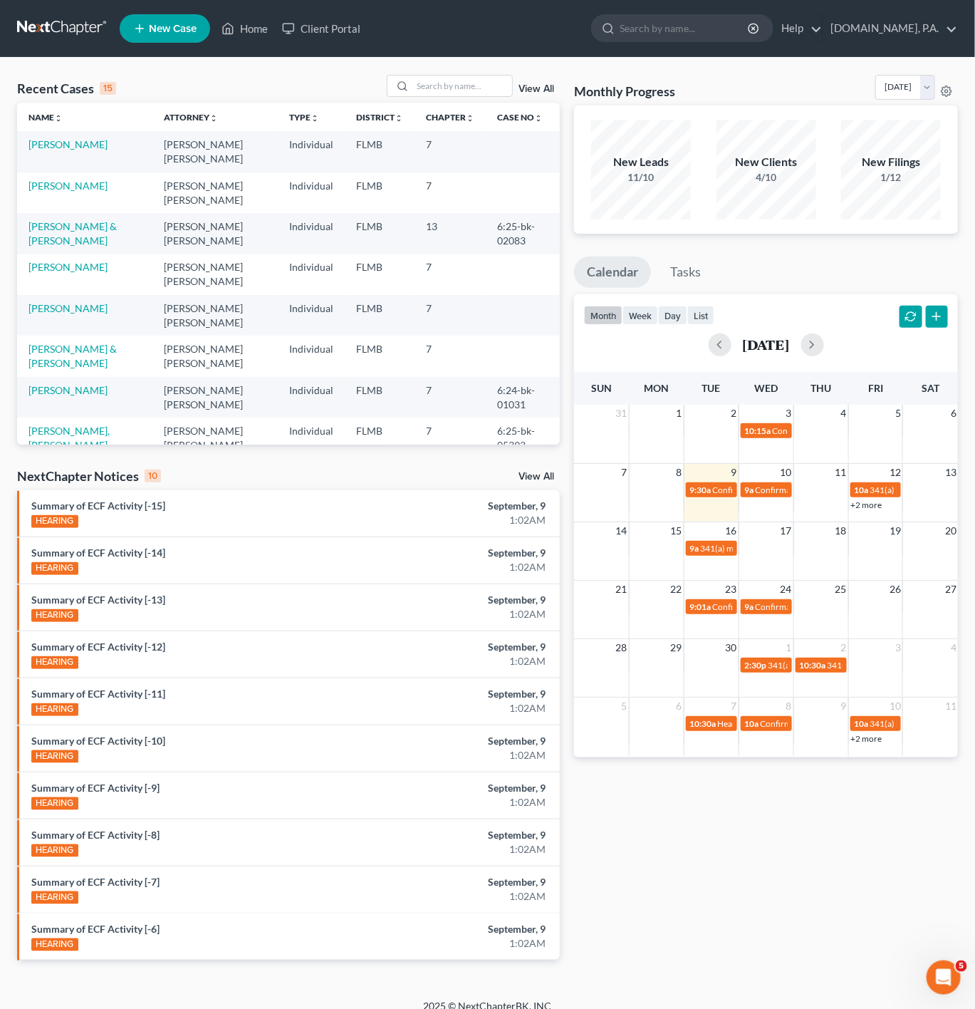
scroll to position [311, 0]
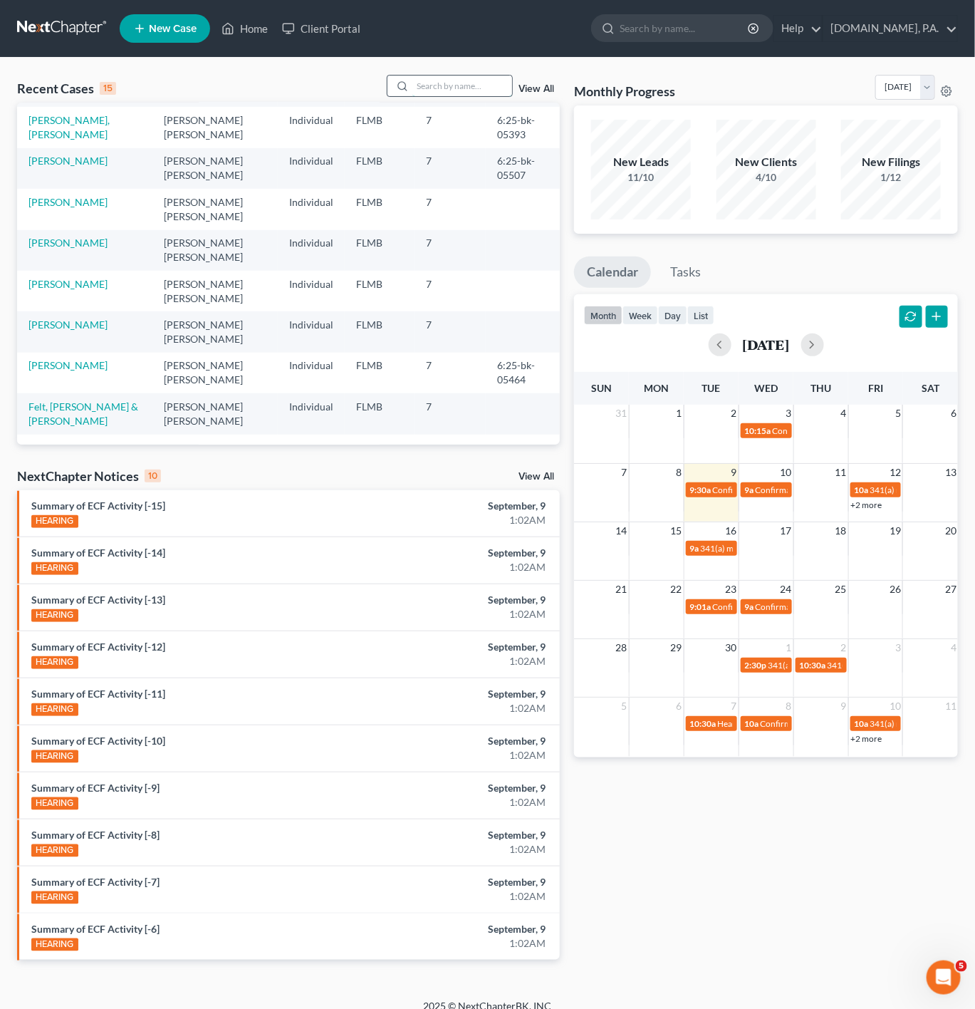
click at [475, 94] on input "search" at bounding box center [463, 86] width 100 height 21
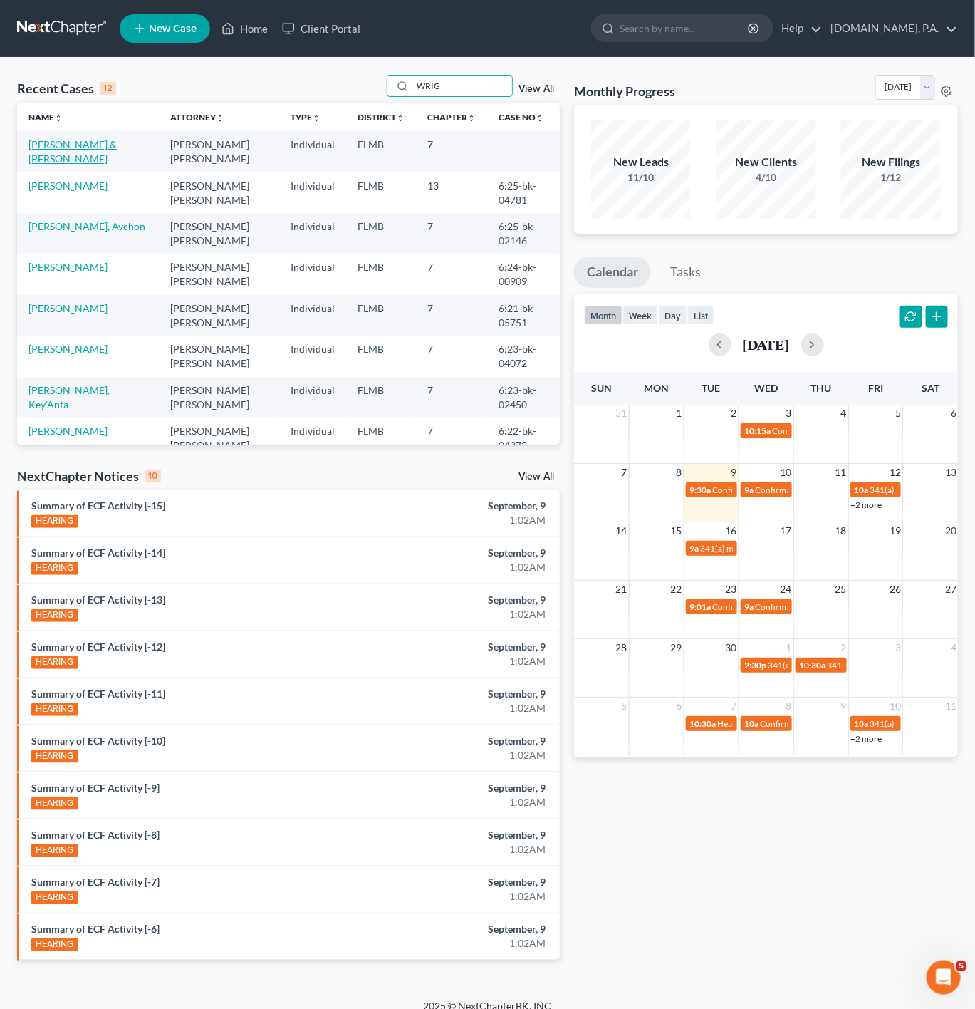
type input "WRIG"
click at [80, 147] on link "[PERSON_NAME] & [PERSON_NAME]" at bounding box center [73, 151] width 88 height 26
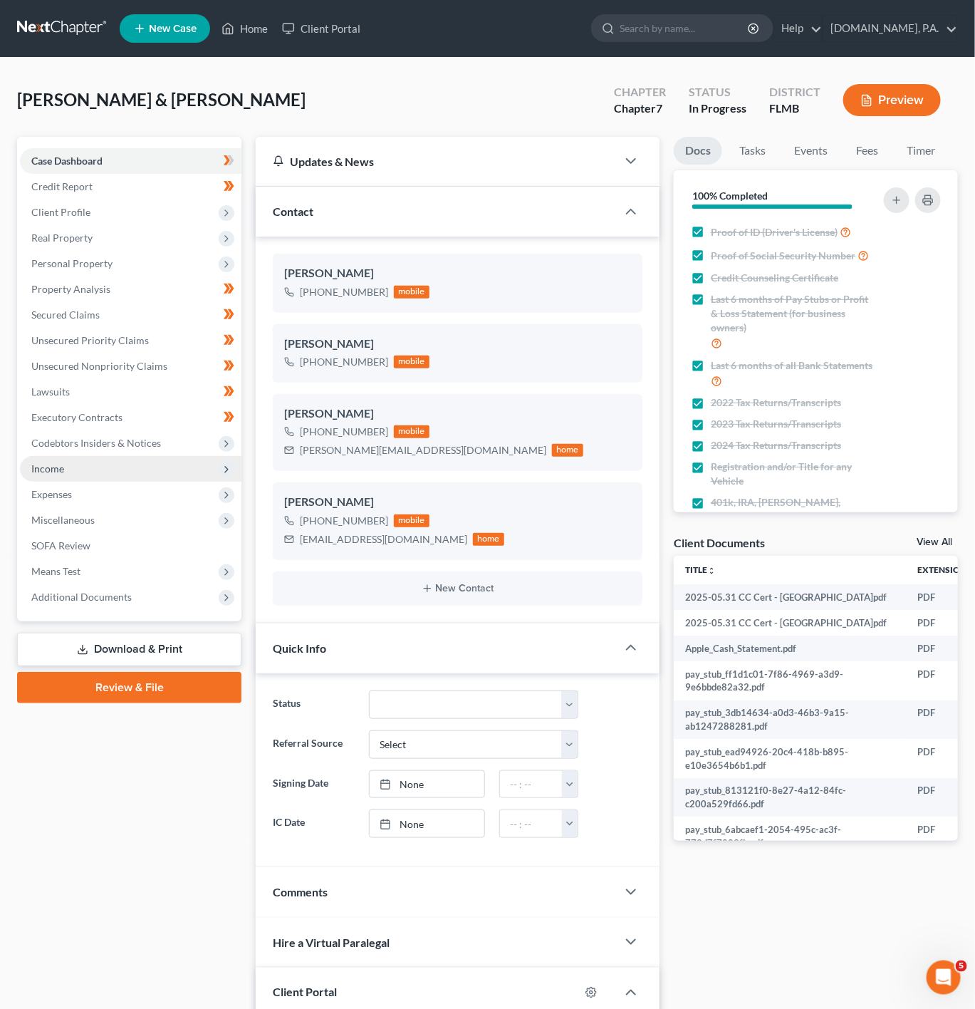
click at [197, 458] on span "Income" at bounding box center [131, 469] width 222 height 26
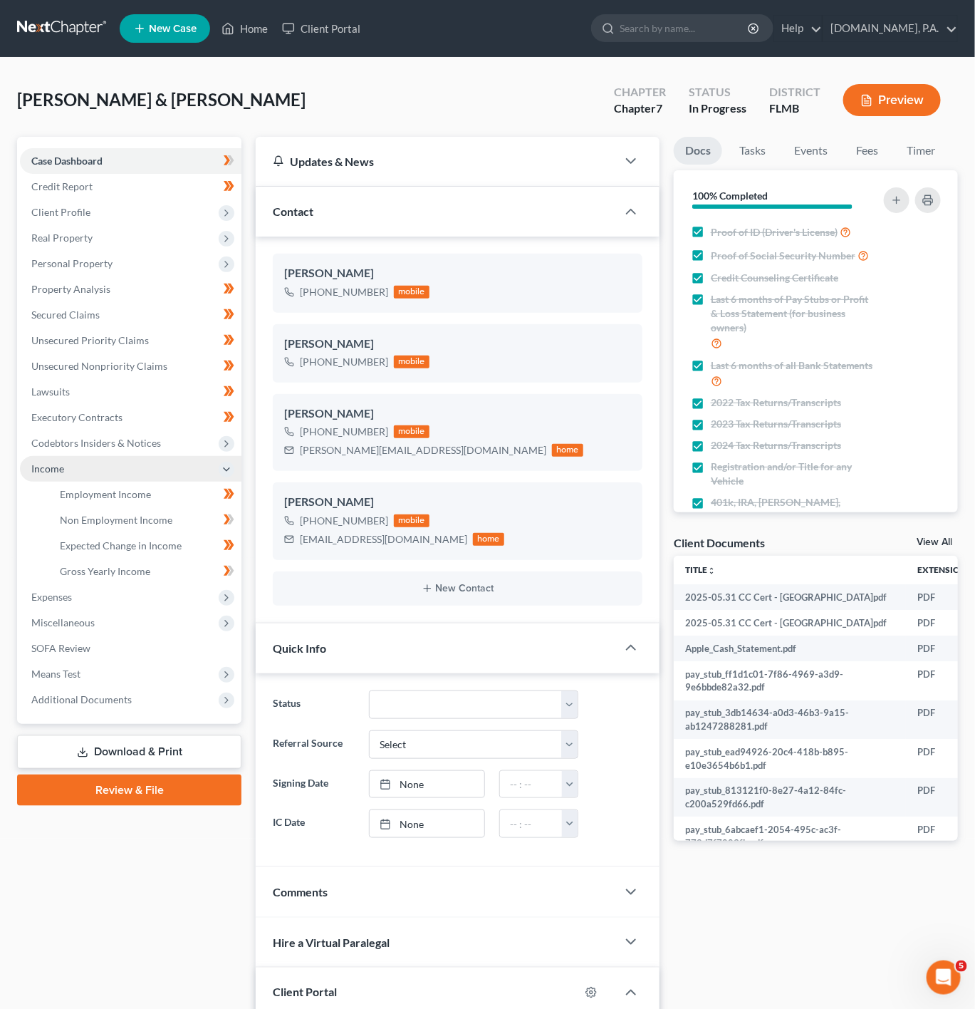
click at [197, 458] on span "Income" at bounding box center [131, 469] width 222 height 26
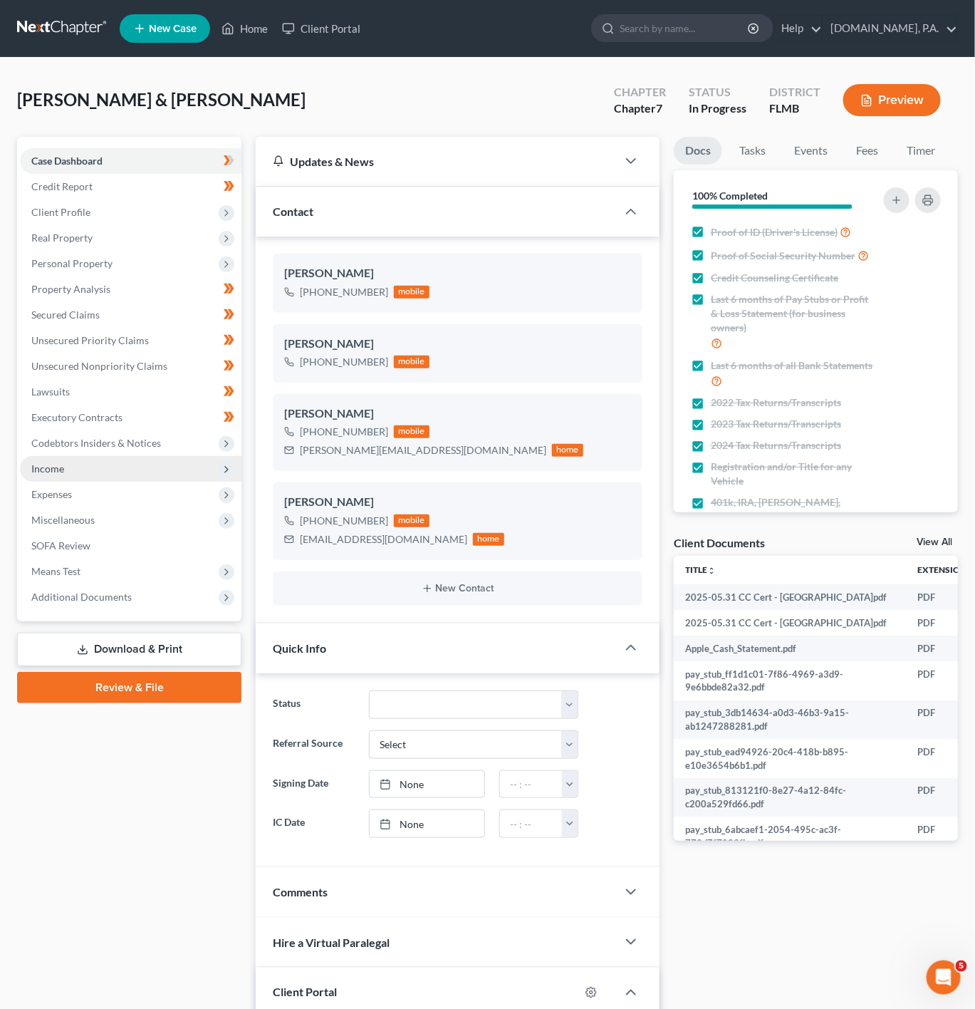
click at [197, 458] on span "Income" at bounding box center [131, 469] width 222 height 26
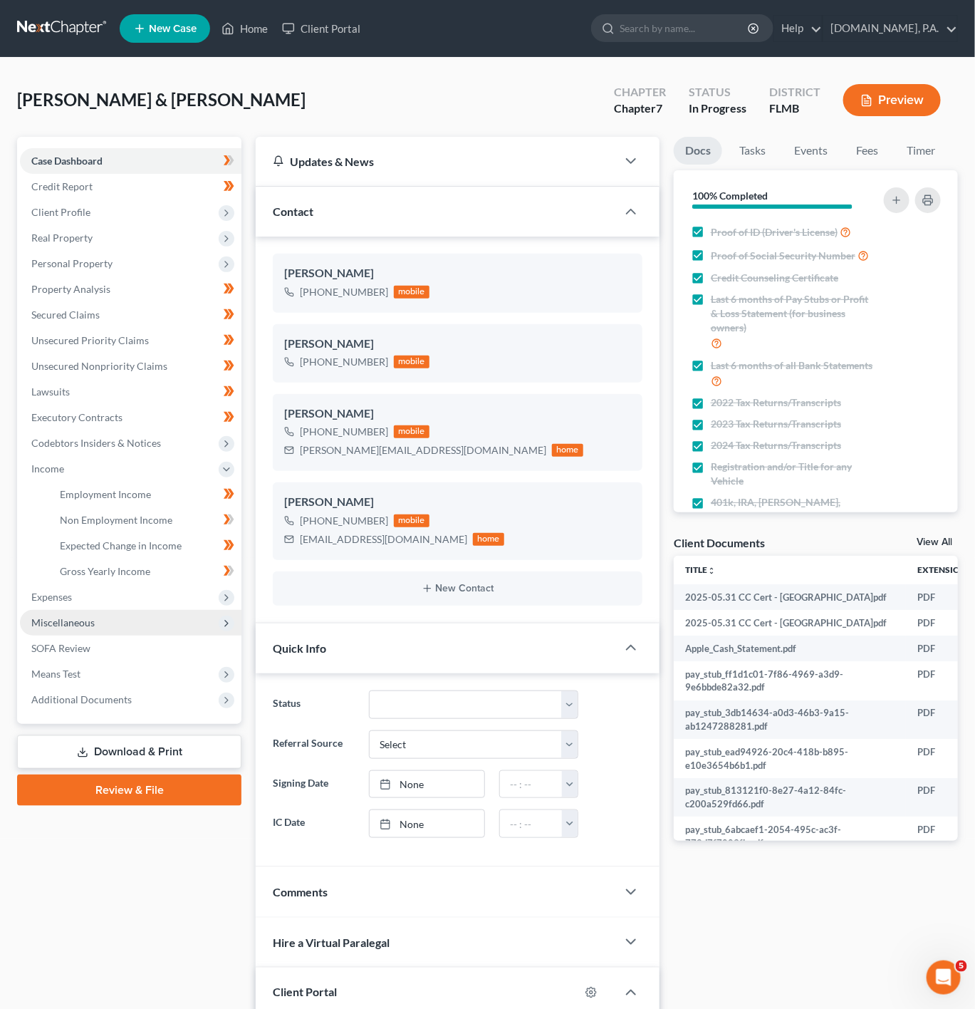
click at [174, 611] on span "Miscellaneous" at bounding box center [131, 623] width 222 height 26
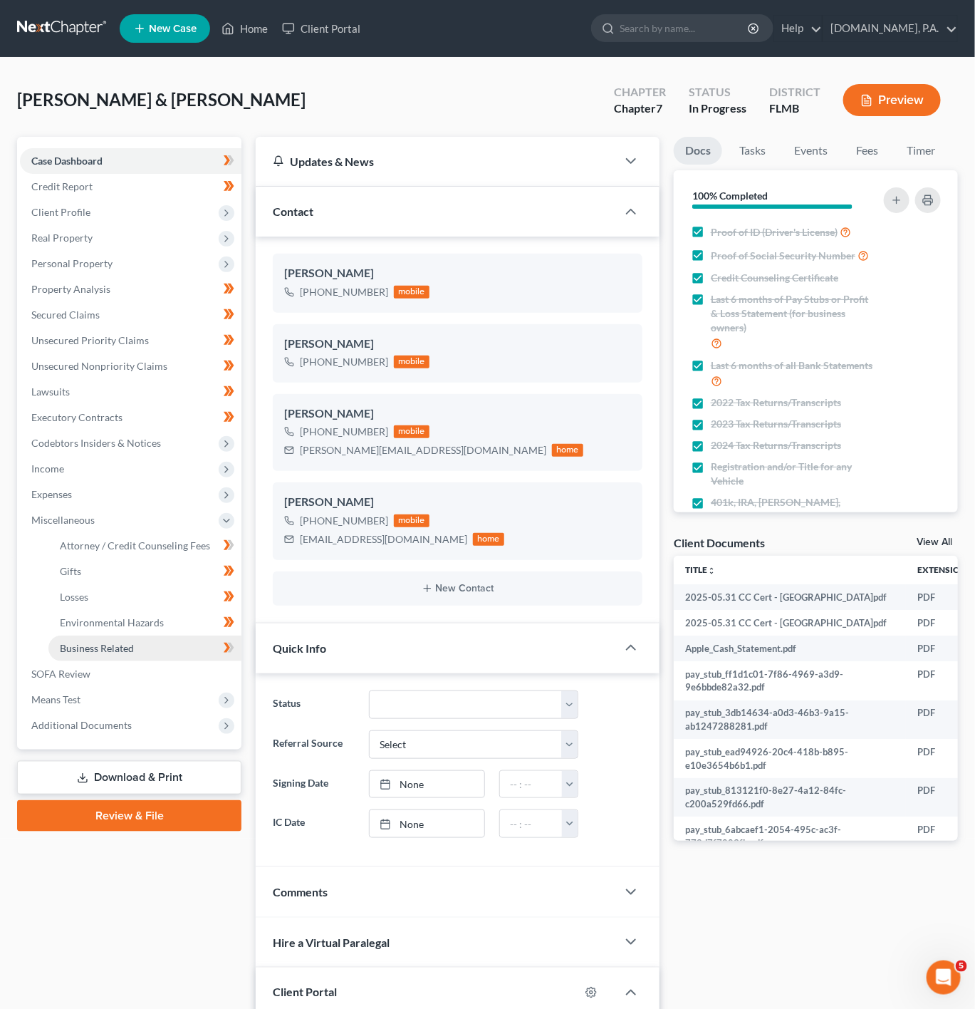
click at [107, 648] on span "Business Related" at bounding box center [97, 648] width 74 height 12
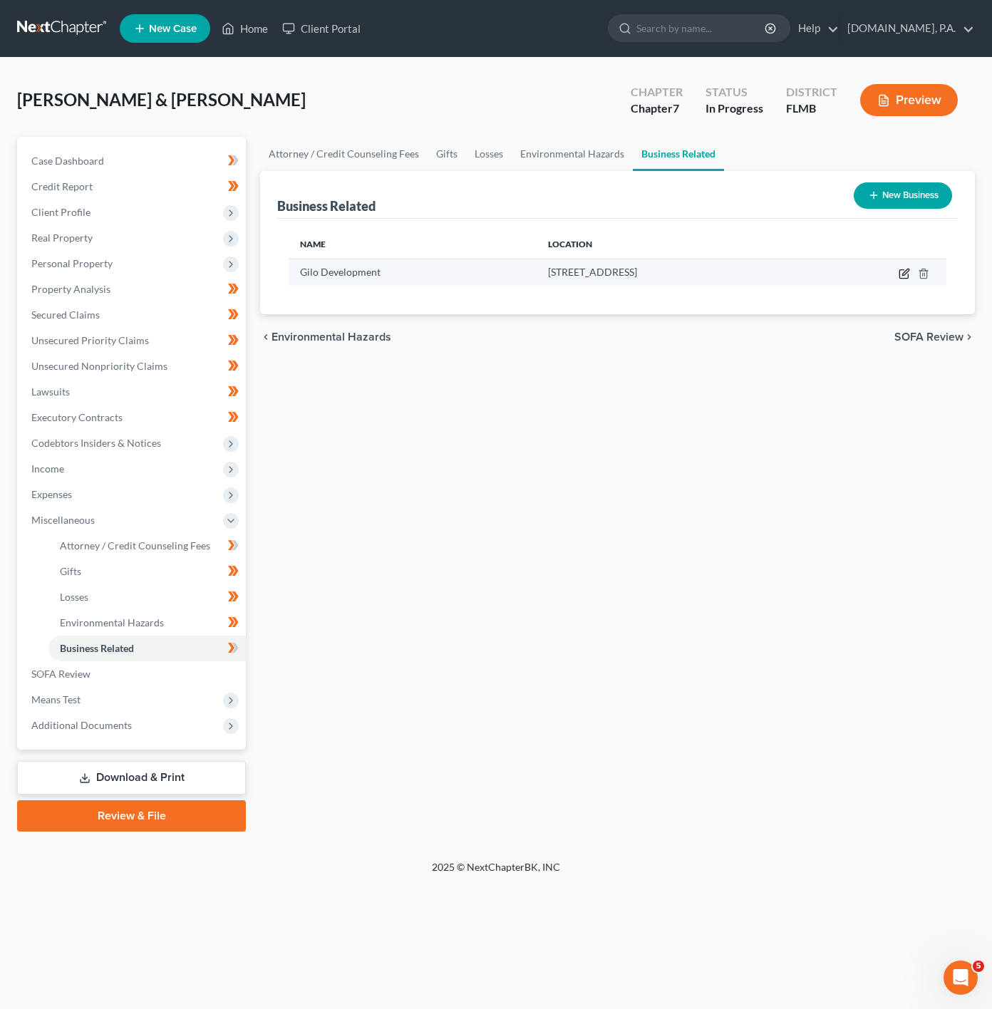
click at [905, 274] on icon "button" at bounding box center [905, 272] width 6 height 6
select select "member"
select select "9"
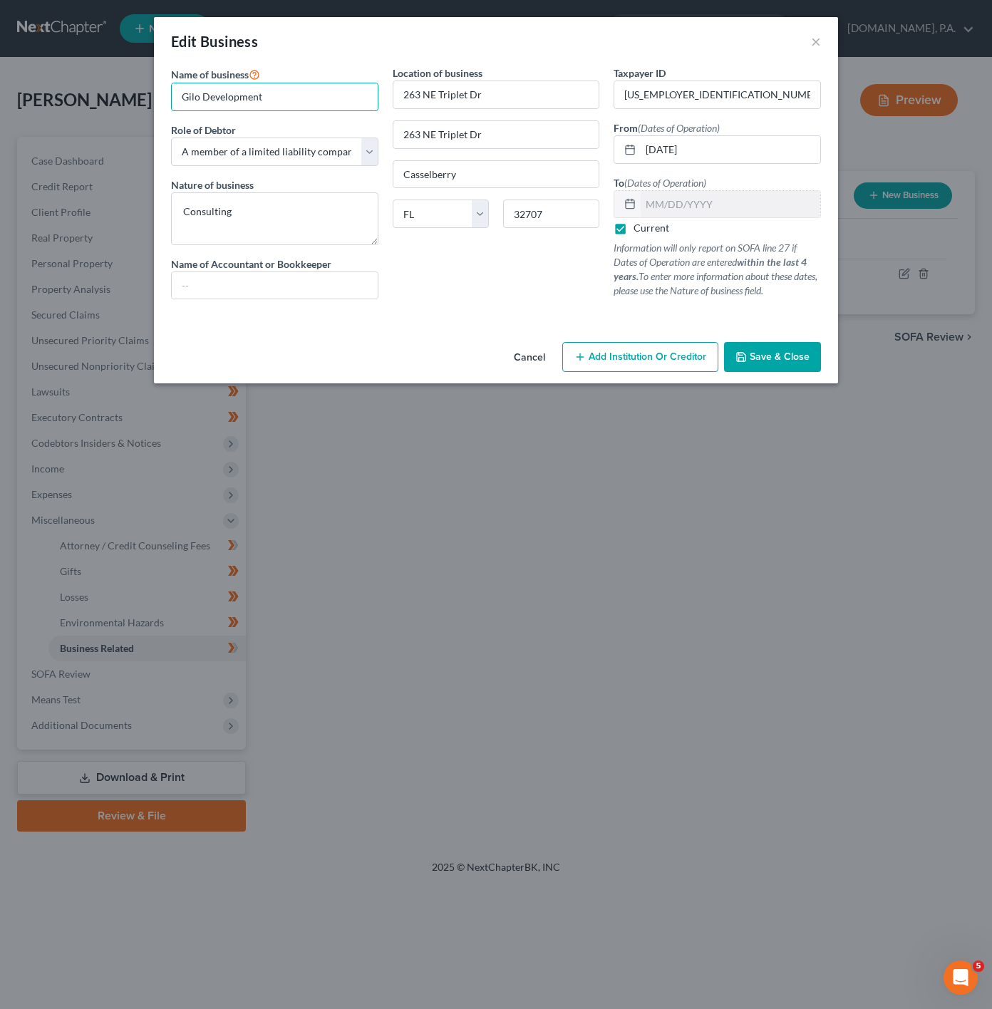
drag, startPoint x: 291, startPoint y: 86, endPoint x: 195, endPoint y: 73, distance: 97.0
click at [209, 73] on div "Name of business * Gilo Development" at bounding box center [274, 89] width 207 height 46
click at [312, 88] on input "Gilo Development" at bounding box center [275, 96] width 206 height 27
drag, startPoint x: 312, startPoint y: 88, endPoint x: 174, endPoint y: 92, distance: 138.3
click at [174, 92] on input "Gilo Development" at bounding box center [275, 96] width 206 height 27
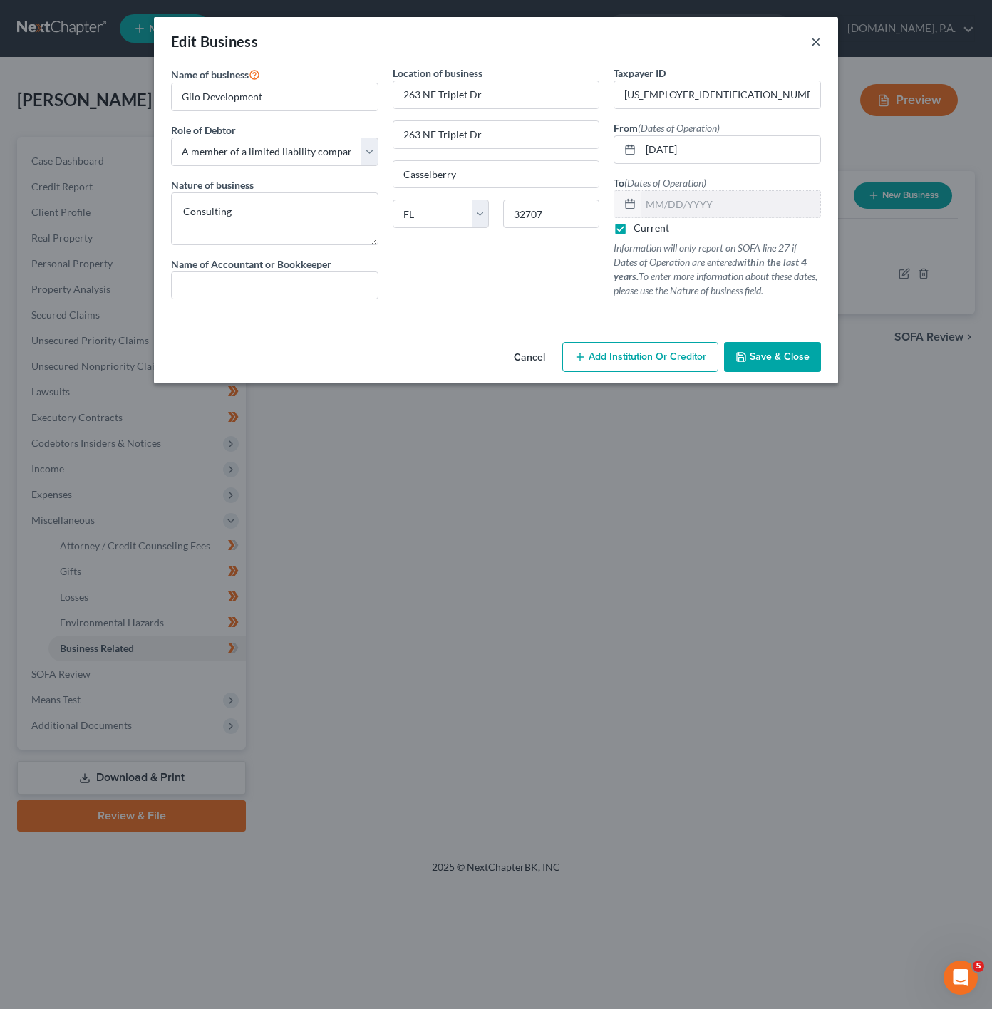
drag, startPoint x: 819, startPoint y: 37, endPoint x: 823, endPoint y: 31, distance: 7.7
click at [822, 32] on div "Edit Business ×" at bounding box center [496, 41] width 684 height 48
click at [819, 43] on button "×" at bounding box center [816, 41] width 10 height 17
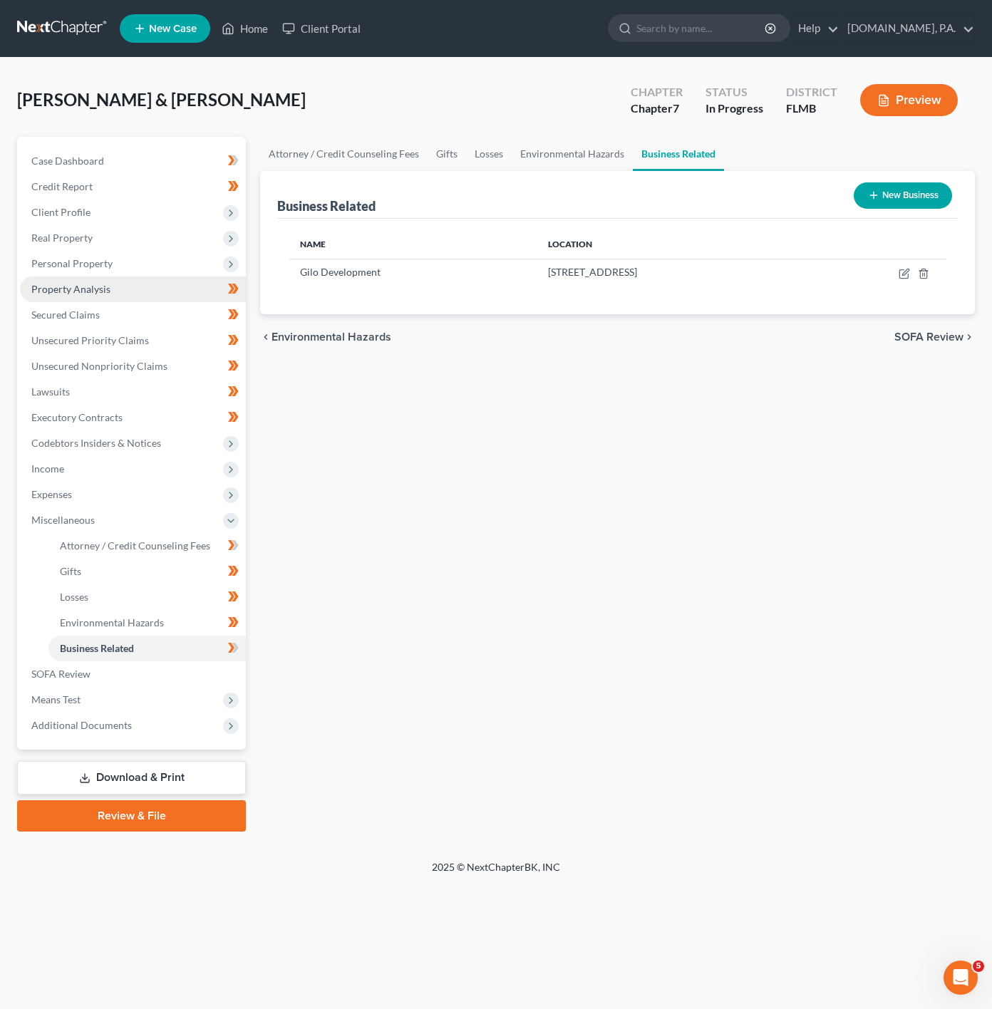
click at [133, 289] on link "Property Analysis" at bounding box center [133, 289] width 226 height 26
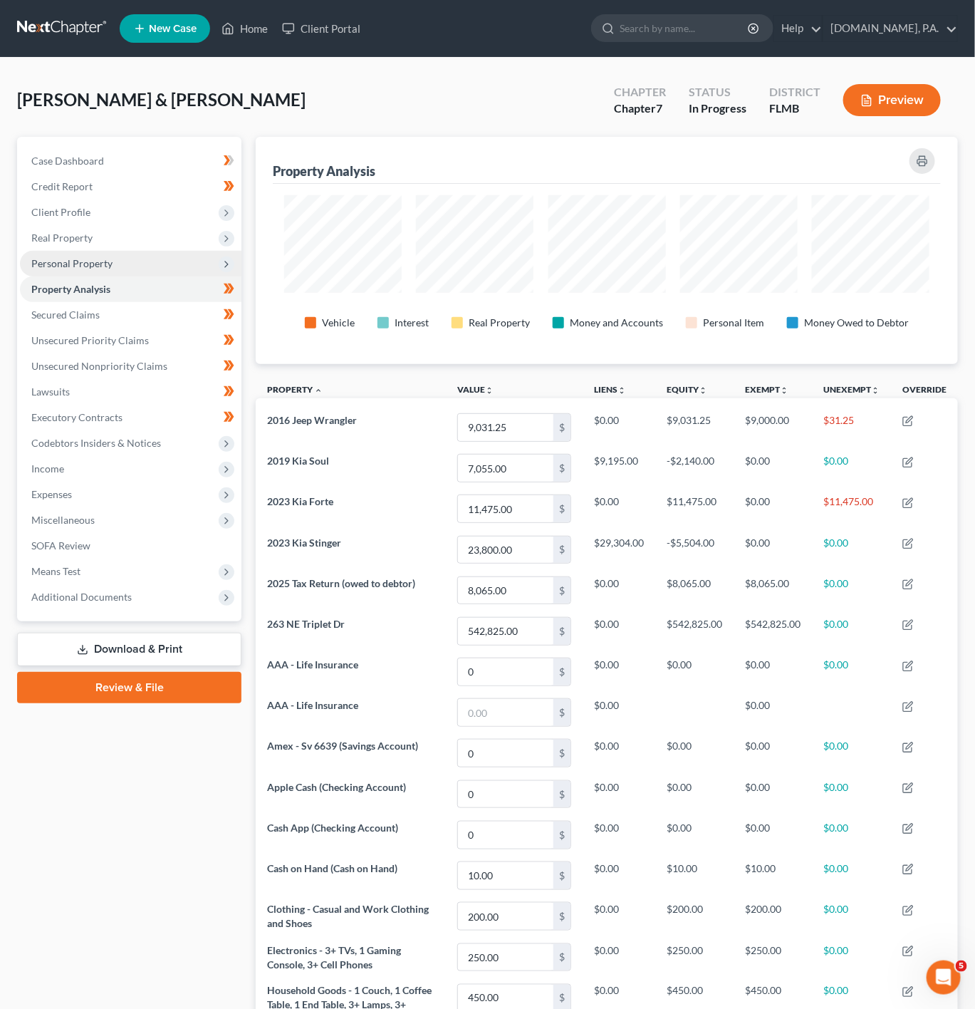
click at [200, 259] on span "Personal Property" at bounding box center [131, 264] width 222 height 26
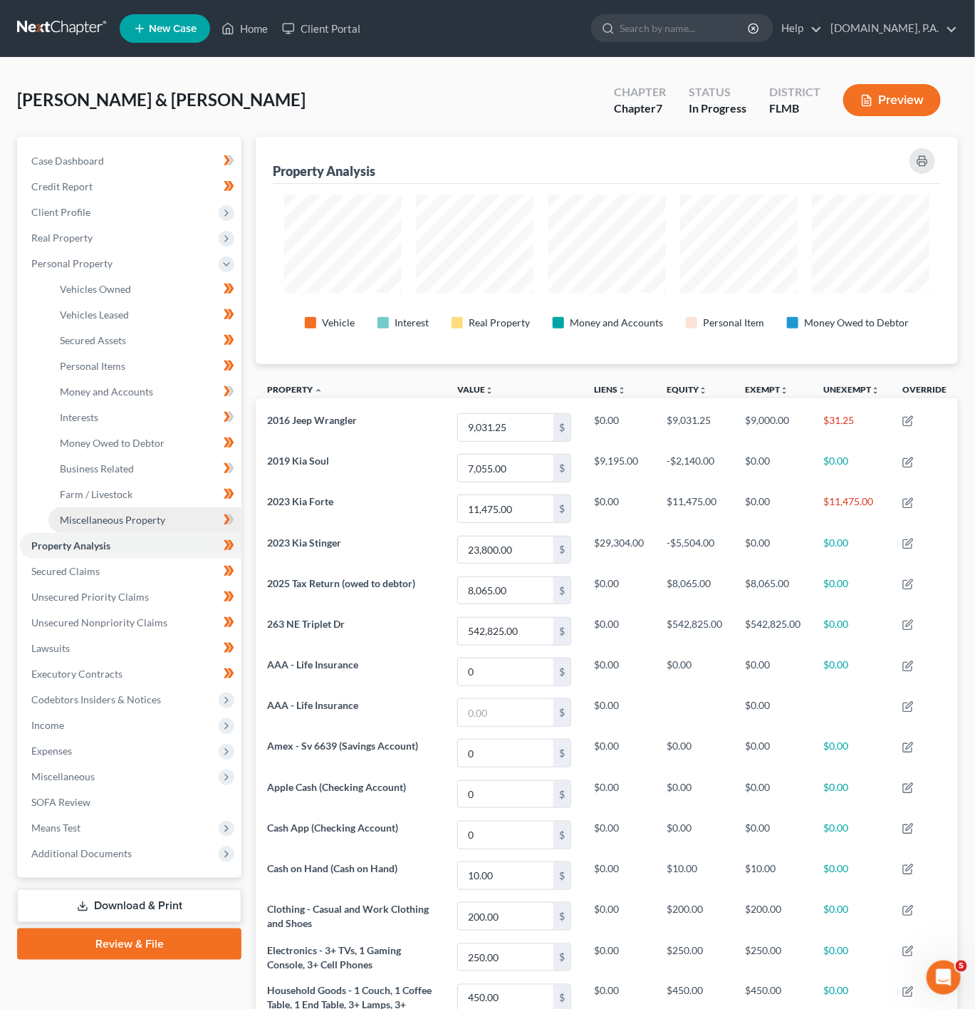
click at [145, 514] on span "Miscellaneous Property" at bounding box center [112, 520] width 105 height 12
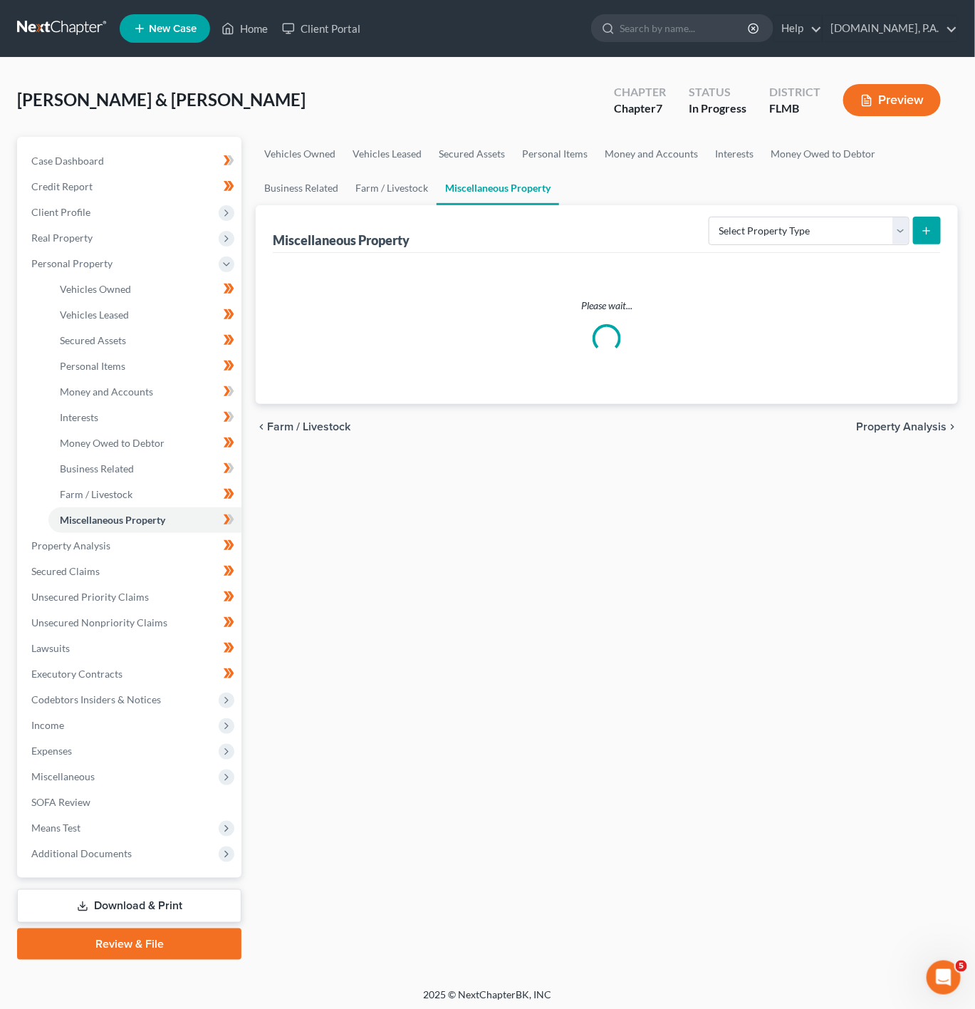
click at [841, 209] on div "Miscellaneous Property Select Property Type Assigned for Creditor Benefit Withi…" at bounding box center [607, 229] width 668 height 48
click at [832, 238] on select "Select Property Type Assigned for Creditor Benefit Within 1 Year Holding for An…" at bounding box center [809, 231] width 201 height 29
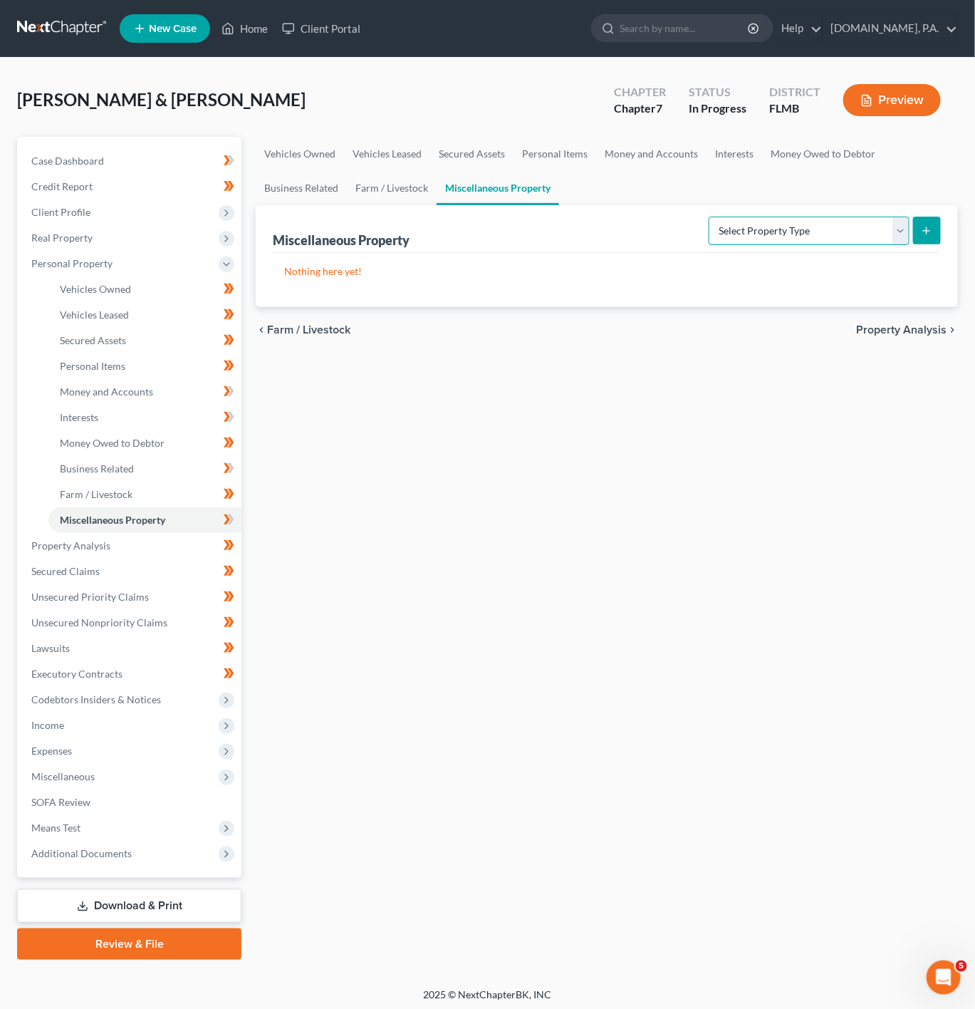
select select "transferred"
click at [709, 217] on select "Select Property Type Assigned for Creditor Benefit Within 1 Year Holding for An…" at bounding box center [809, 231] width 201 height 29
click at [926, 225] on icon "submit" at bounding box center [926, 230] width 11 height 11
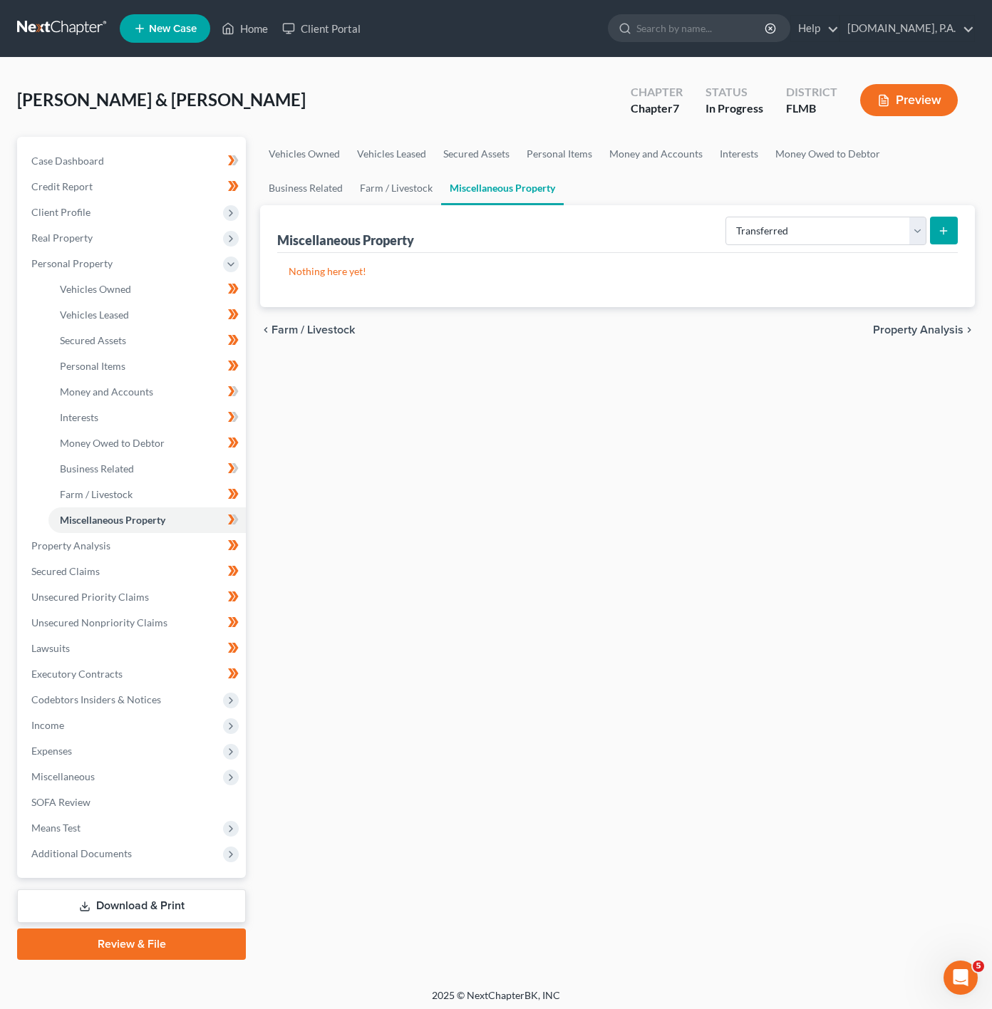
select select "Ordinary (within 2 years)"
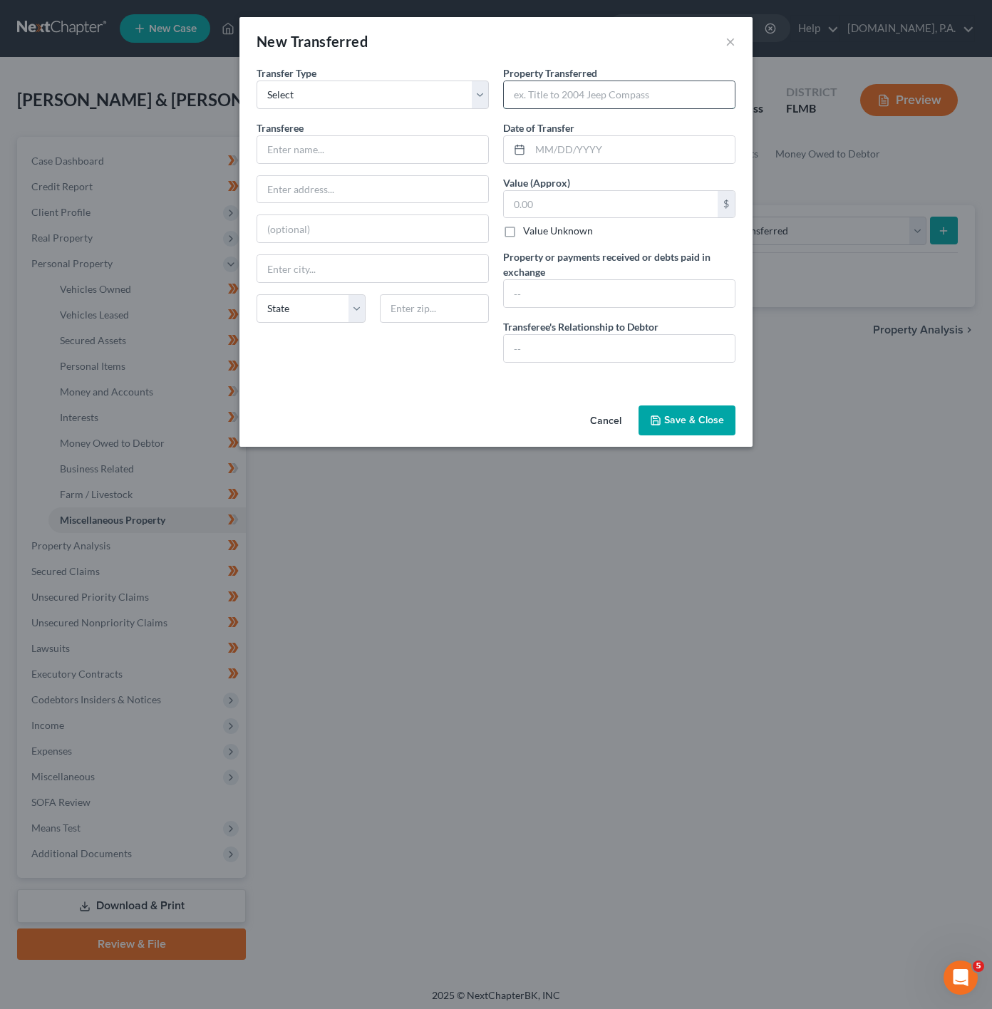
click at [586, 83] on input "text" at bounding box center [619, 94] width 231 height 27
type input "??????????????????"
click at [455, 165] on div "Transferee * State AL AK AR AZ CA CO CT DE DC FL GA GU HI ID IL IN IA KS KY LA …" at bounding box center [373, 227] width 232 height 214
drag, startPoint x: 455, startPoint y: 165, endPoint x: 435, endPoint y: 150, distance: 25.5
click at [441, 154] on div "Transferee * State AL AK AR AZ CA CO CT DE DC FL GA GU HI ID IL IN IA KS KY LA …" at bounding box center [373, 227] width 232 height 214
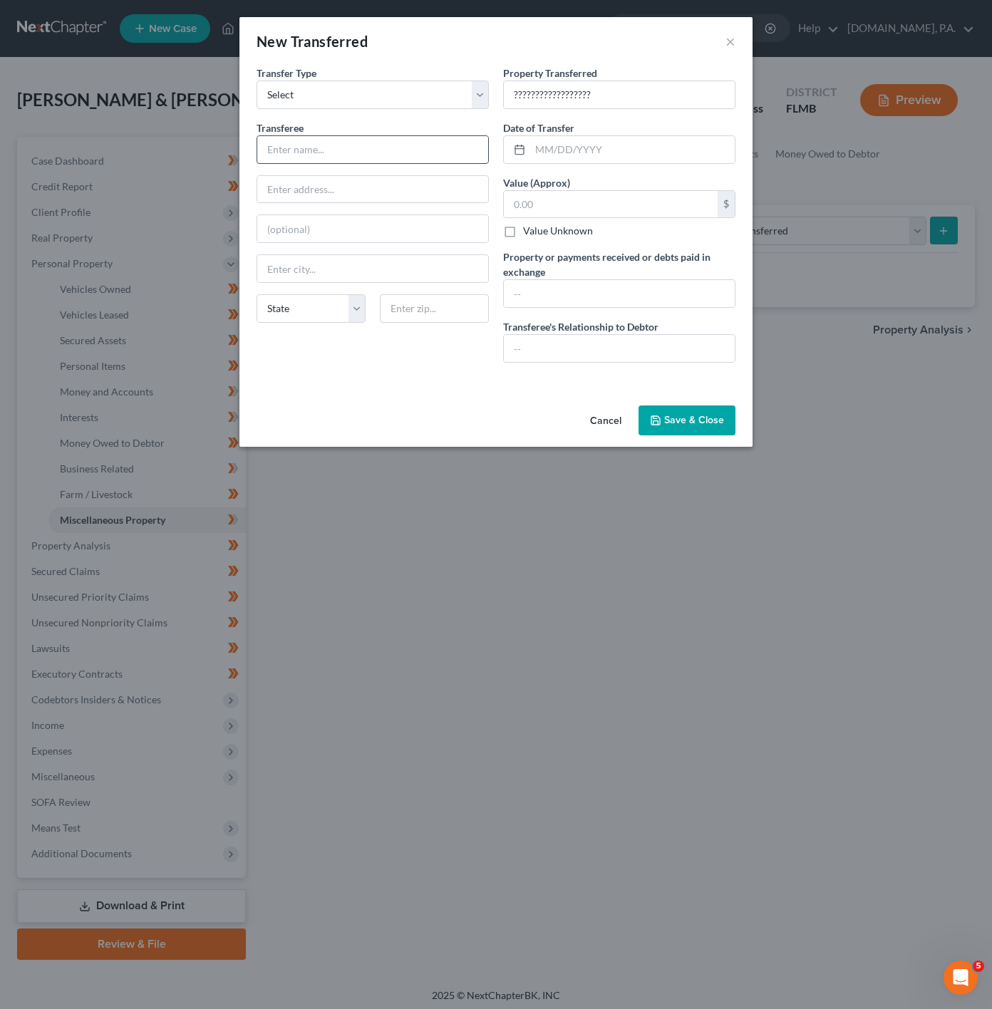
click at [432, 147] on input "text" at bounding box center [372, 149] width 231 height 27
type input "?????????????"
click at [605, 141] on input "text" at bounding box center [632, 149] width 204 height 27
type input "01/01/0001"
click at [672, 417] on button "Save & Close" at bounding box center [686, 420] width 97 height 30
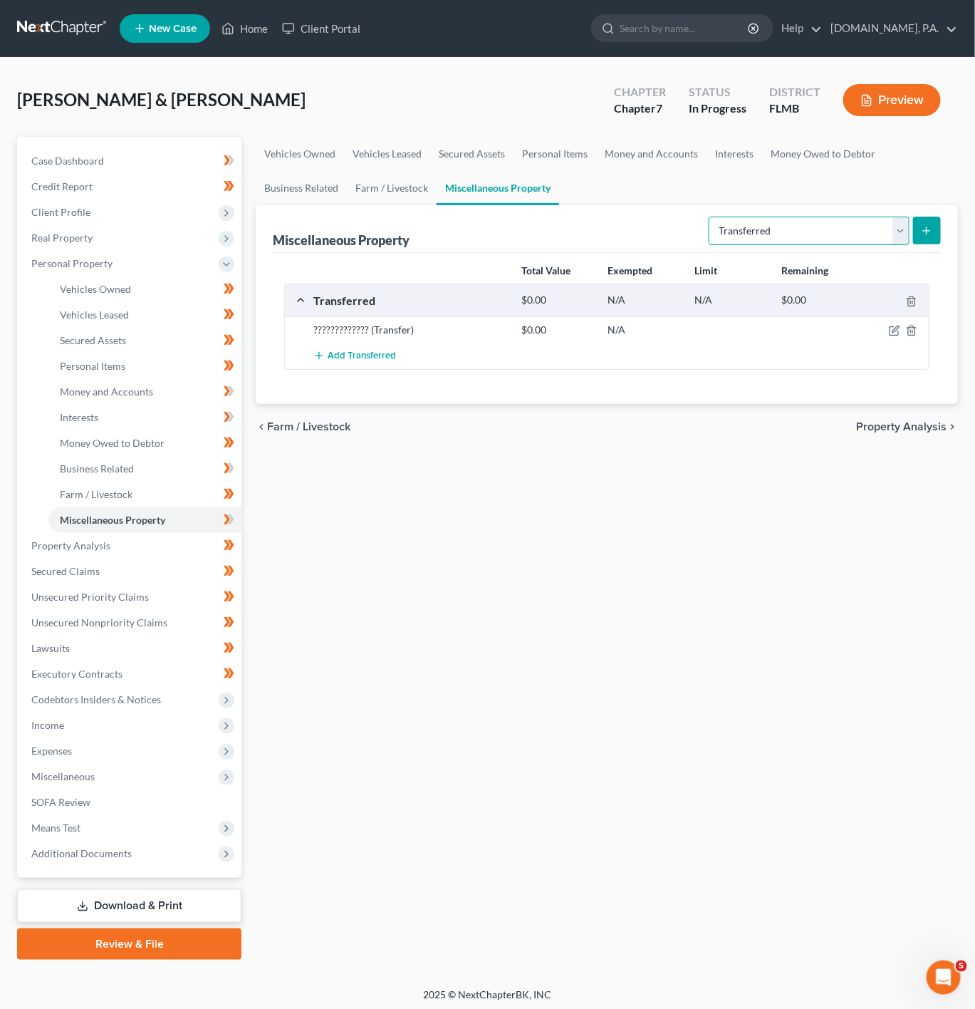
click at [787, 240] on select "Select Property Type Assigned for Creditor Benefit Within 1 Year Holding for An…" at bounding box center [809, 231] width 201 height 29
click at [648, 543] on div "Vehicles Owned Vehicles Leased Secured Assets Personal Items Money and Accounts…" at bounding box center [607, 548] width 717 height 823
click at [156, 469] on link "Business Related" at bounding box center [144, 469] width 193 height 26
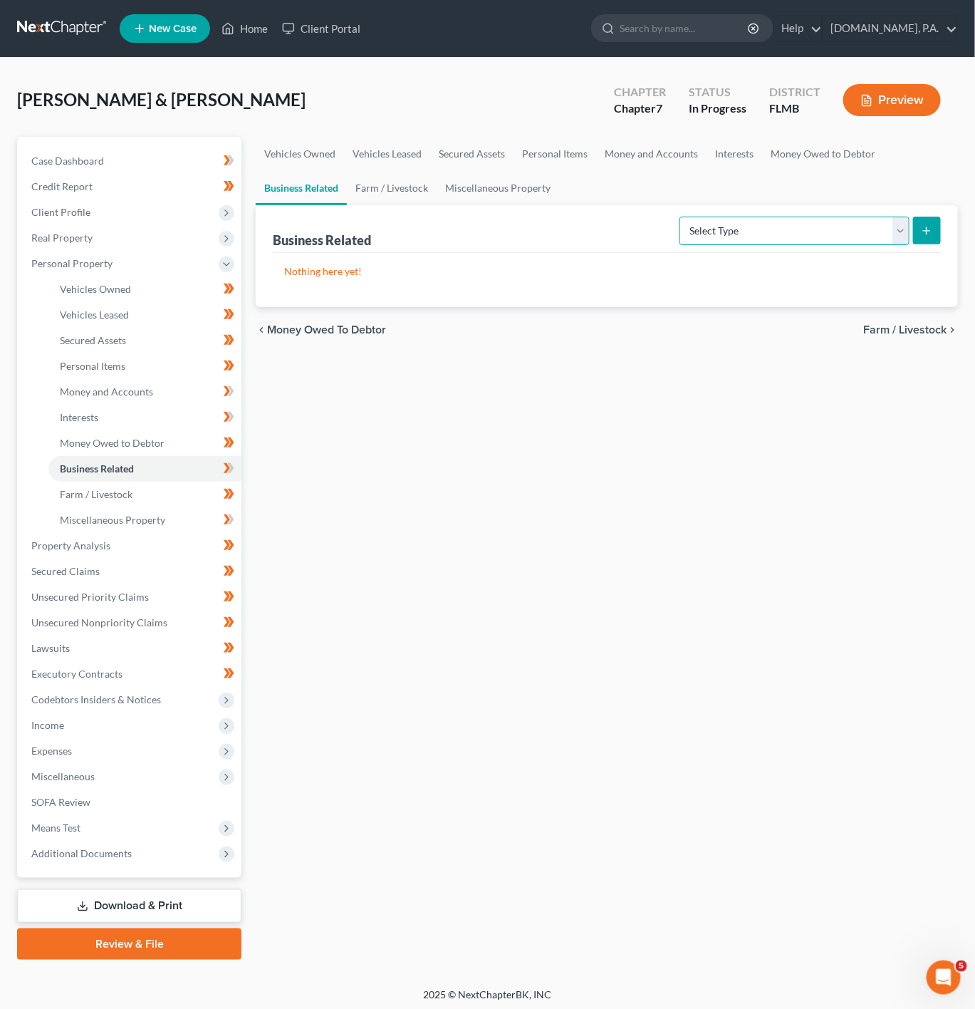
click at [870, 225] on select "Select Type Customer Lists Franchises Inventory Licenses Machinery Office Equip…" at bounding box center [795, 231] width 230 height 29
click at [453, 385] on div "Vehicles Owned Vehicles Leased Secured Assets Personal Items Money and Accounts…" at bounding box center [607, 548] width 717 height 823
click at [147, 522] on span "Miscellaneous Property" at bounding box center [112, 520] width 105 height 12
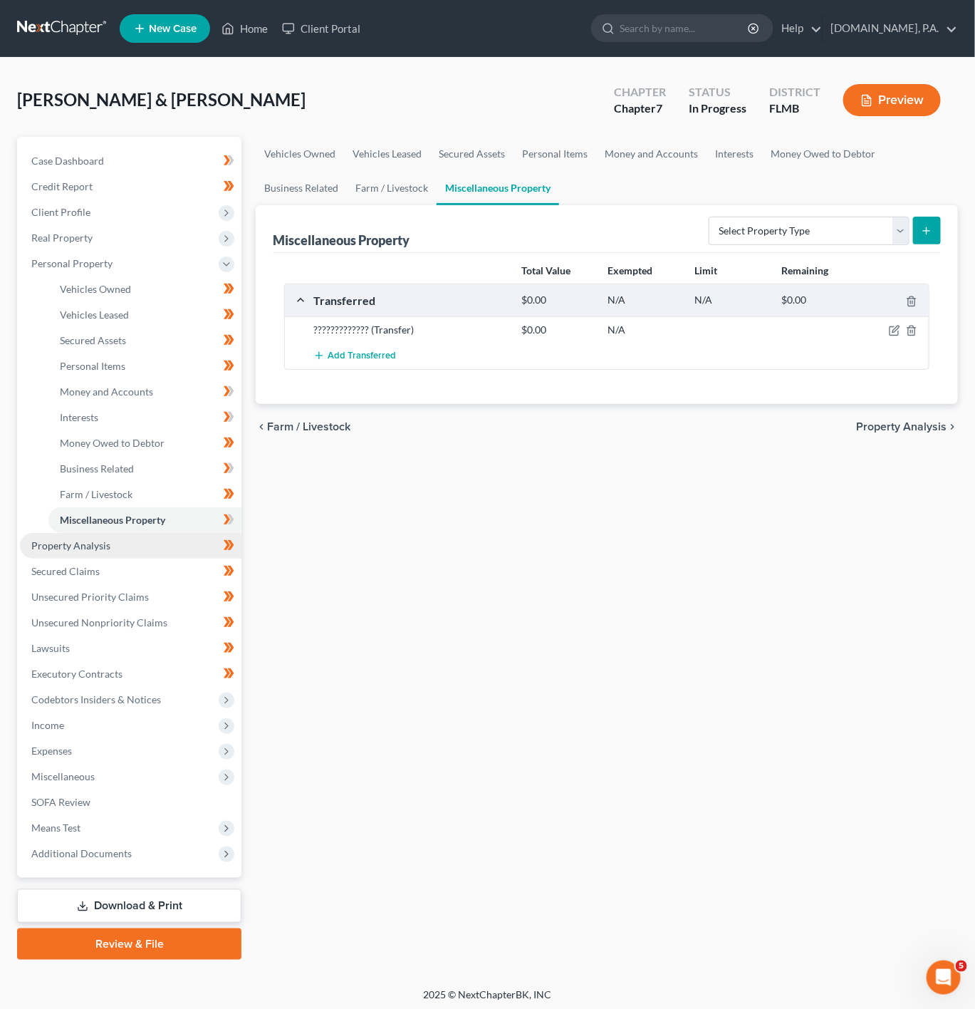
click at [138, 547] on link "Property Analysis" at bounding box center [131, 546] width 222 height 26
